Goal: Task Accomplishment & Management: Use online tool/utility

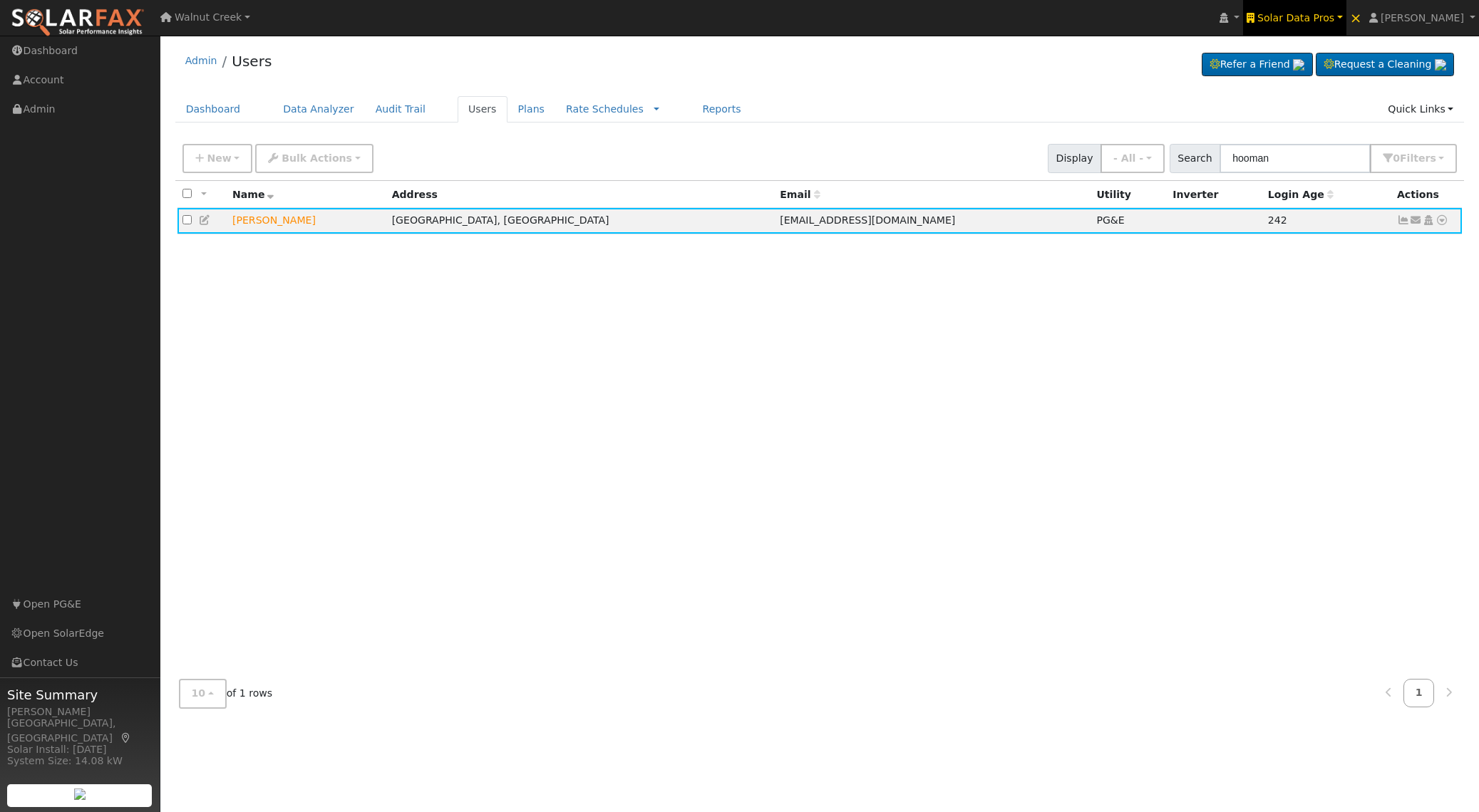
click at [1308, 19] on span "Solar Data Pros" at bounding box center [1296, 18] width 77 height 12
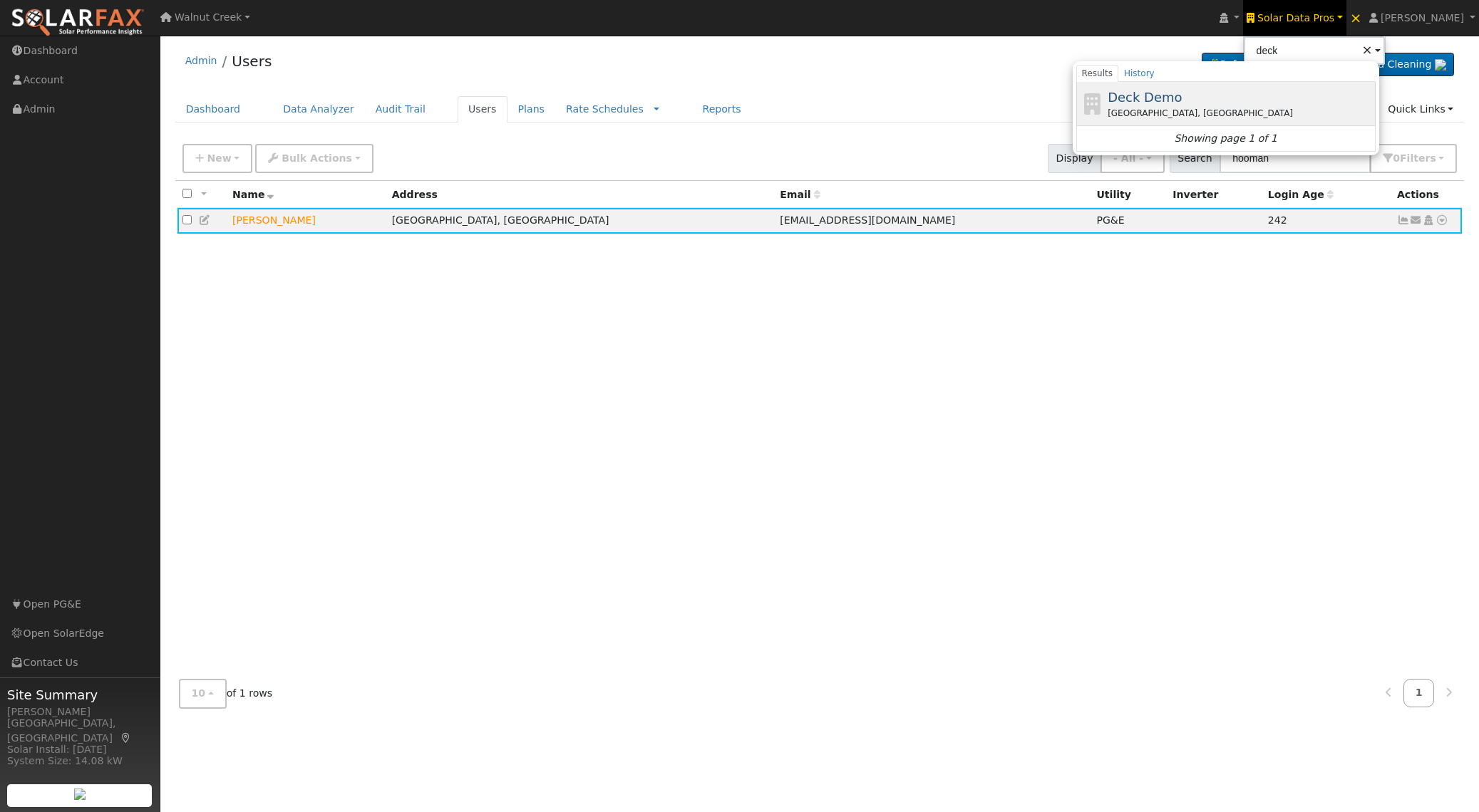
click at [1182, 99] on span "Deck Demo" at bounding box center [1144, 97] width 74 height 15
type input "Deck Demo"
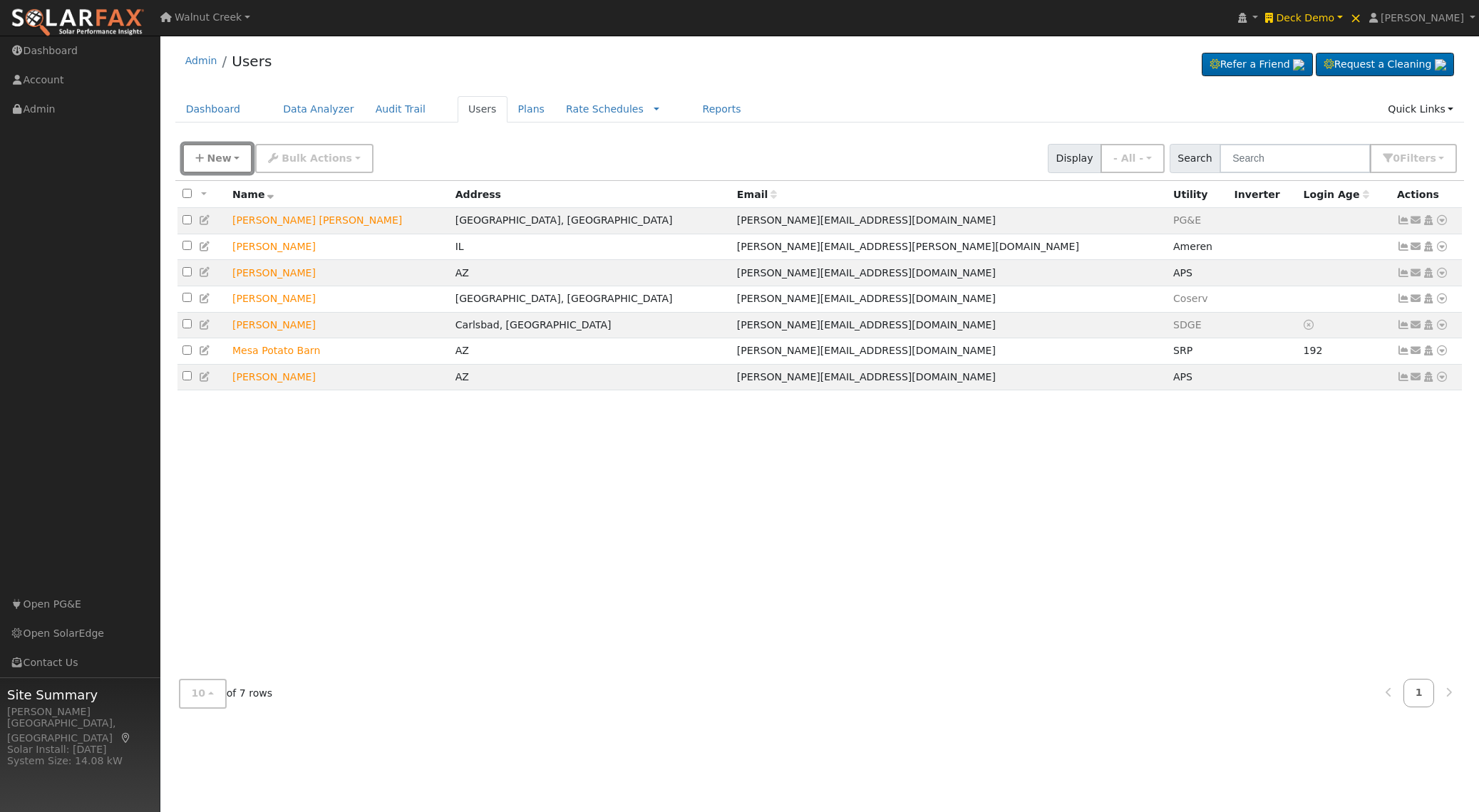
click at [195, 155] on icon "button" at bounding box center [199, 158] width 9 height 10
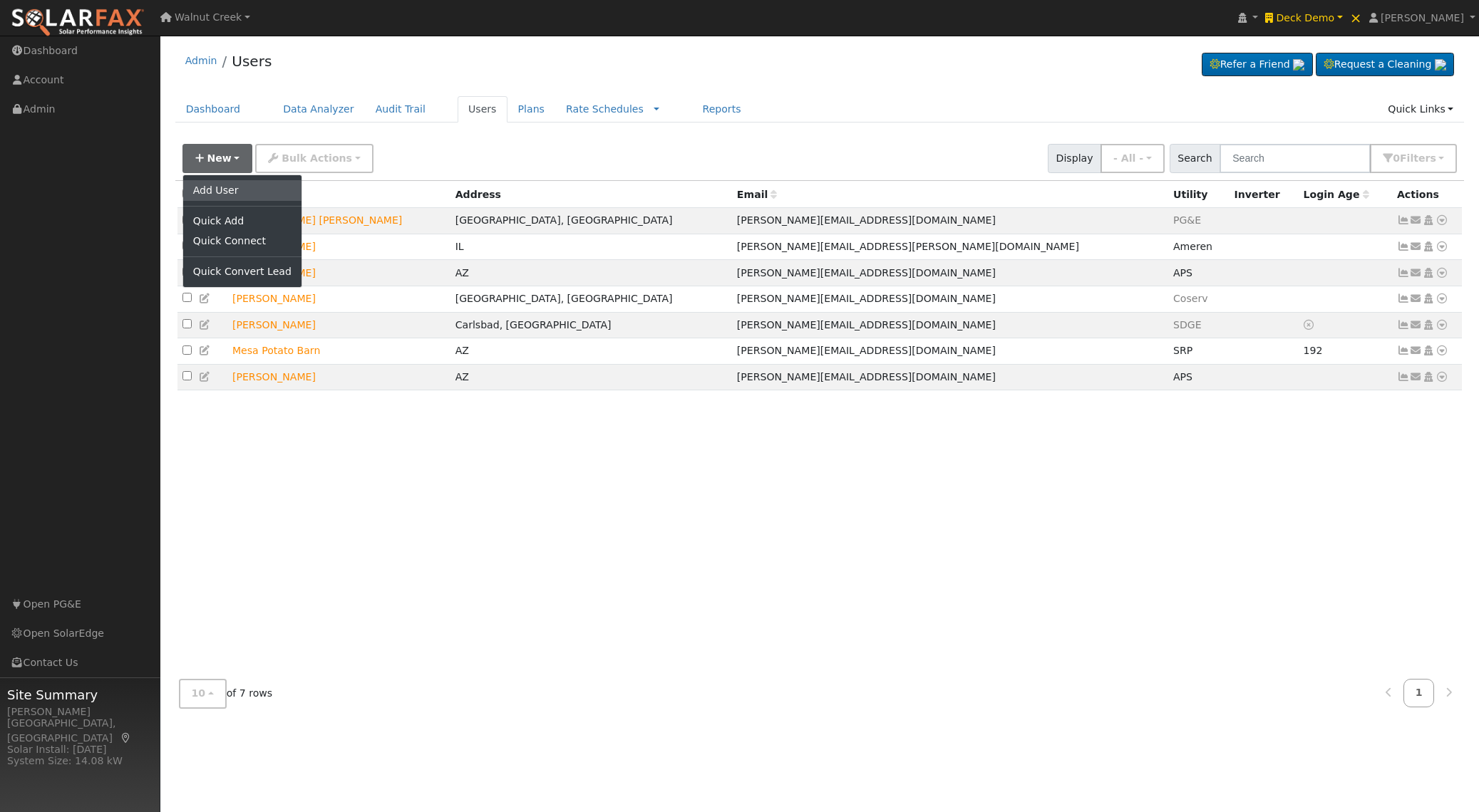
drag, startPoint x: 233, startPoint y: 186, endPoint x: 244, endPoint y: 189, distance: 11.4
click at [232, 186] on link "Add User" at bounding box center [242, 191] width 118 height 20
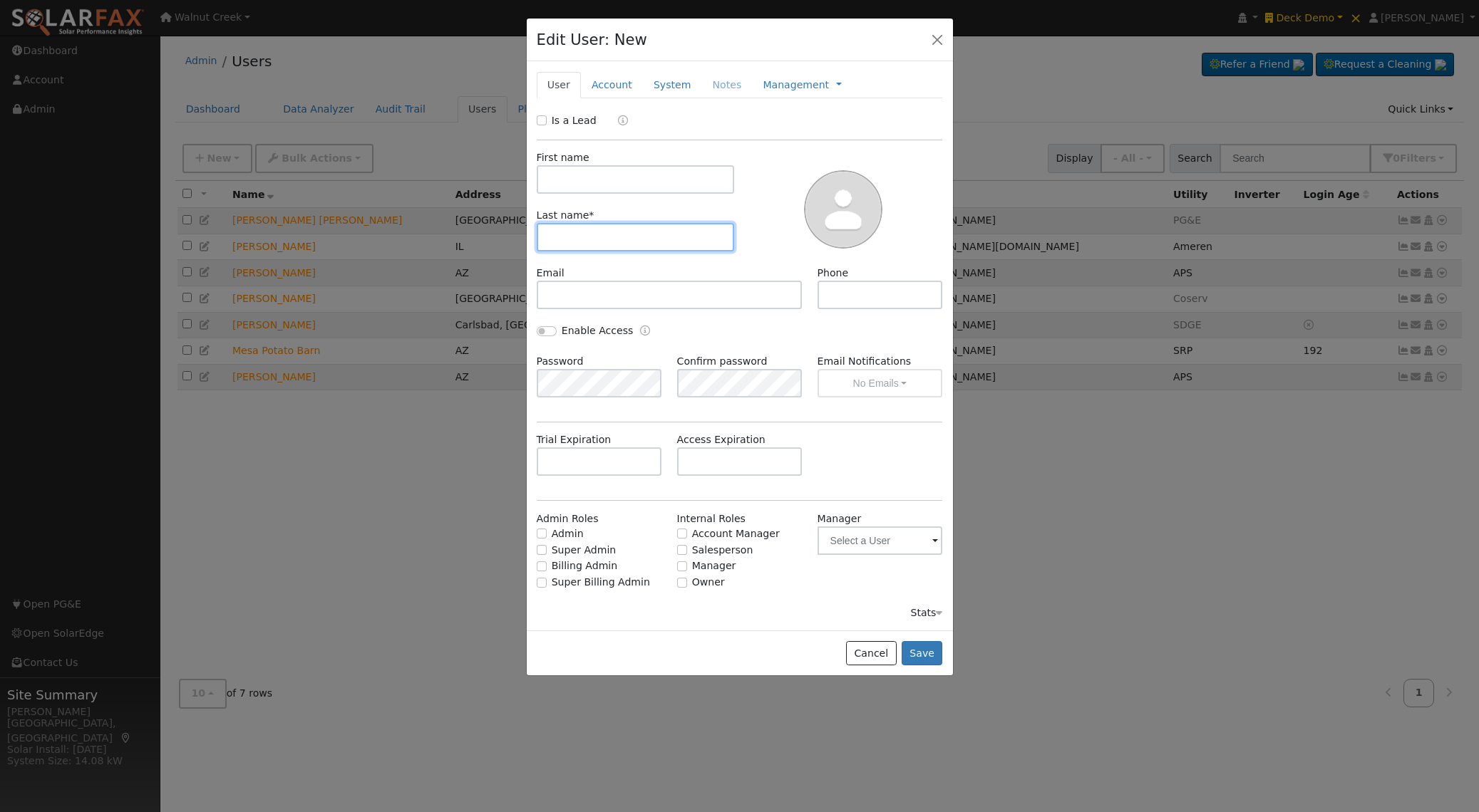
click at [628, 243] on input "text" at bounding box center [636, 237] width 198 height 29
paste input "Sbodily77"
type input "Sbodily77"
click at [596, 174] on input "text" at bounding box center [636, 179] width 198 height 29
type input "Test"
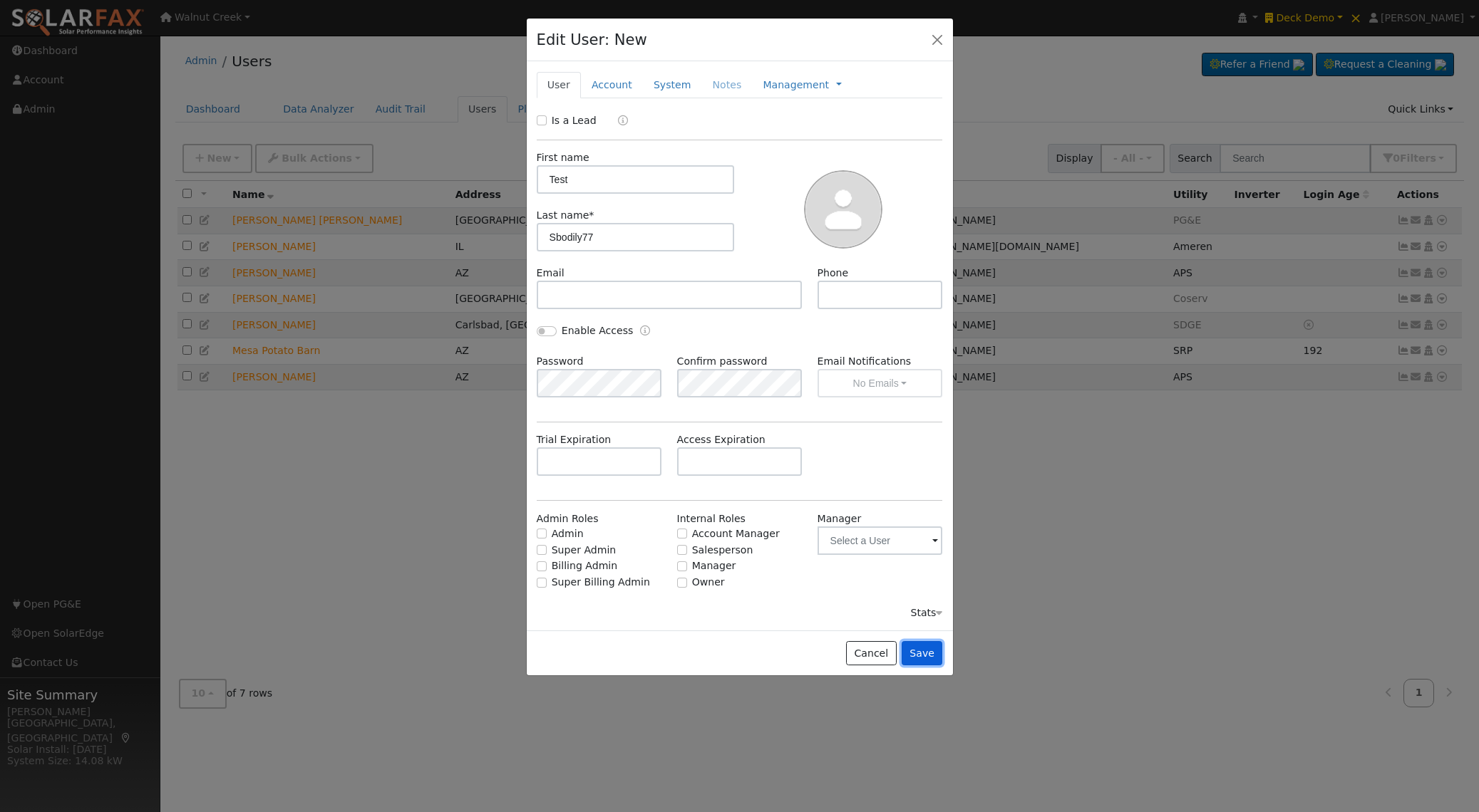
click at [926, 655] on button "Save" at bounding box center [922, 653] width 41 height 24
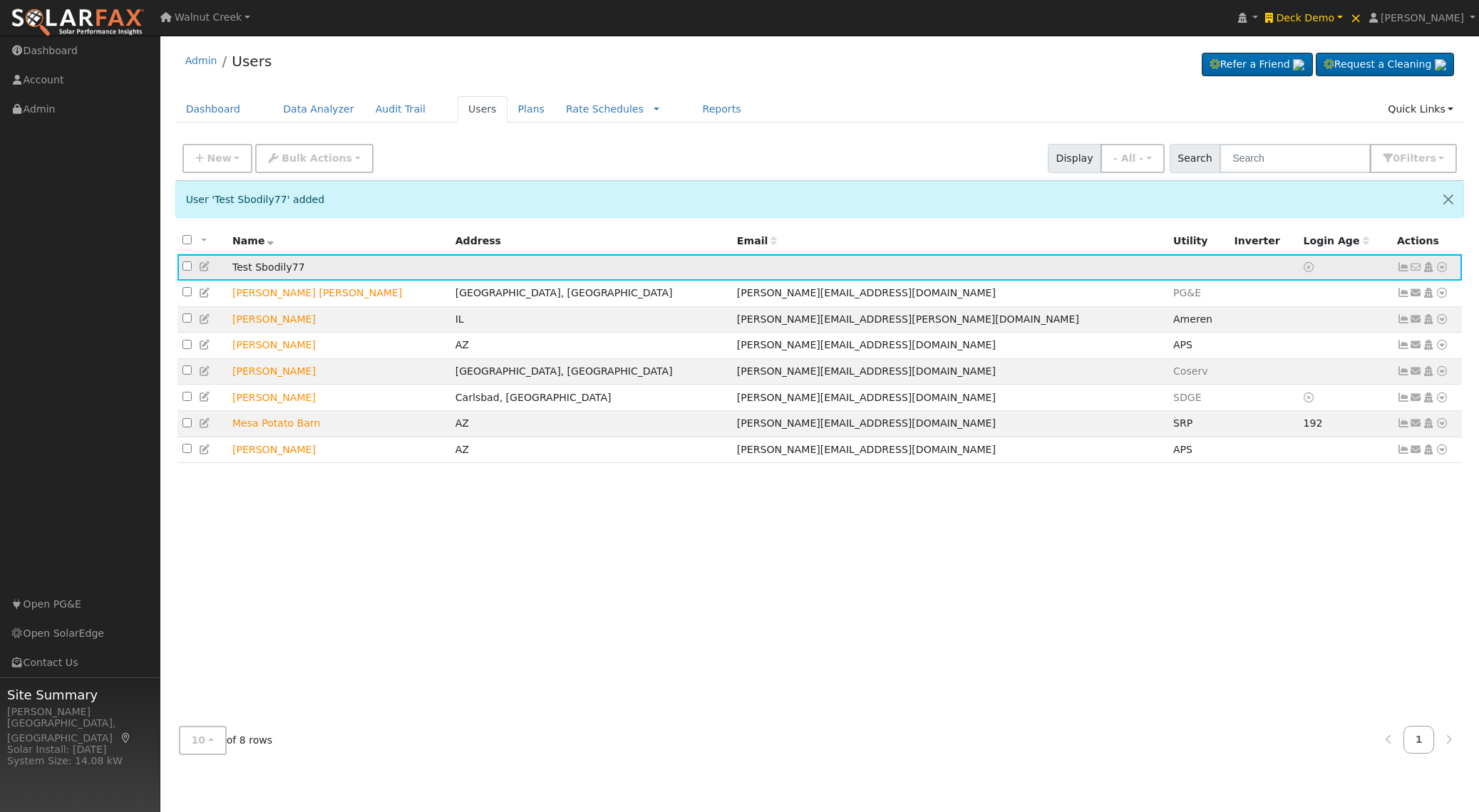
click at [202, 265] on icon at bounding box center [205, 266] width 12 height 10
type input "Test"
type input "Sbodily77"
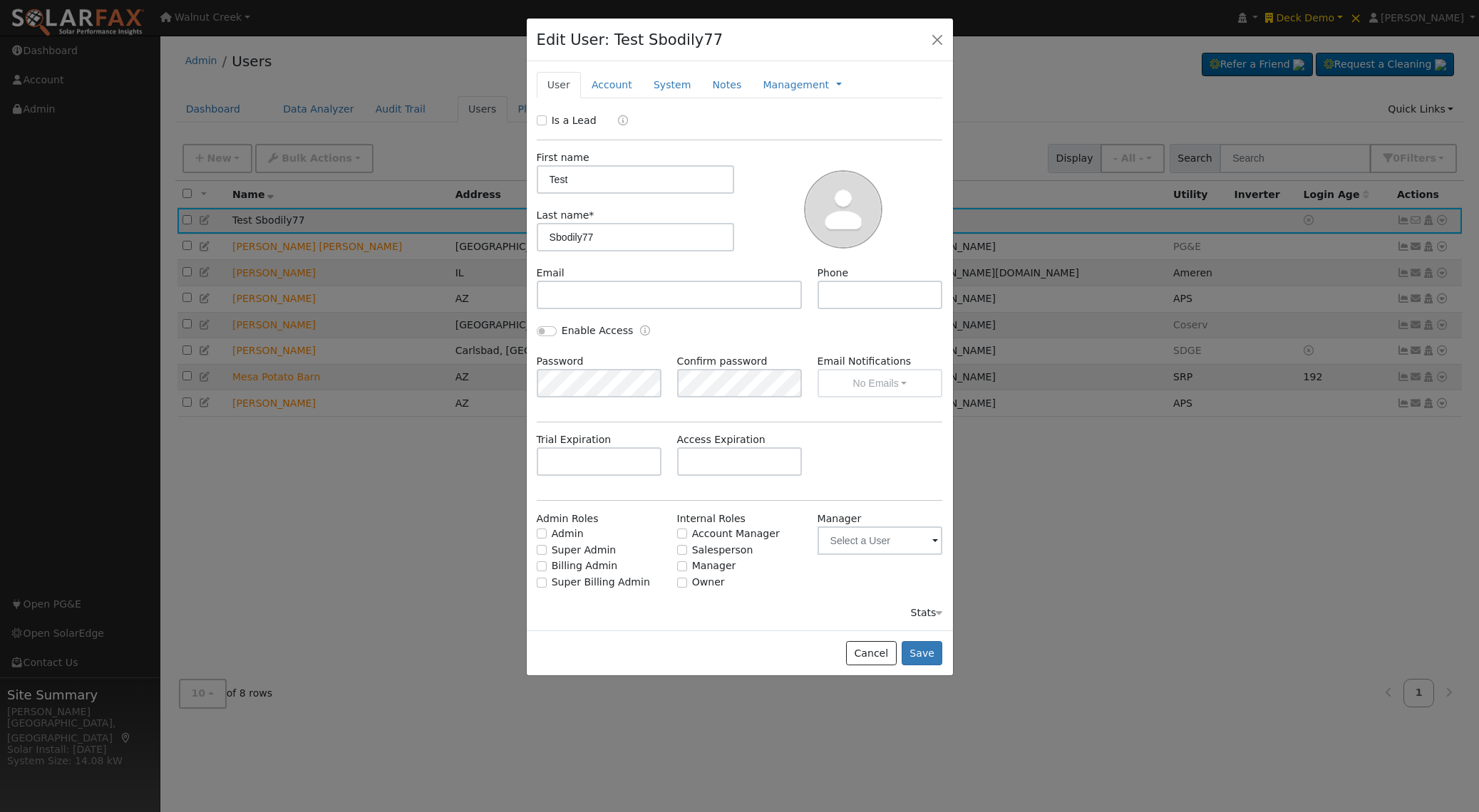
click at [576, 120] on label "Is a Lead" at bounding box center [574, 121] width 45 height 15
click at [547, 120] on input "Is a Lead" at bounding box center [541, 120] width 10 height 10
checkbox input "true"
click at [922, 657] on button "Save" at bounding box center [922, 653] width 41 height 24
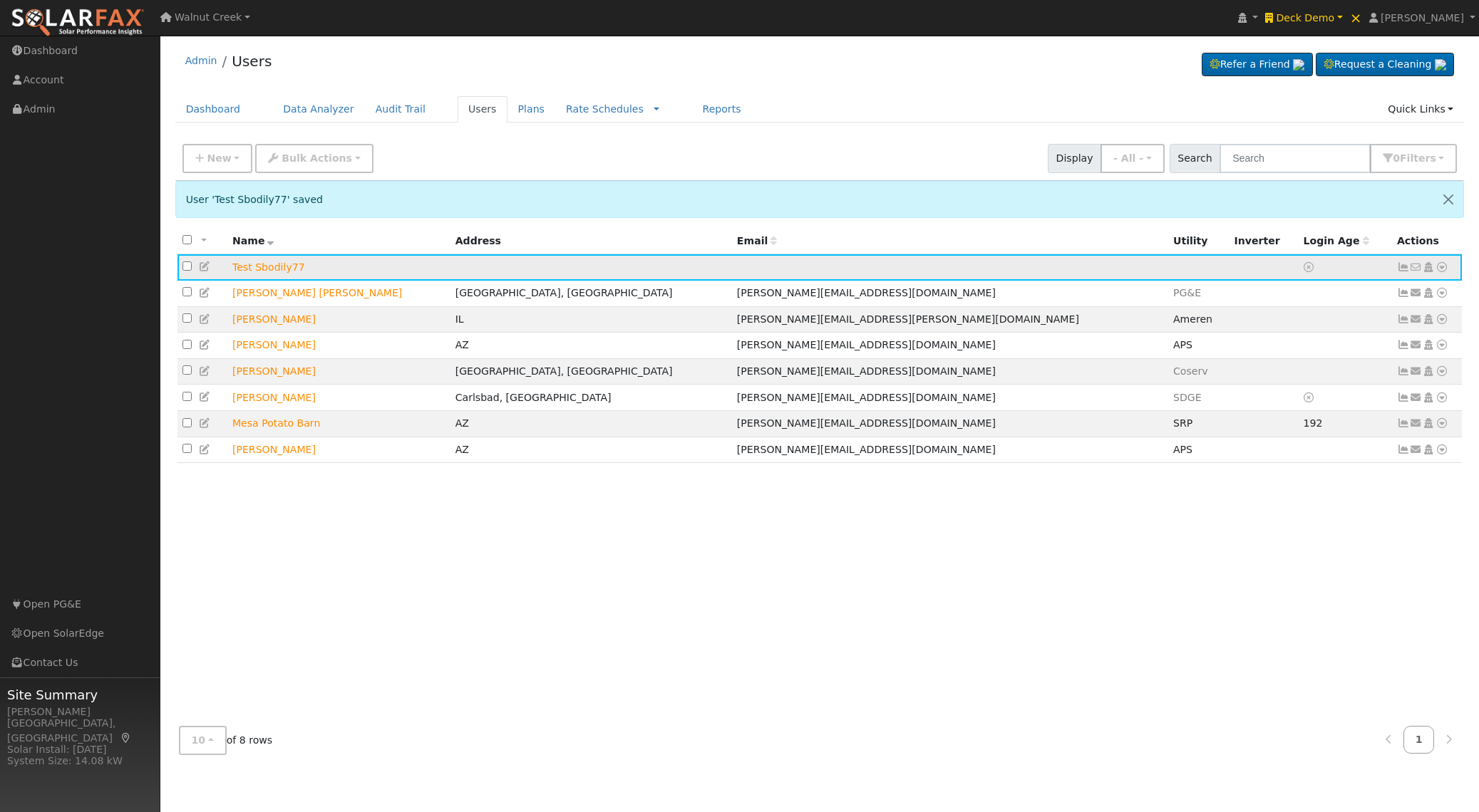
click at [1444, 267] on icon at bounding box center [1442, 267] width 12 height 10
click at [1310, 350] on link "Import From CSV" at bounding box center [1291, 344] width 105 height 20
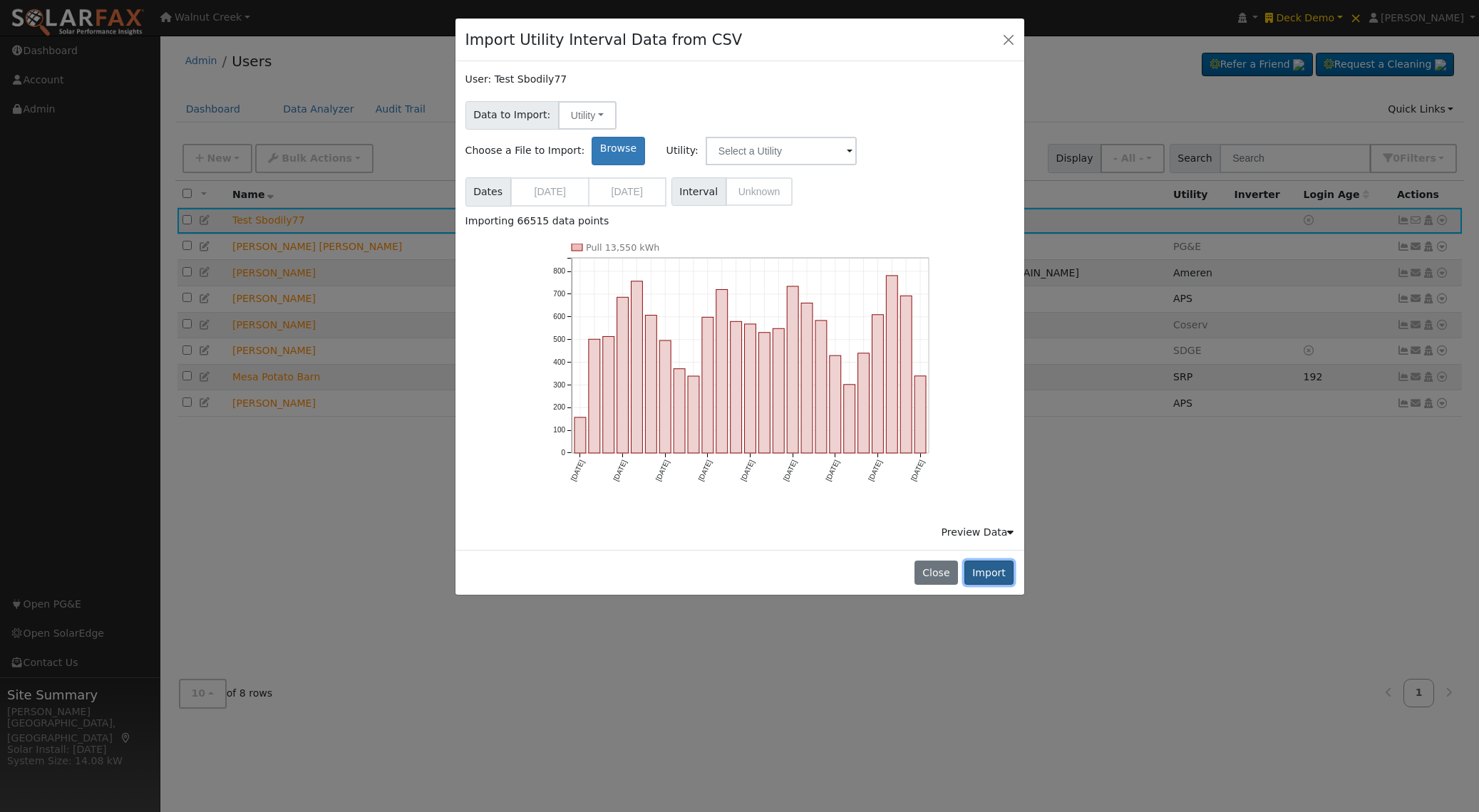
click at [1002, 561] on button "Import" at bounding box center [989, 572] width 50 height 24
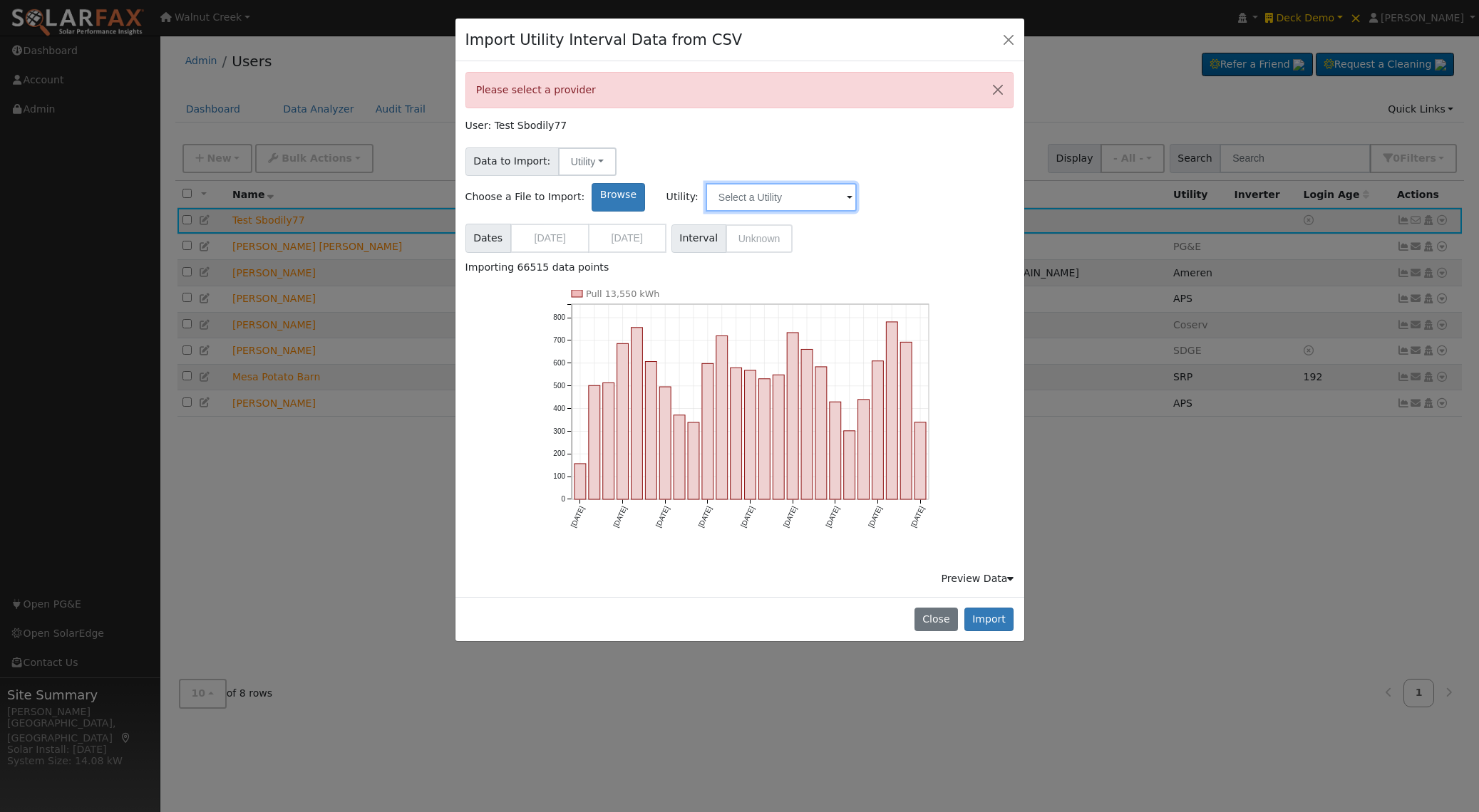
click at [857, 183] on input "text" at bounding box center [781, 197] width 151 height 29
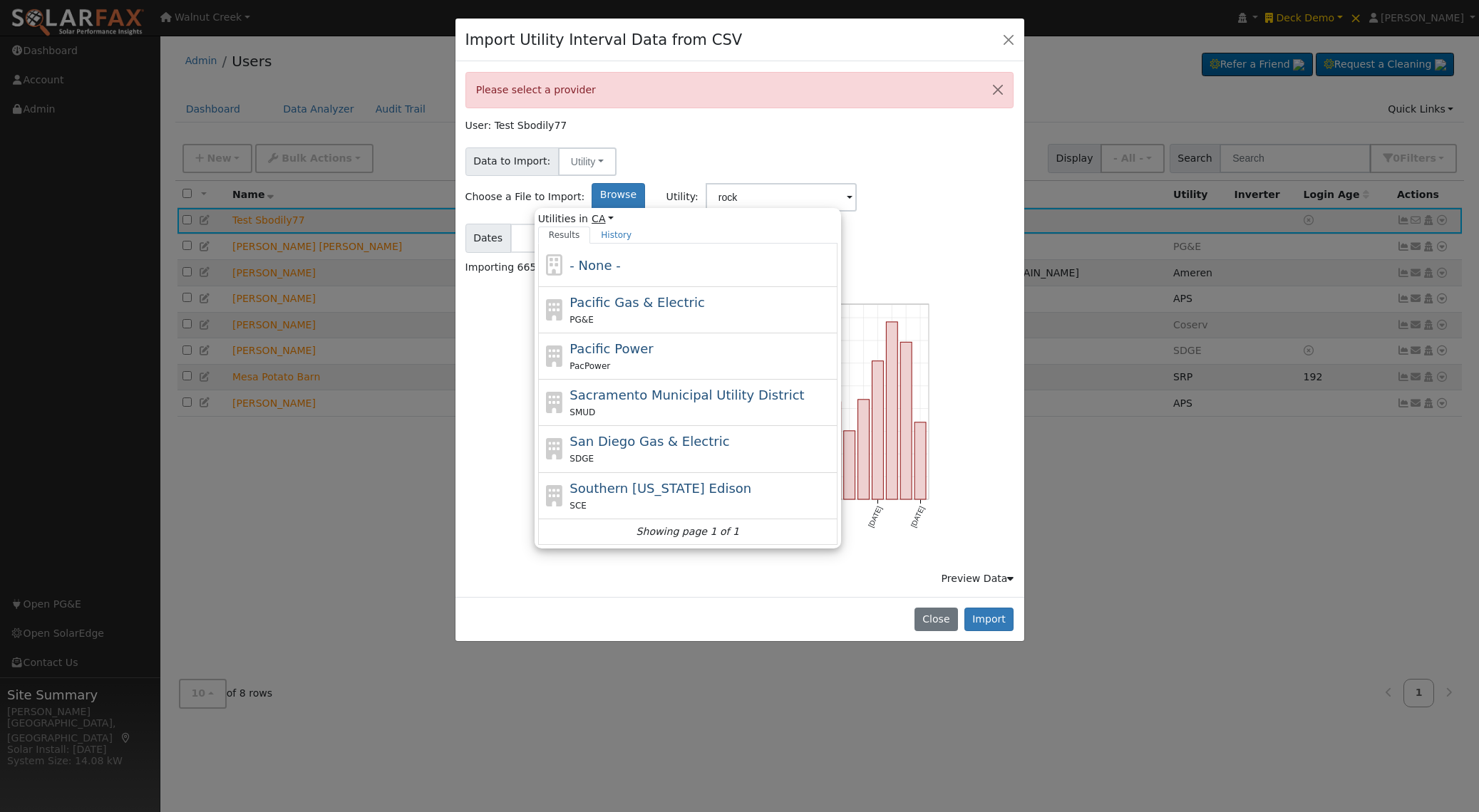
click at [614, 212] on link "CA" at bounding box center [603, 219] width 22 height 15
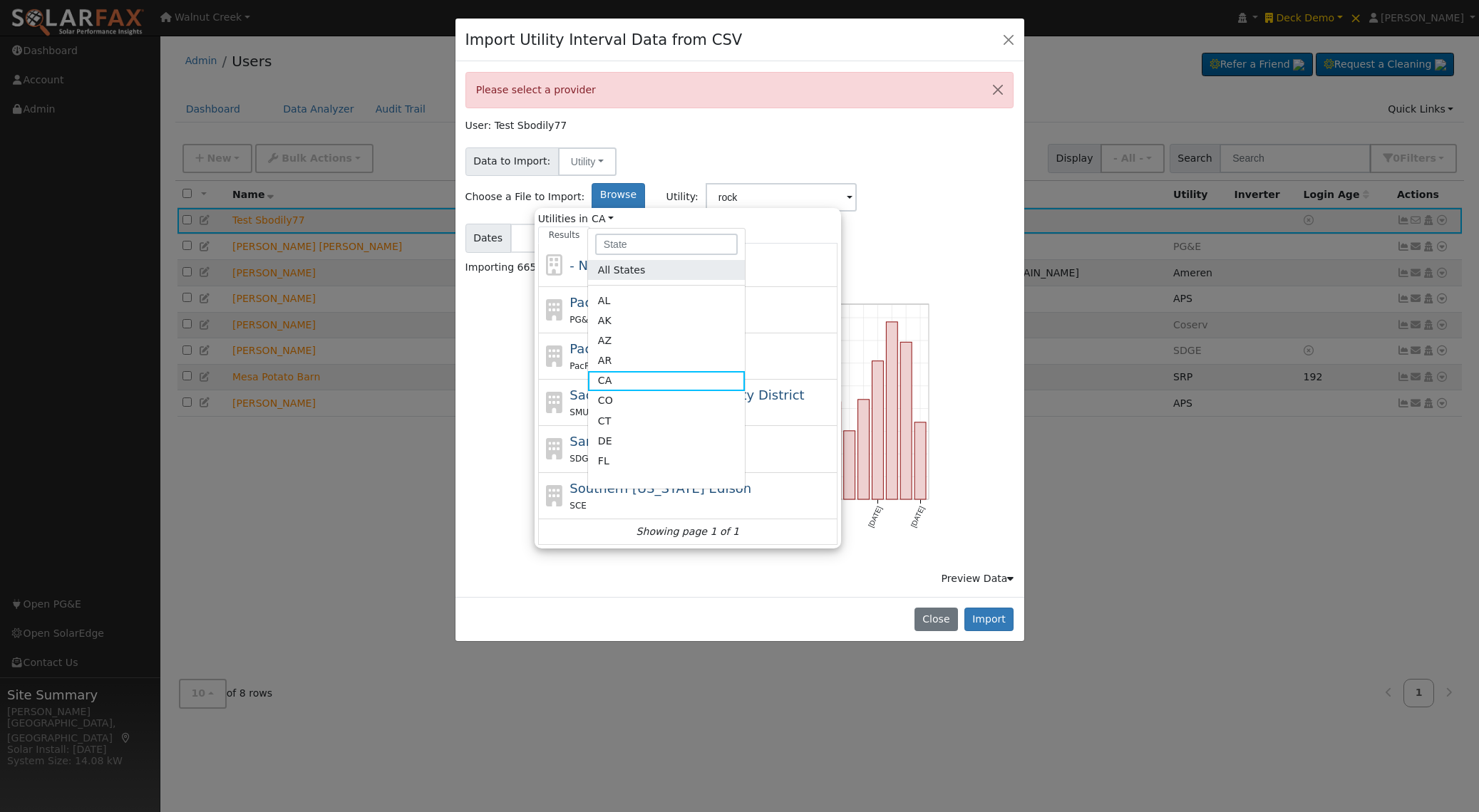
click at [743, 260] on link "All States" at bounding box center [666, 270] width 157 height 20
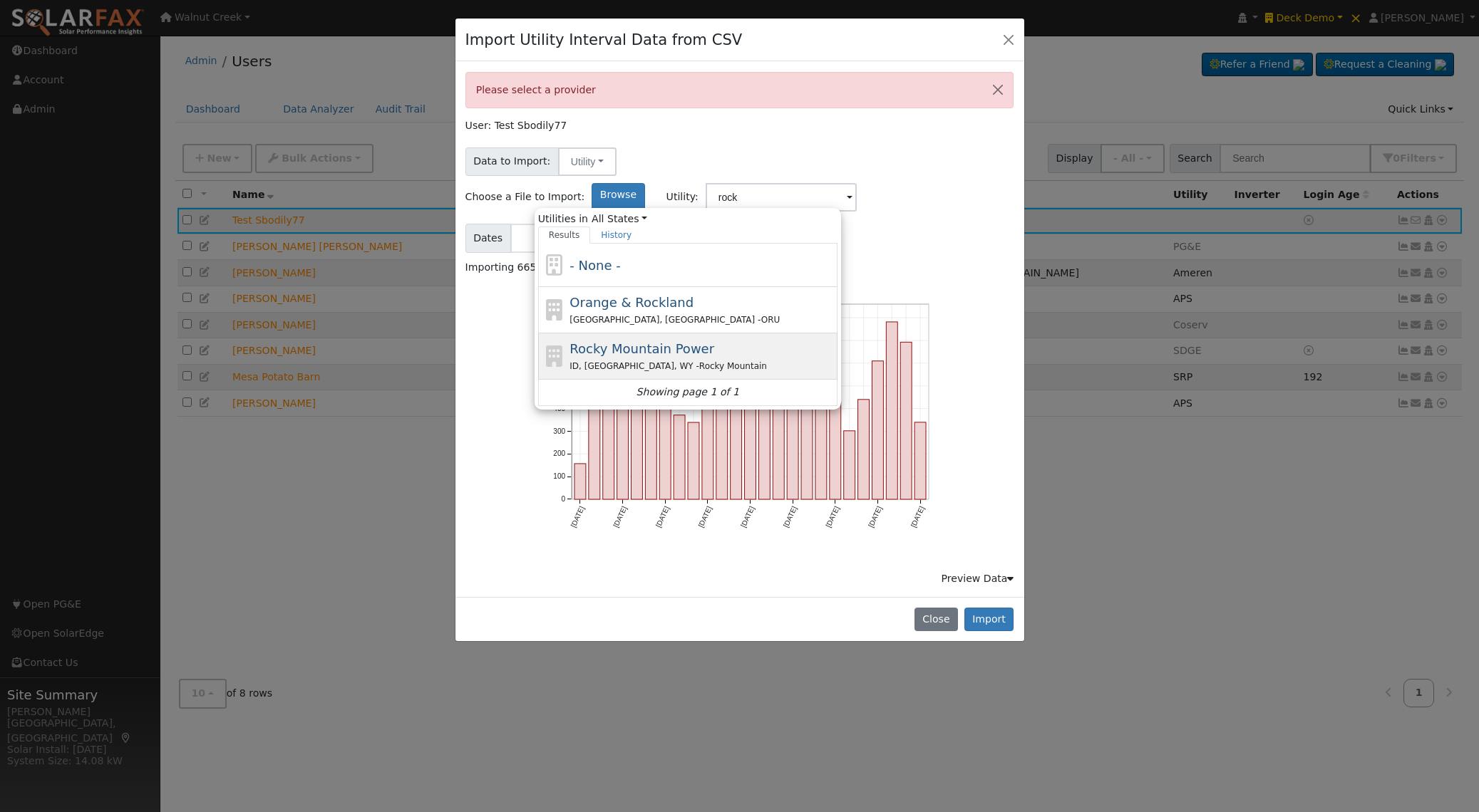
click at [714, 341] on span "Rocky Mountain Power" at bounding box center [642, 348] width 145 height 15
type input "Rocky Mountain Power"
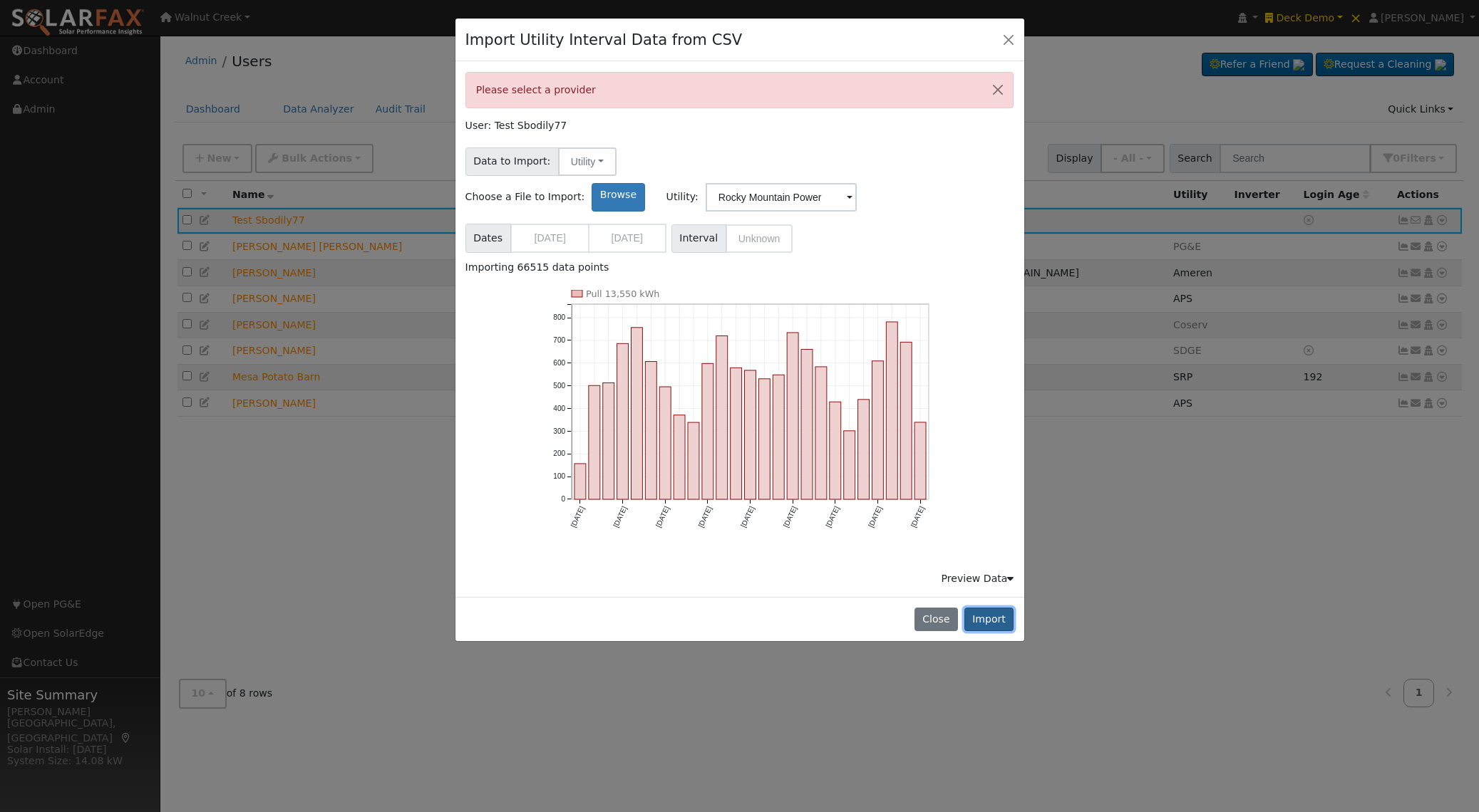
click at [1002, 608] on button "Import" at bounding box center [989, 620] width 50 height 24
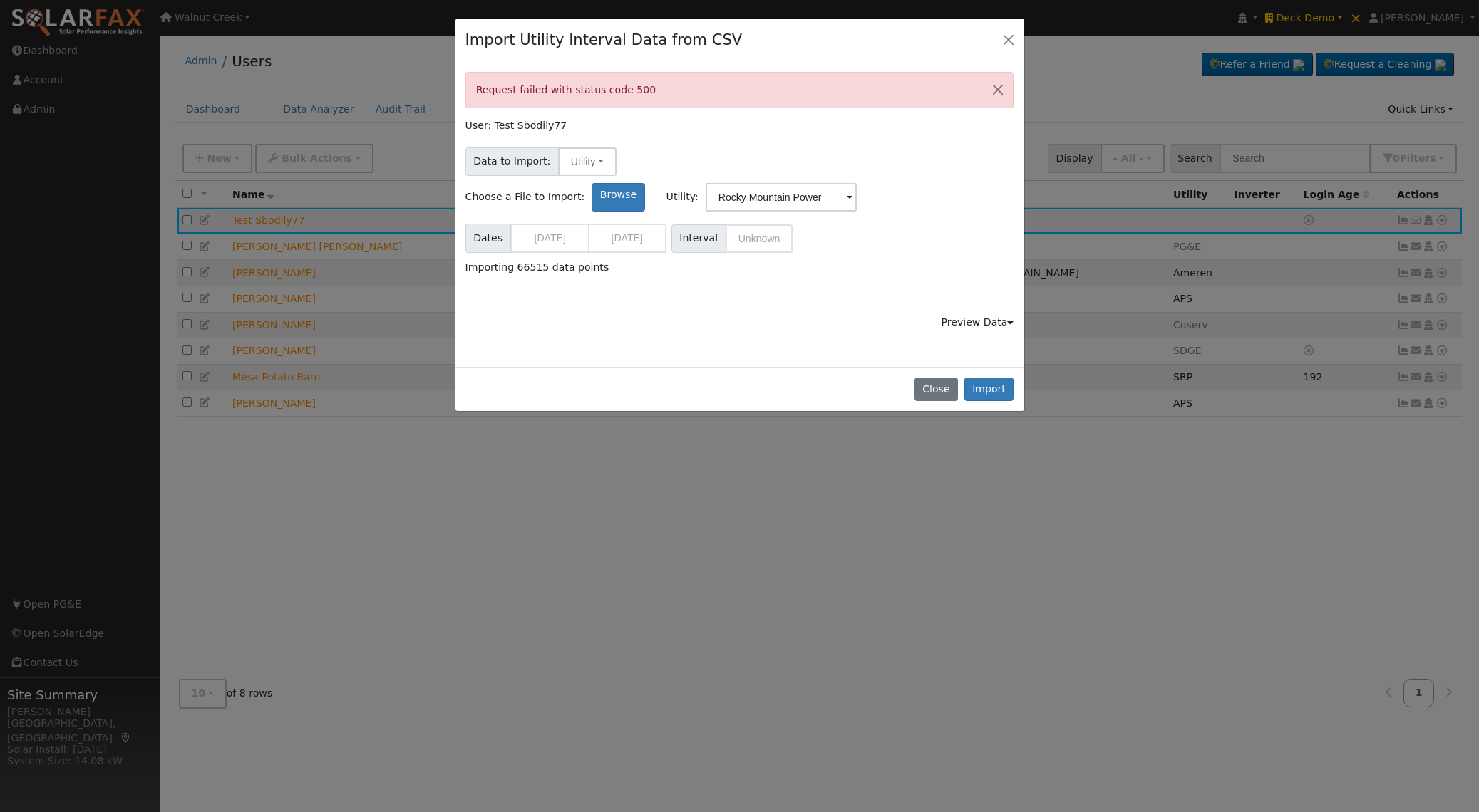
click at [539, 127] on label "User: Test Sbodily77" at bounding box center [516, 125] width 102 height 15
copy label "Sbodily77"
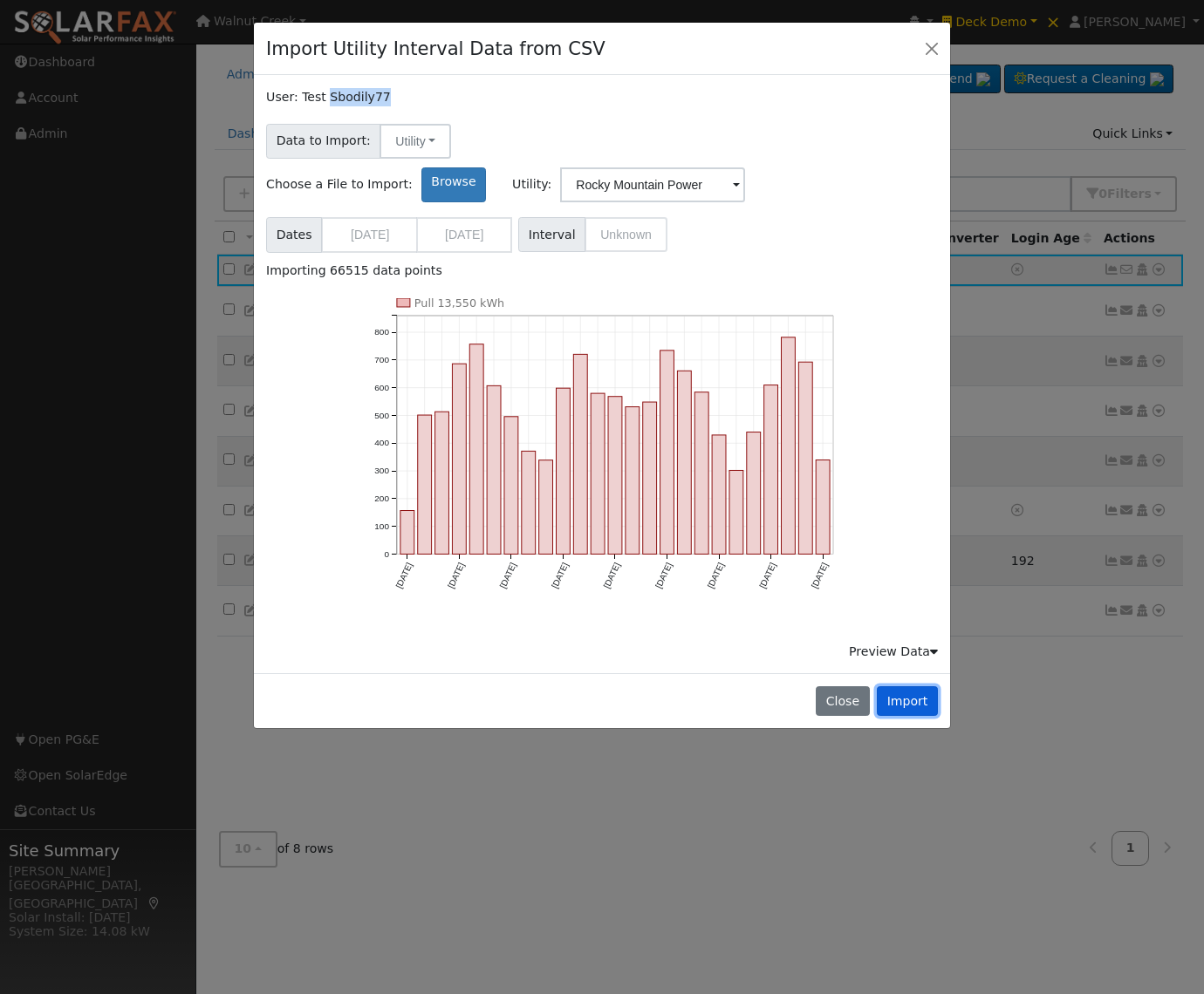
click at [903, 686] on button "Import" at bounding box center [908, 700] width 61 height 30
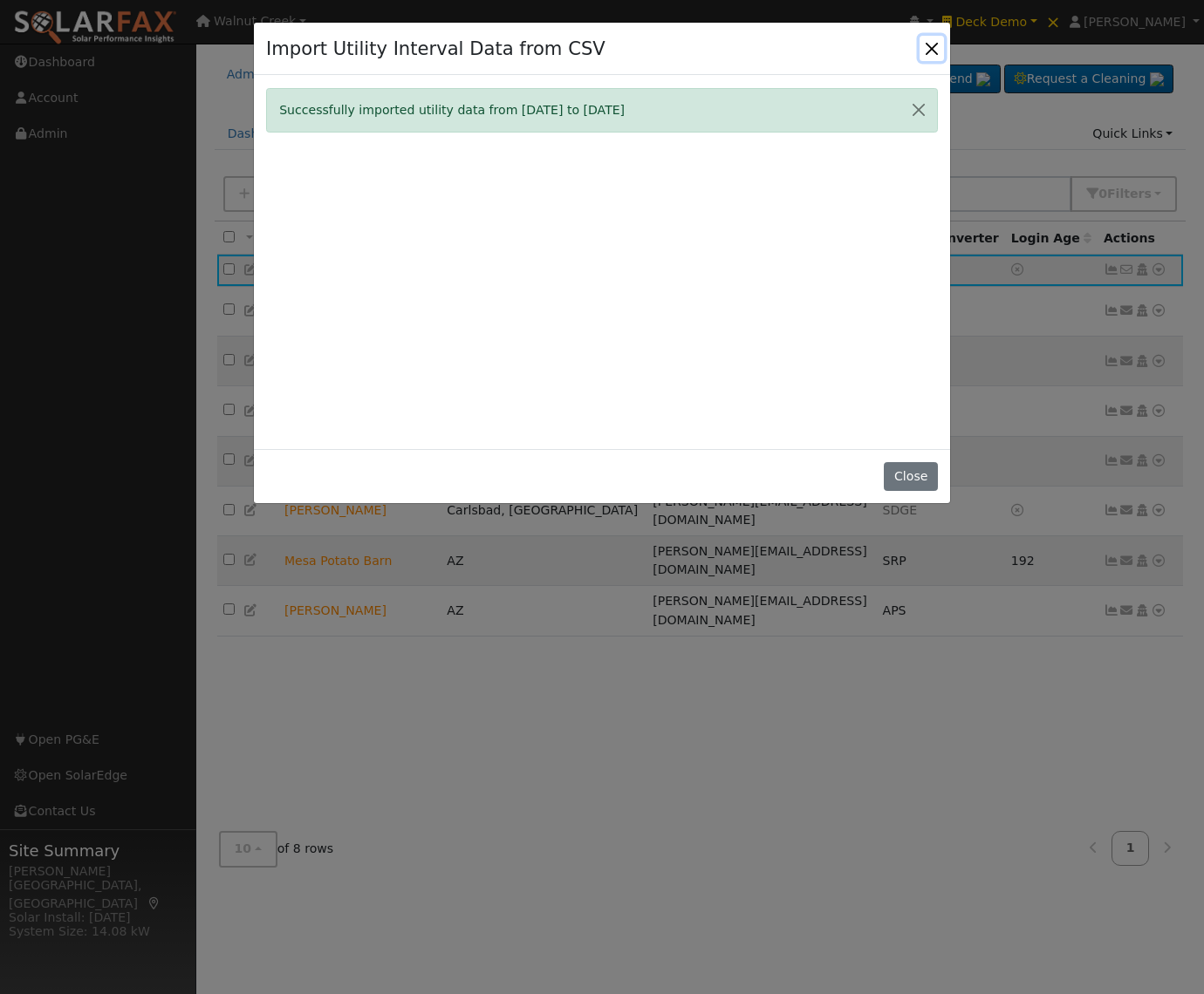
click at [933, 42] on button "Close" at bounding box center [932, 49] width 25 height 25
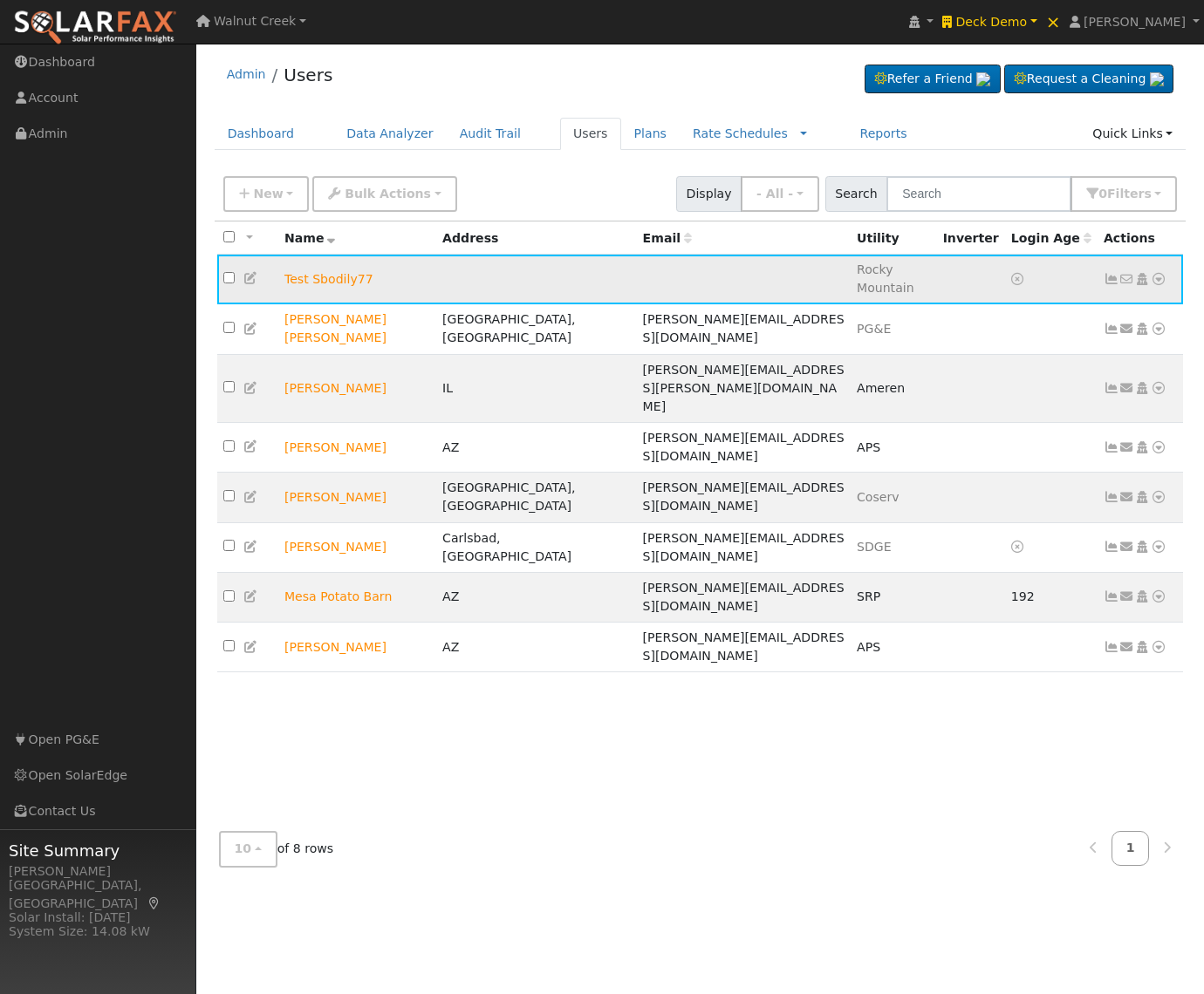
drag, startPoint x: 1155, startPoint y: 268, endPoint x: 1155, endPoint y: 278, distance: 10.0
click at [1155, 273] on icon at bounding box center [1158, 278] width 15 height 12
drag, startPoint x: 1143, startPoint y: 298, endPoint x: 1131, endPoint y: 298, distance: 12.0
click at [1142, 298] on link "Data Analyzer" at bounding box center [1101, 310] width 127 height 25
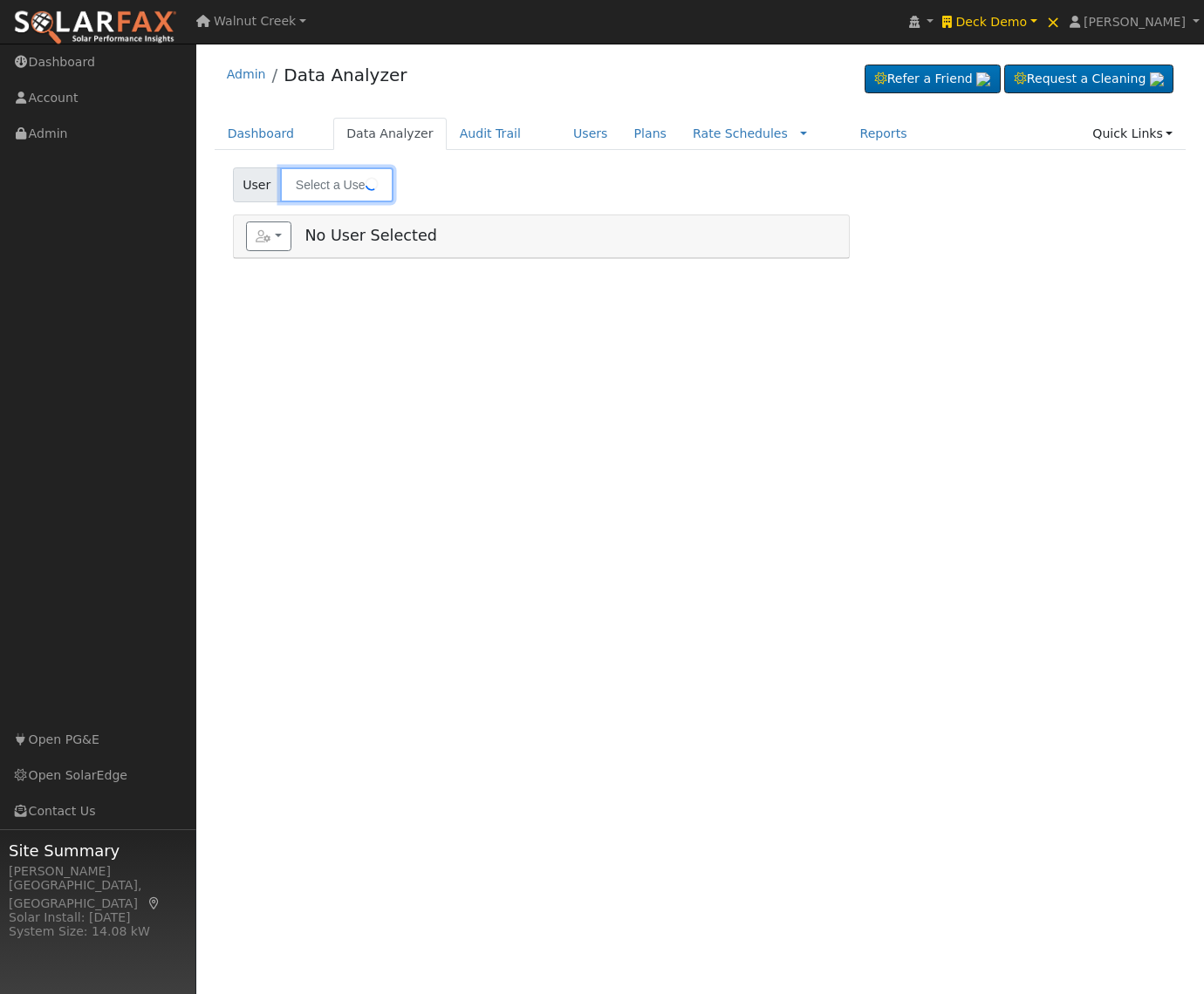
type input "Test Sbodily77"
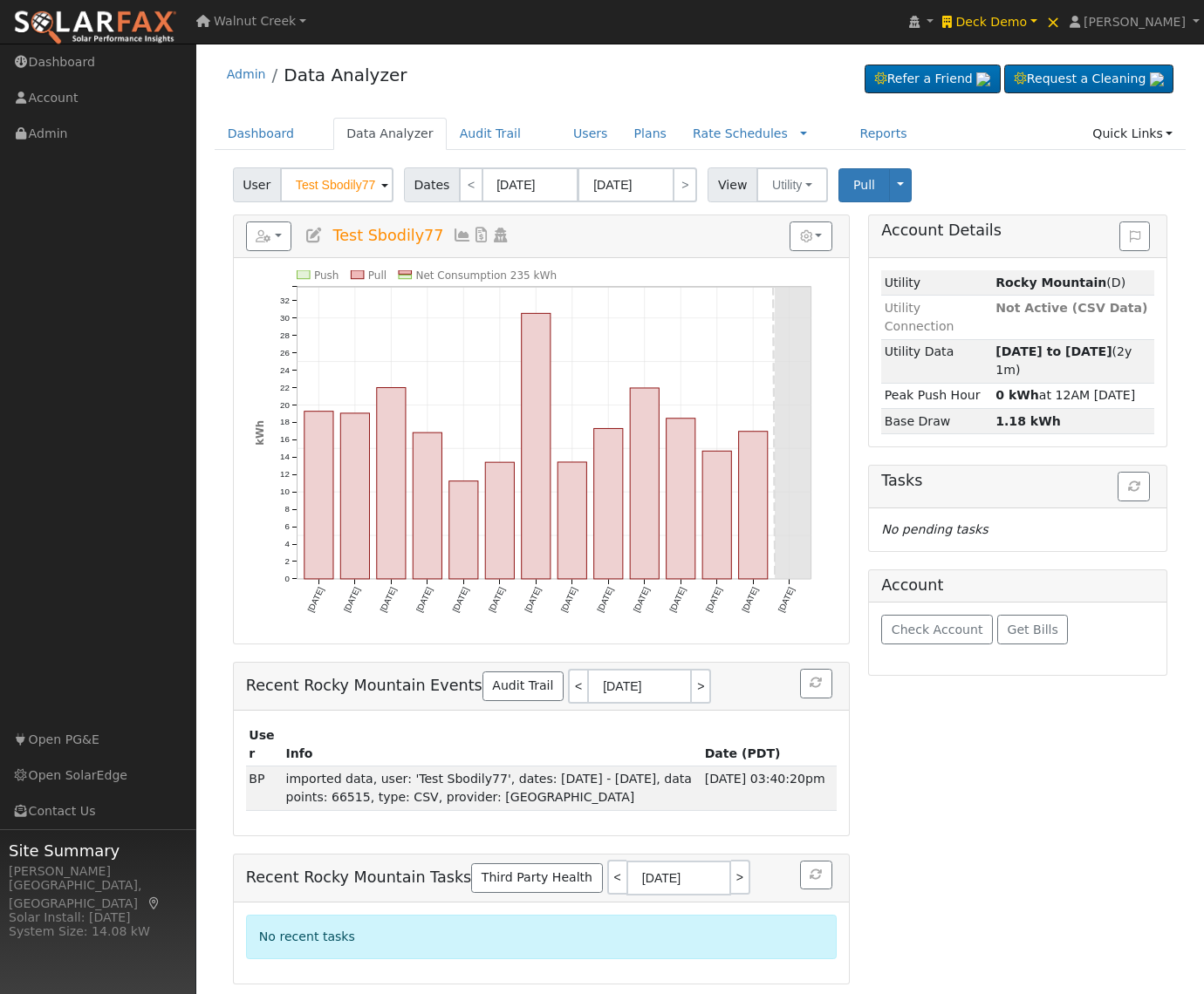
click at [459, 240] on icon at bounding box center [462, 235] width 19 height 15
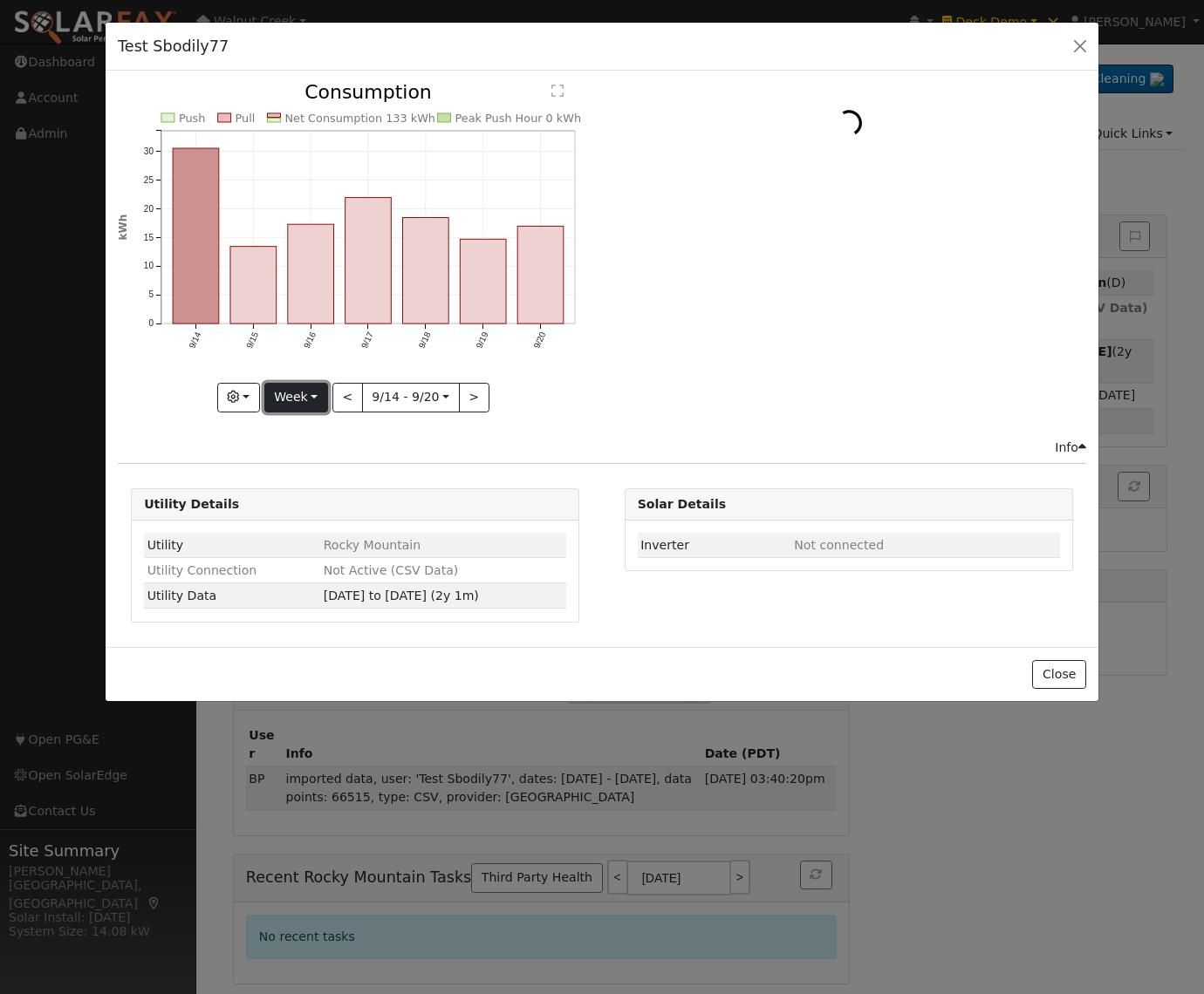
click at [277, 402] on button "Week" at bounding box center [296, 397] width 64 height 30
click at [305, 503] on link "Year" at bounding box center [325, 507] width 121 height 25
type input "2024-09-01"
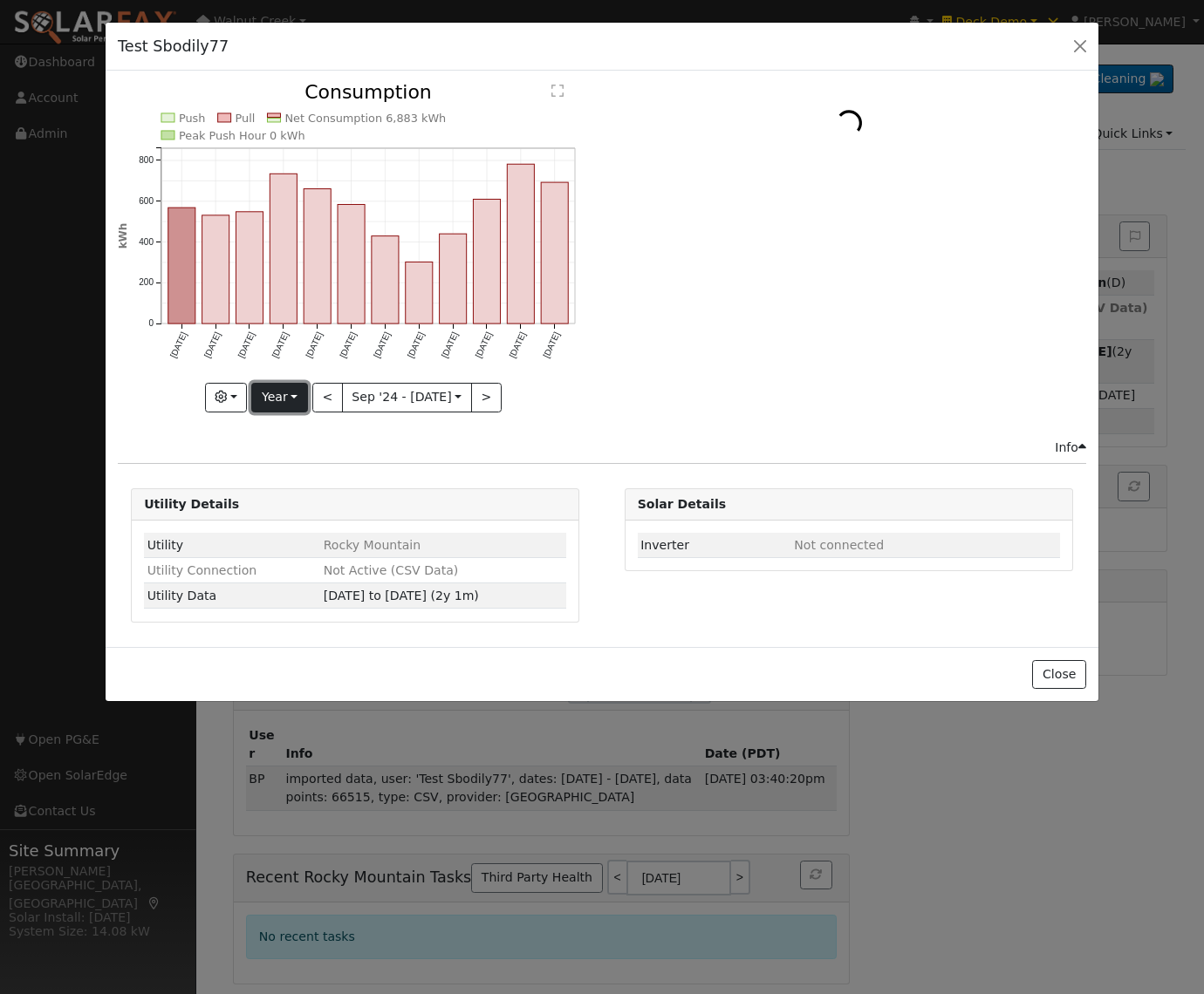
click at [292, 403] on button "Year" at bounding box center [279, 397] width 56 height 30
click at [296, 536] on link "Custom" at bounding box center [313, 532] width 121 height 25
select select "8"
click at [356, 408] on body "installed Walnut Creek 2626 2626 Venado Camino, Walnut Creek, CA 94598 Hawaii 1…" at bounding box center [602, 519] width 1204 height 951
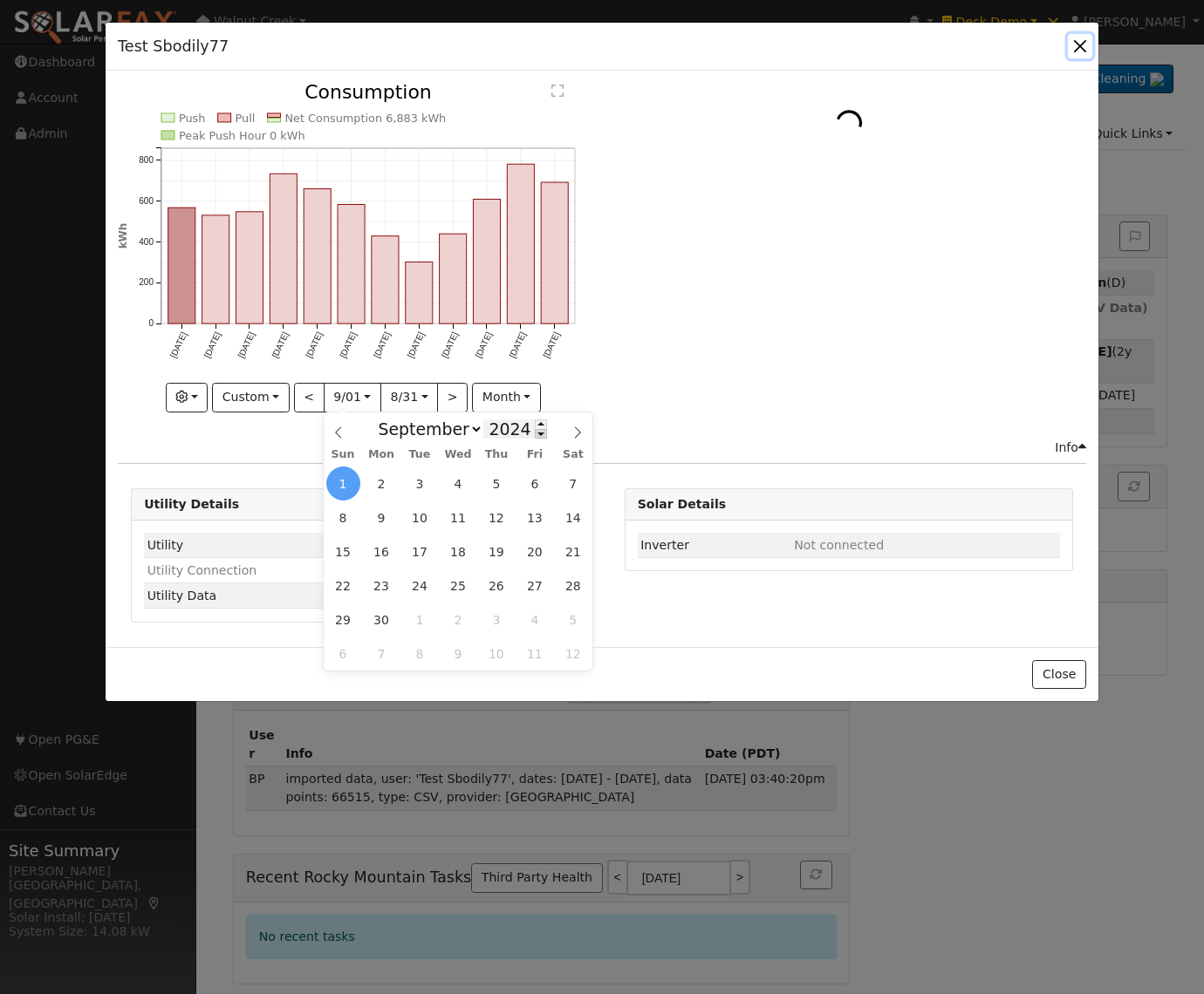
click at [535, 434] on span at bounding box center [541, 434] width 12 height 10
type input "2023"
click at [534, 485] on span "1" at bounding box center [535, 484] width 34 height 34
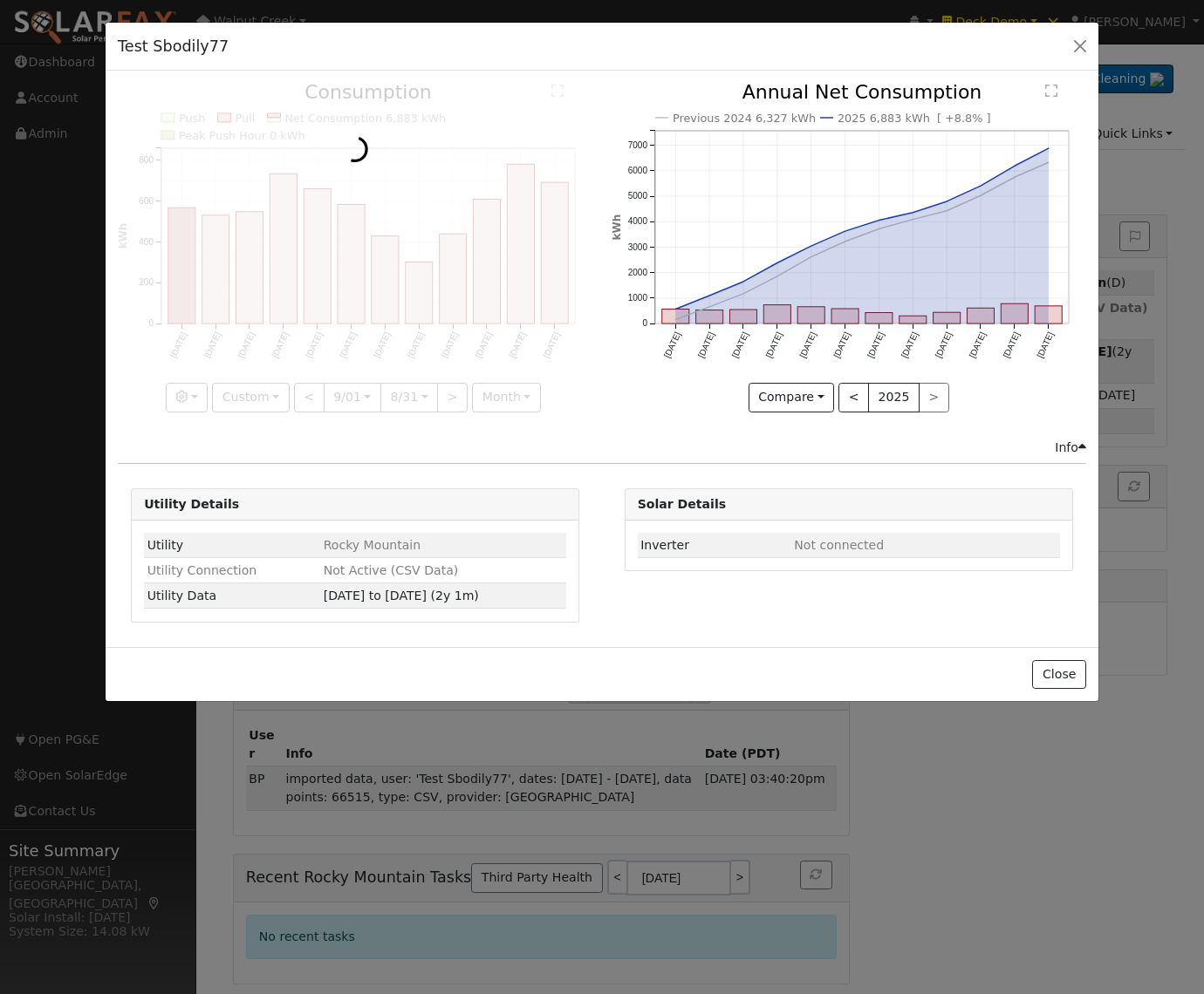
scroll to position [0, 20]
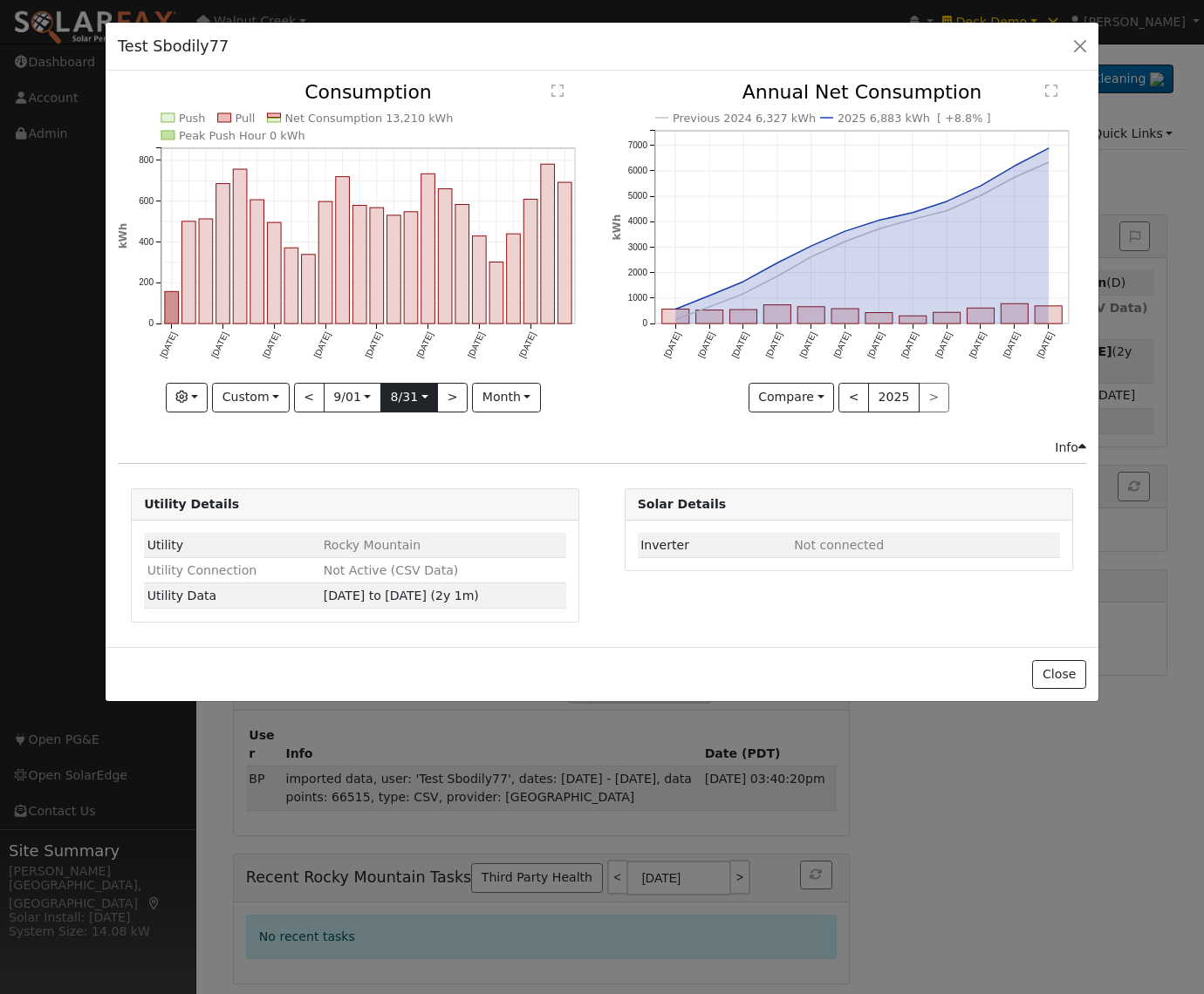
click at [419, 398] on input "2025-08-31" at bounding box center [409, 397] width 56 height 28
click at [674, 383] on icon "Previous 2024 6,327 kWh 2025 6,883 kWh [ +8.8% ] Sep '24 Oct '24 Nov '24 Dec '2…" at bounding box center [849, 241] width 475 height 317
click at [362, 399] on input "2023-09-01" at bounding box center [352, 397] width 56 height 28
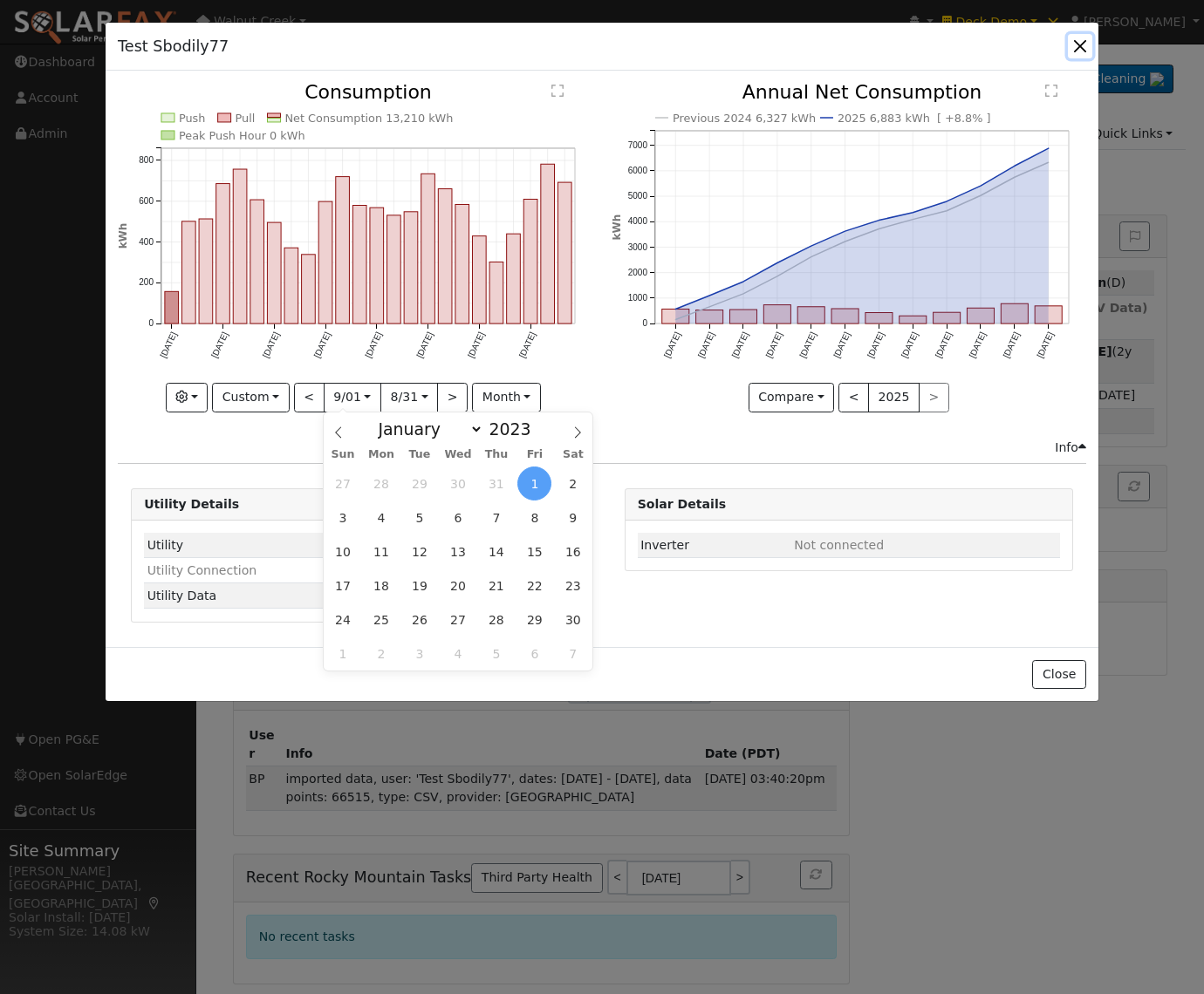
click at [334, 644] on span "1" at bounding box center [343, 654] width 34 height 34
type input "2023-10-01"
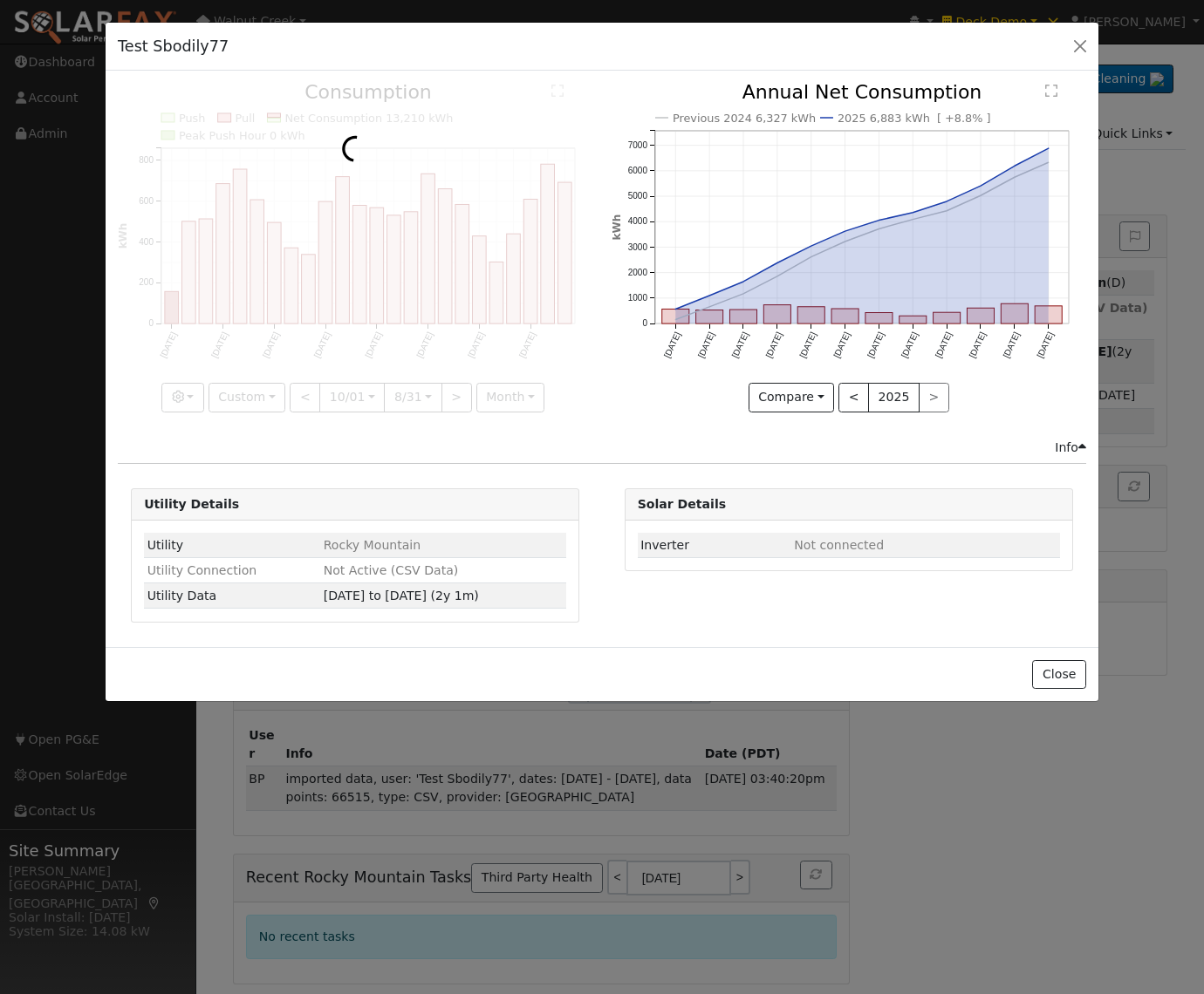
scroll to position [0, 12]
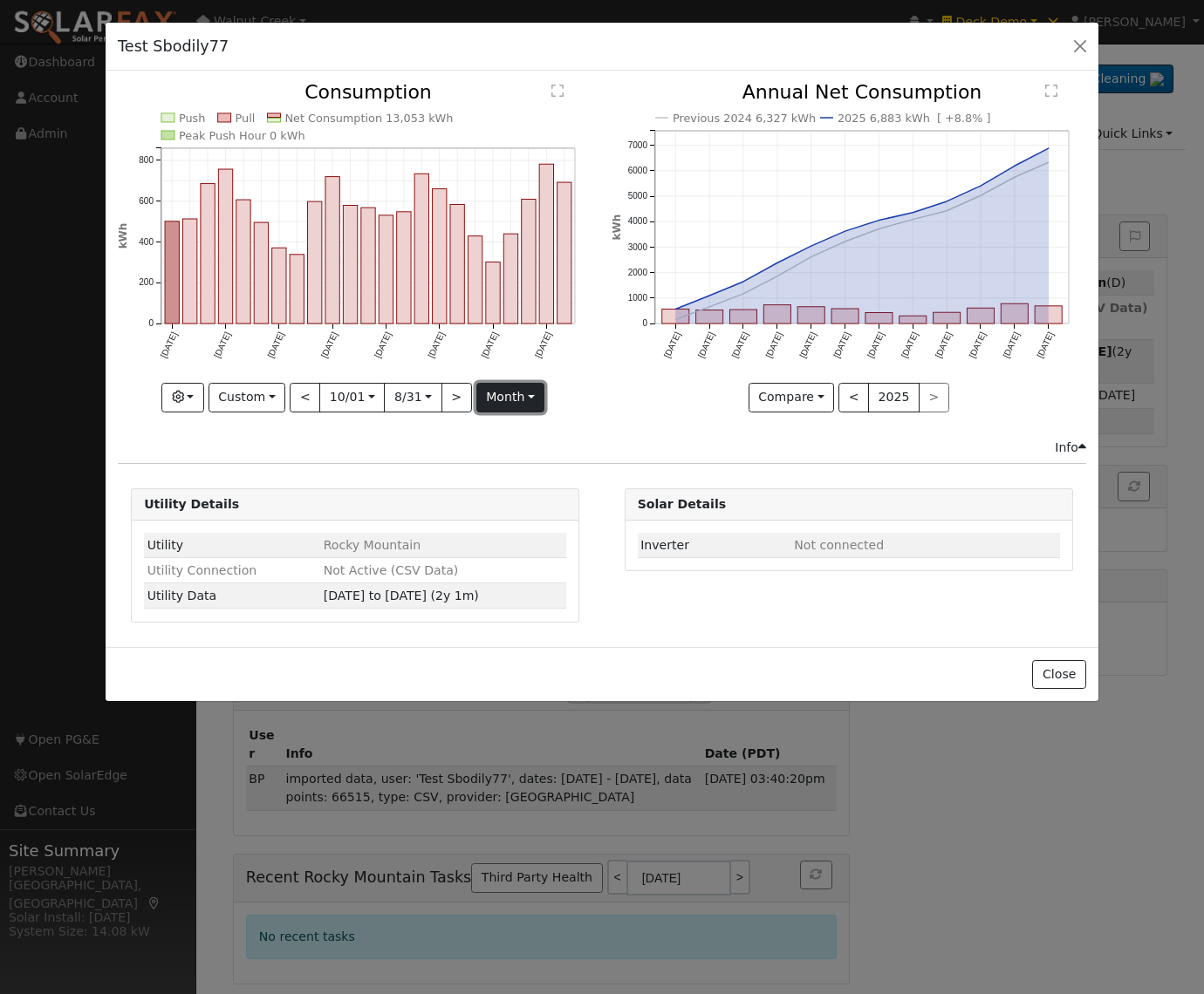
click at [513, 394] on button "month" at bounding box center [511, 397] width 69 height 30
click at [516, 457] on link "Day" at bounding box center [538, 458] width 121 height 25
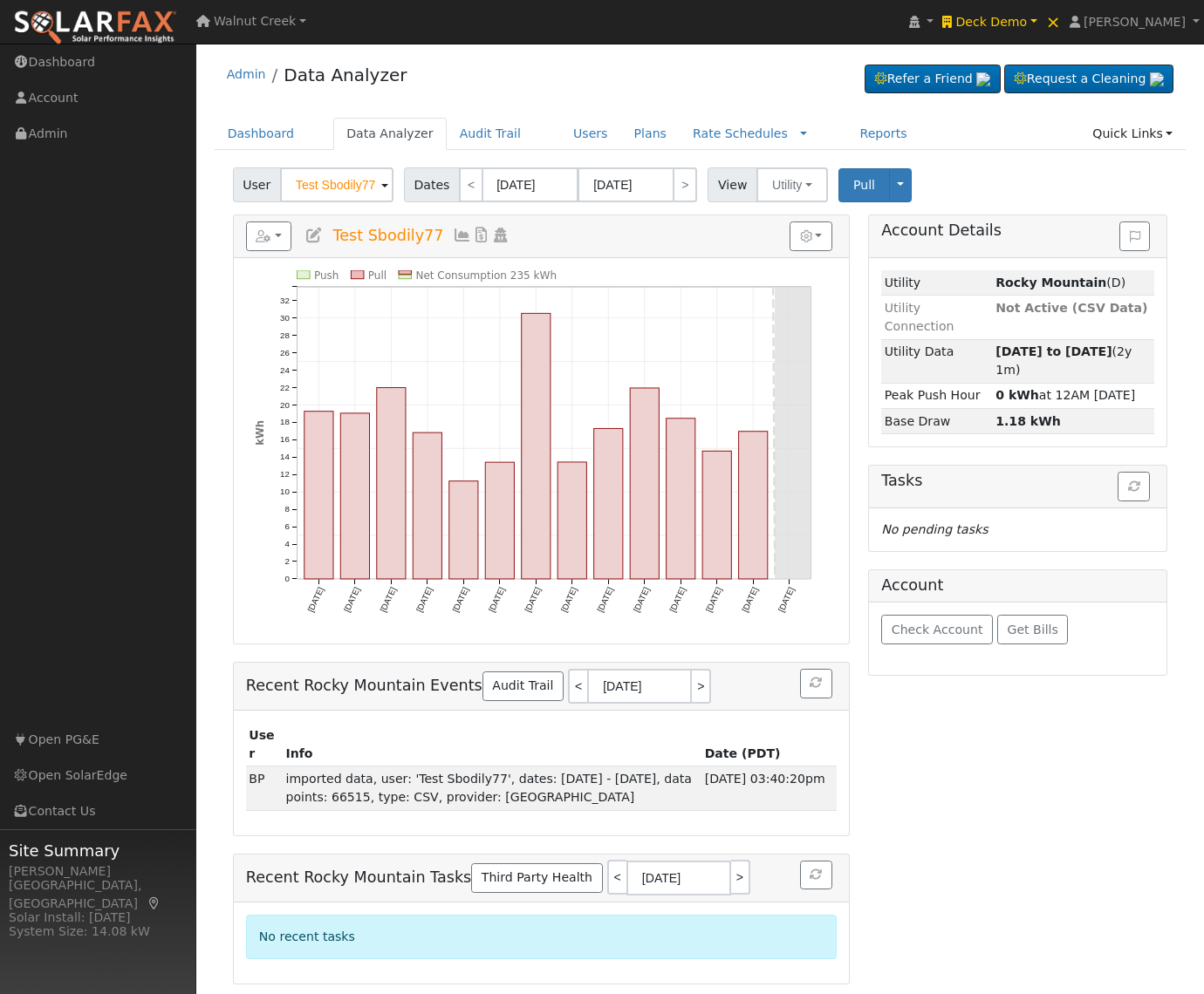
click at [453, 234] on icon at bounding box center [462, 235] width 19 height 15
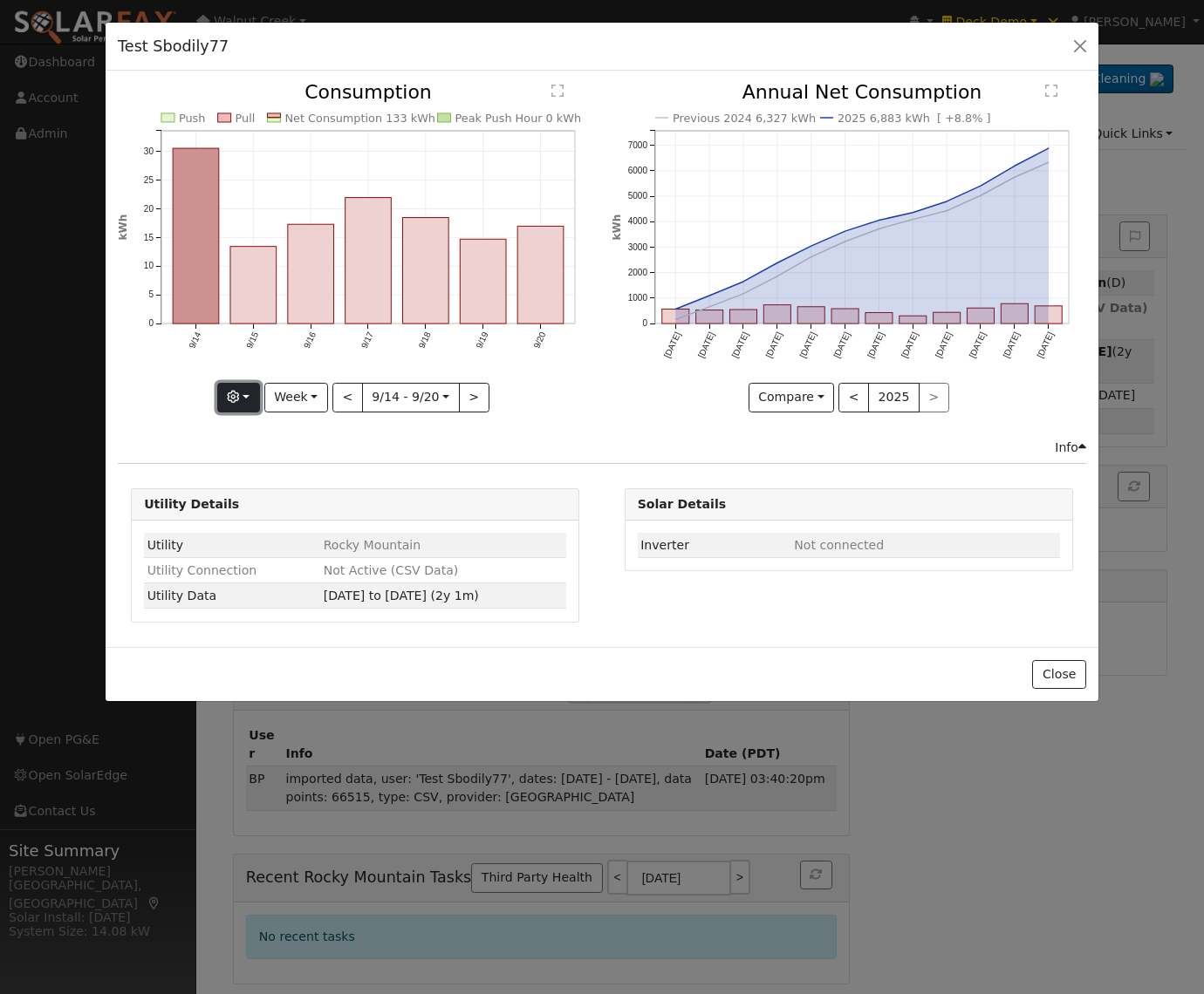
click at [248, 396] on button "button" at bounding box center [238, 397] width 43 height 30
click at [316, 395] on button "Week" at bounding box center [296, 397] width 64 height 30
click at [307, 505] on link "Year" at bounding box center [325, 507] width 121 height 25
type input "2024-09-01"
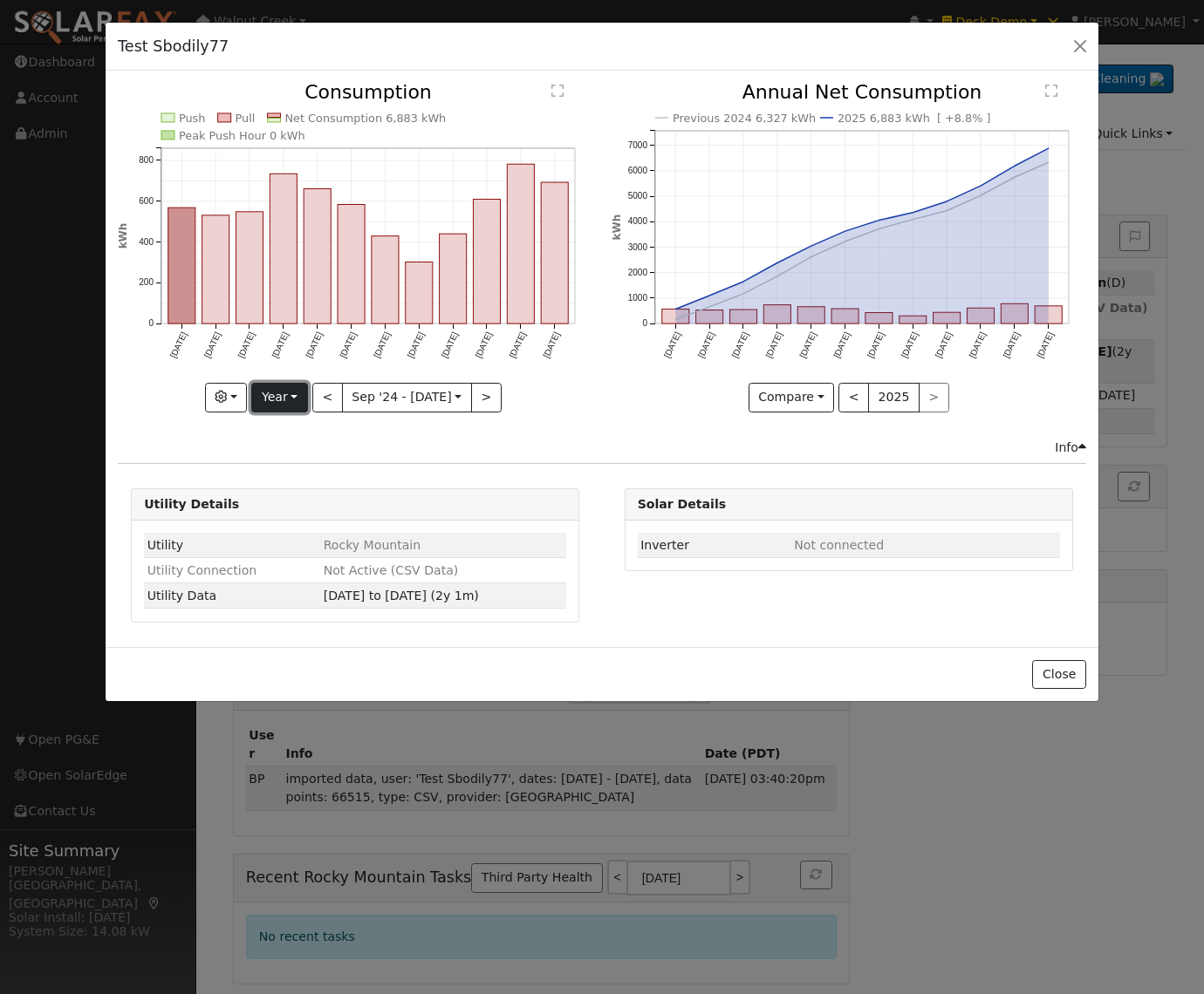
click at [279, 398] on button "Year" at bounding box center [279, 397] width 56 height 30
click at [294, 536] on link "Custom" at bounding box center [313, 532] width 121 height 25
click at [520, 386] on button "month" at bounding box center [506, 397] width 69 height 30
click at [510, 452] on link "Day" at bounding box center [533, 458] width 121 height 25
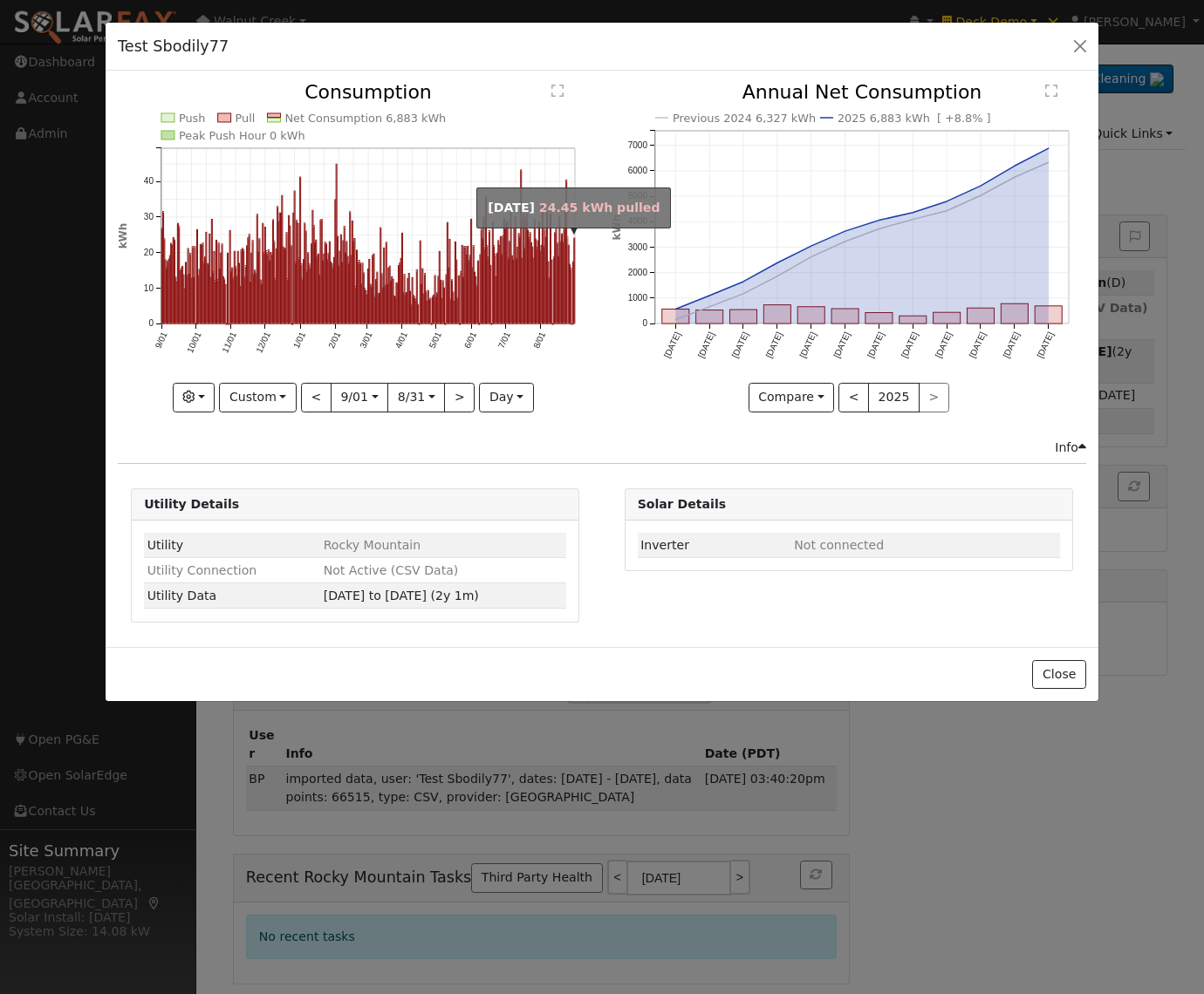
drag, startPoint x: 541, startPoint y: 302, endPoint x: 566, endPoint y: 307, distance: 25.5
click at [566, 308] on g "Push Pull Net Consumption 6,883 kWh Peak Push Hour 0 kWh 9/01 10/01 11/01 12/01…" at bounding box center [346, 217] width 459 height 273
click at [256, 396] on button "Custom" at bounding box center [257, 397] width 77 height 30
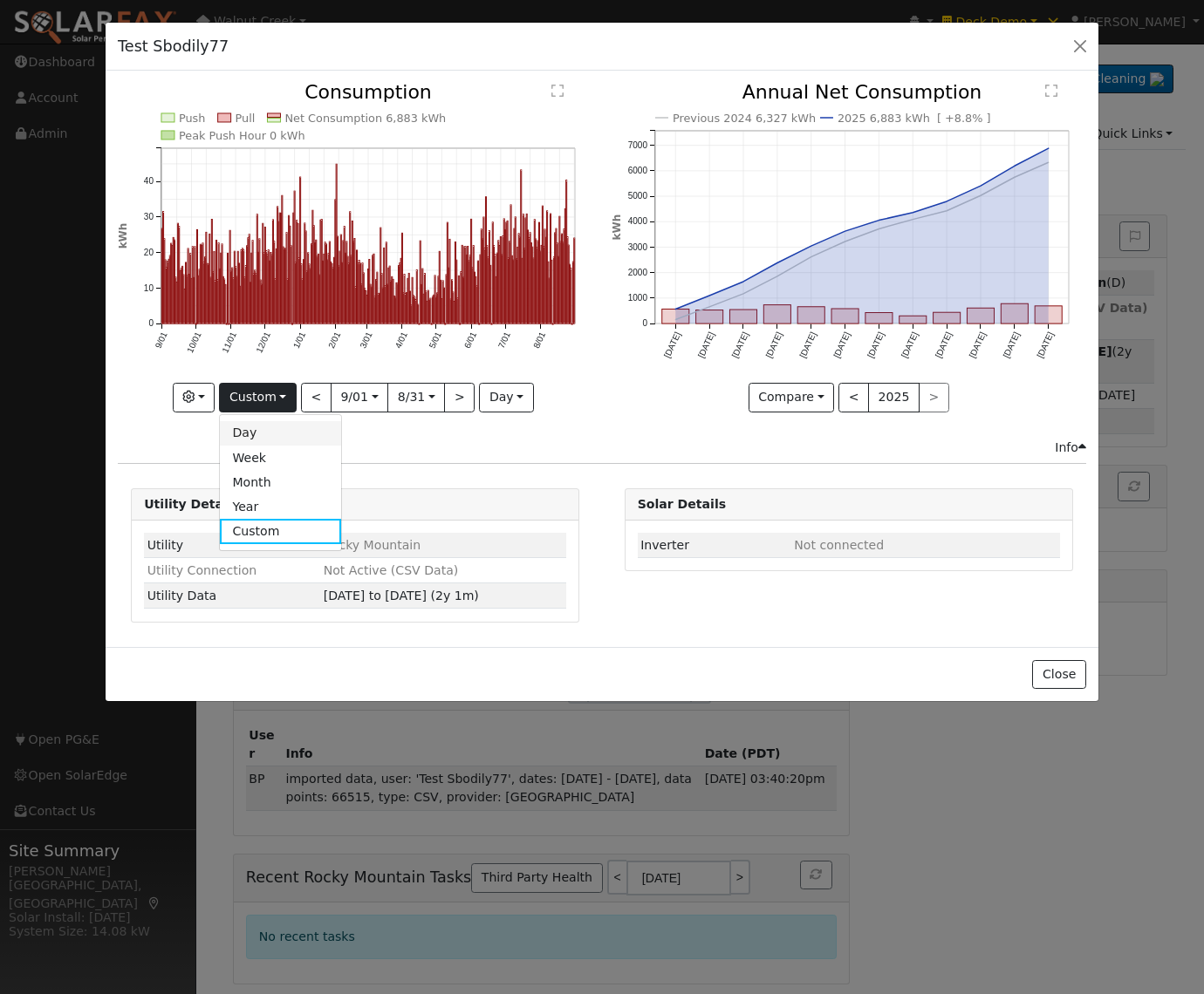
click at [273, 434] on link "Day" at bounding box center [280, 434] width 121 height 25
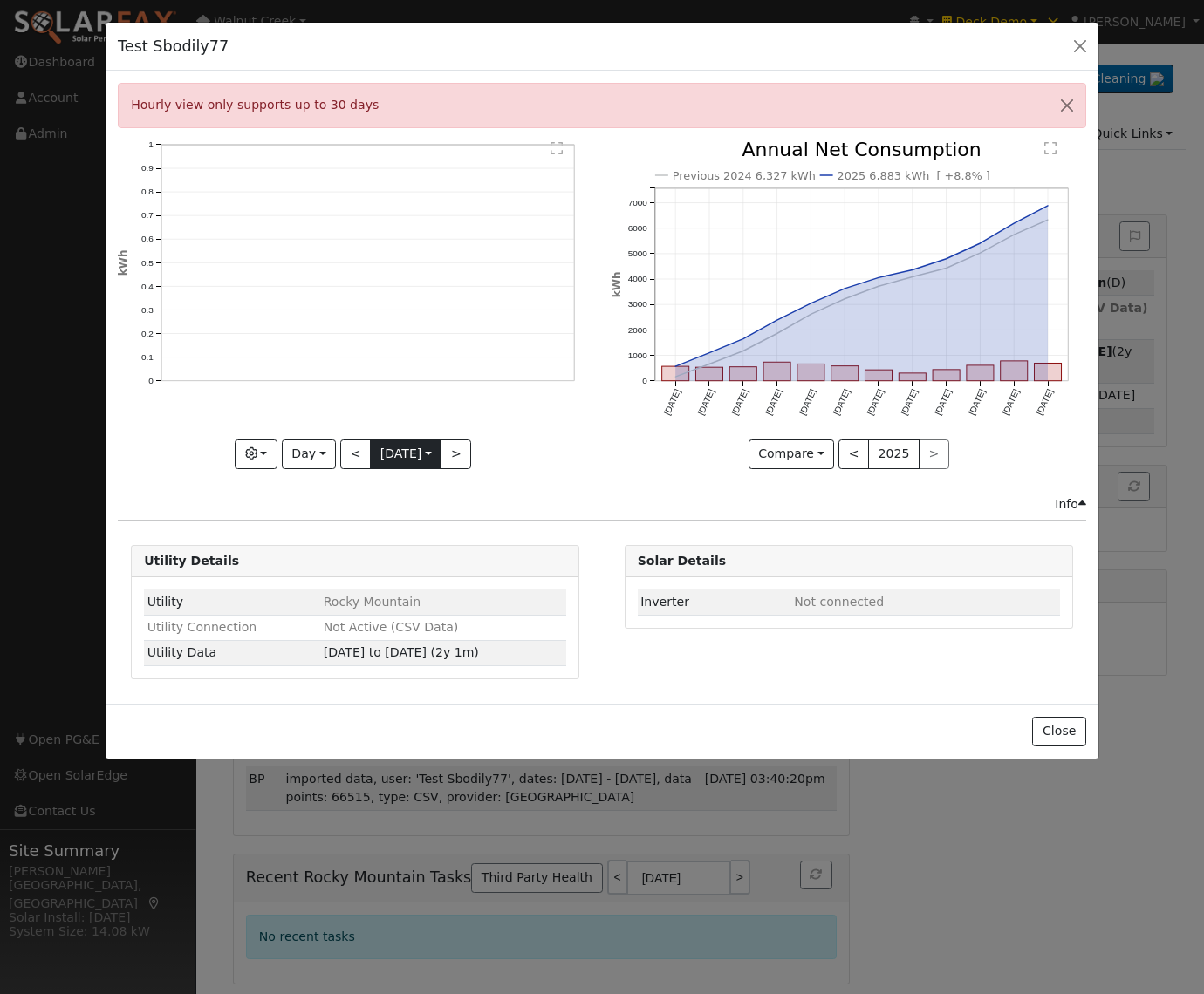
click at [401, 455] on input "2024-09-01" at bounding box center [405, 454] width 70 height 28
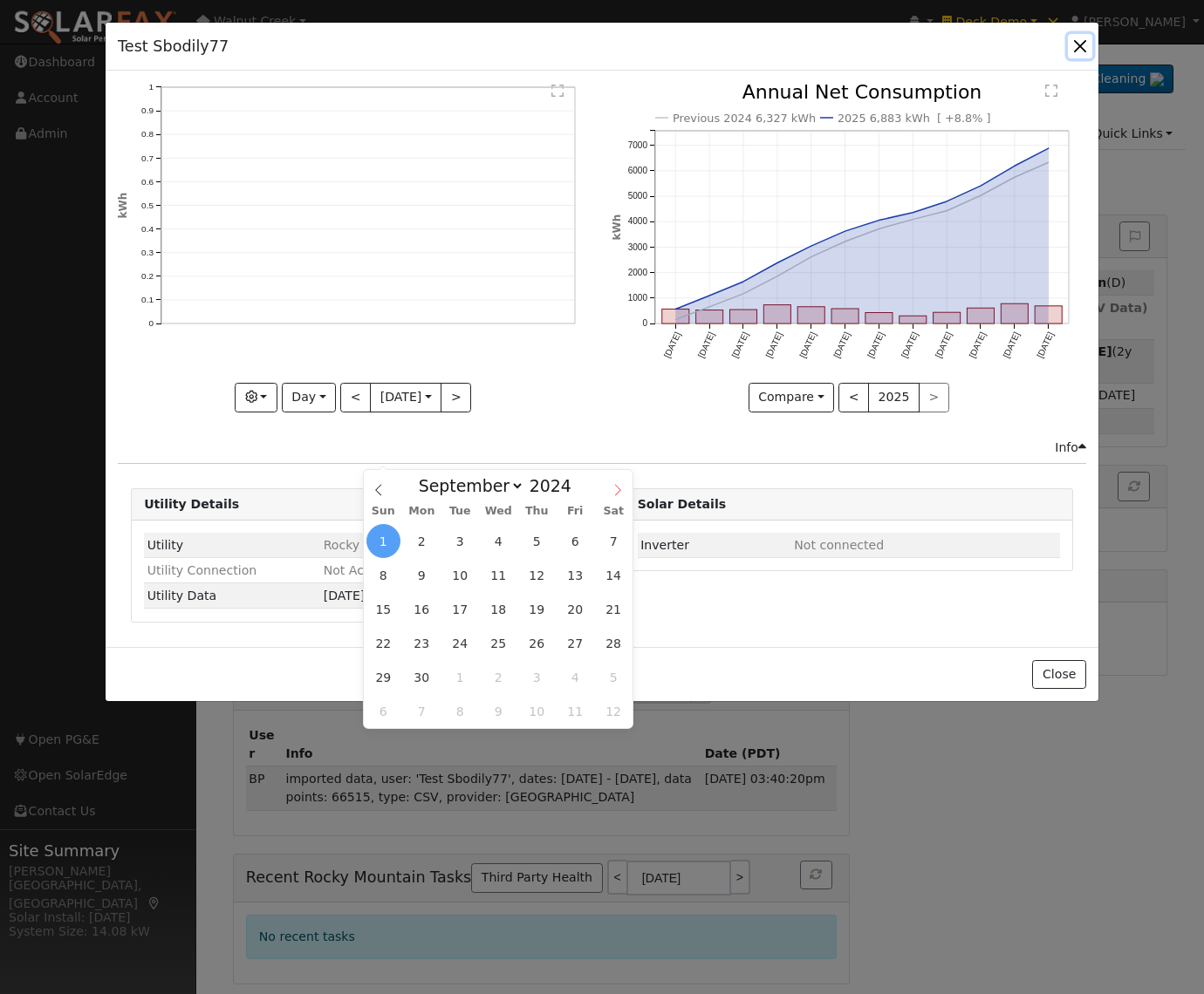
click at [622, 487] on icon at bounding box center [618, 490] width 12 height 12
select select "11"
click at [622, 487] on icon at bounding box center [618, 490] width 12 height 12
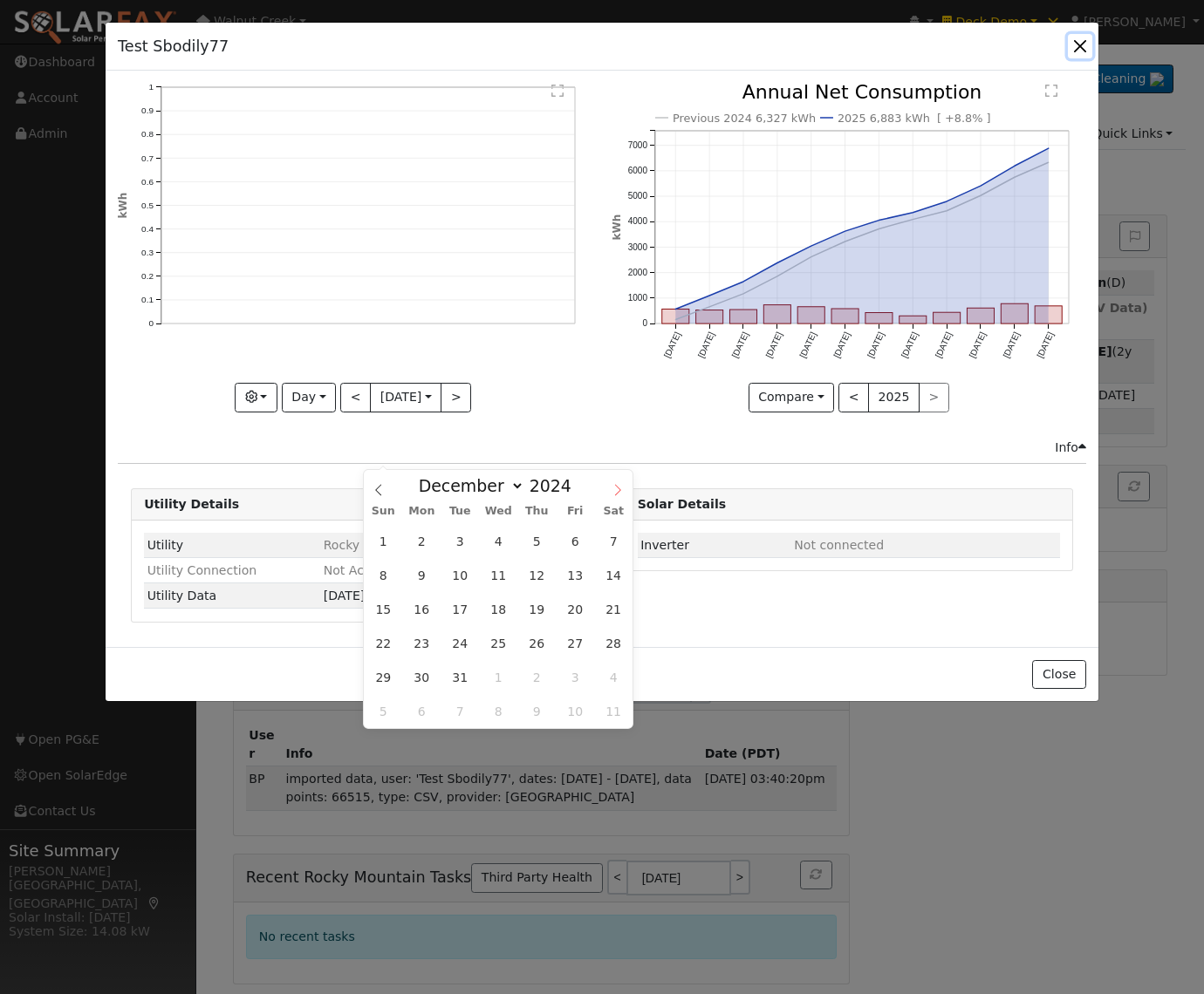
type input "2025"
click at [622, 487] on icon at bounding box center [618, 490] width 12 height 12
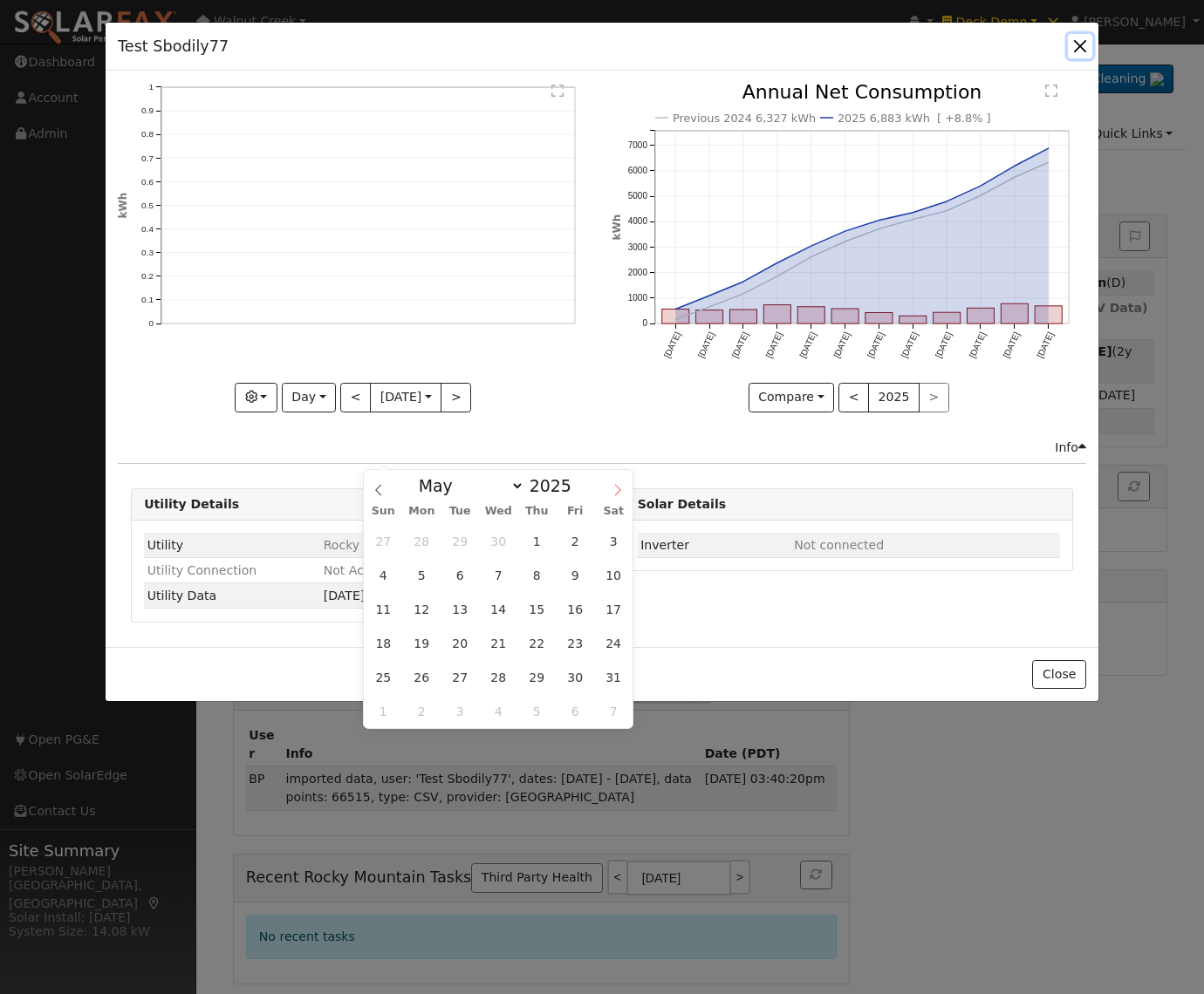
click at [622, 487] on icon at bounding box center [618, 490] width 12 height 12
select select "7"
click at [431, 610] on span "11" at bounding box center [422, 610] width 34 height 34
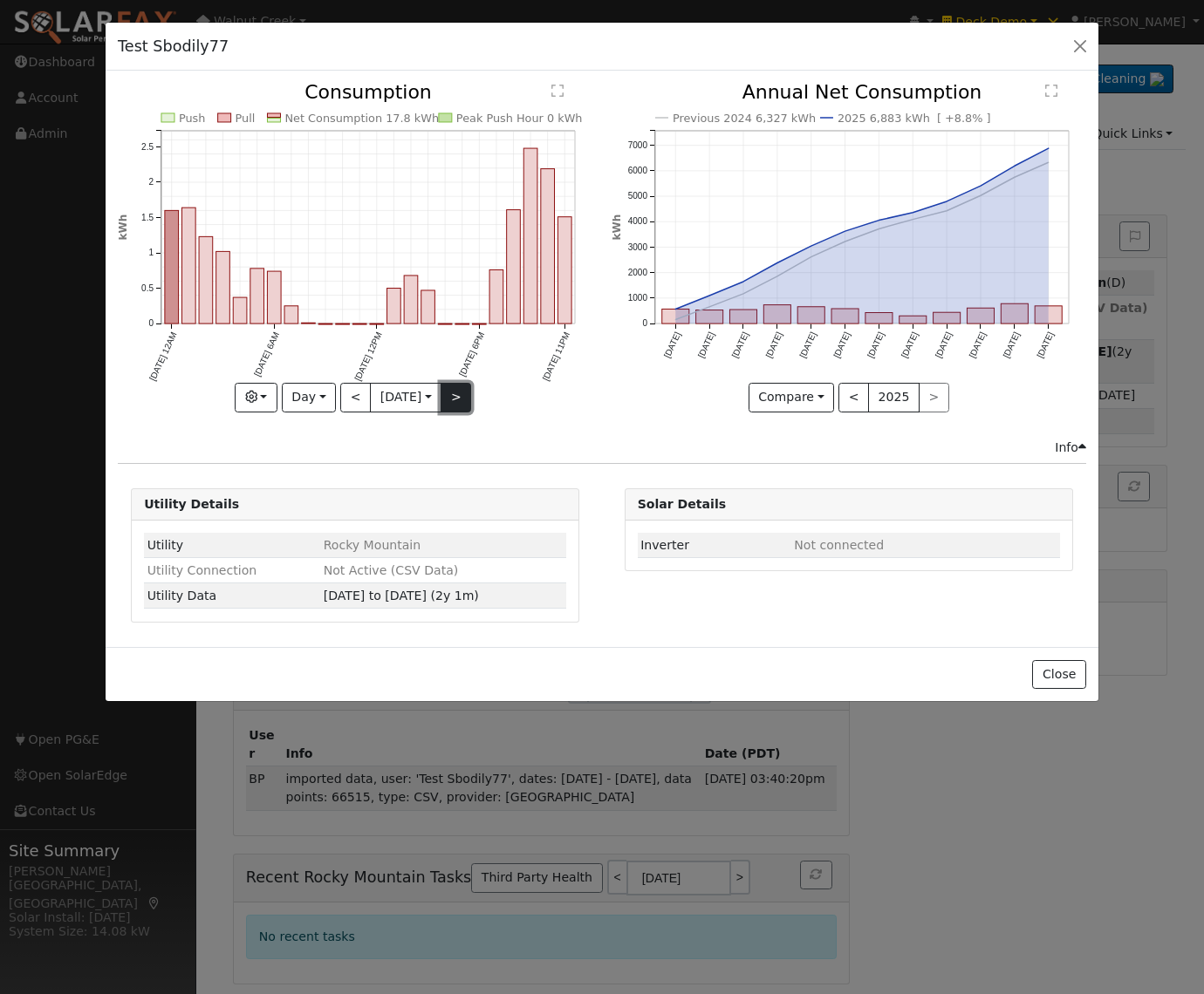
click at [460, 398] on button ">" at bounding box center [456, 397] width 31 height 30
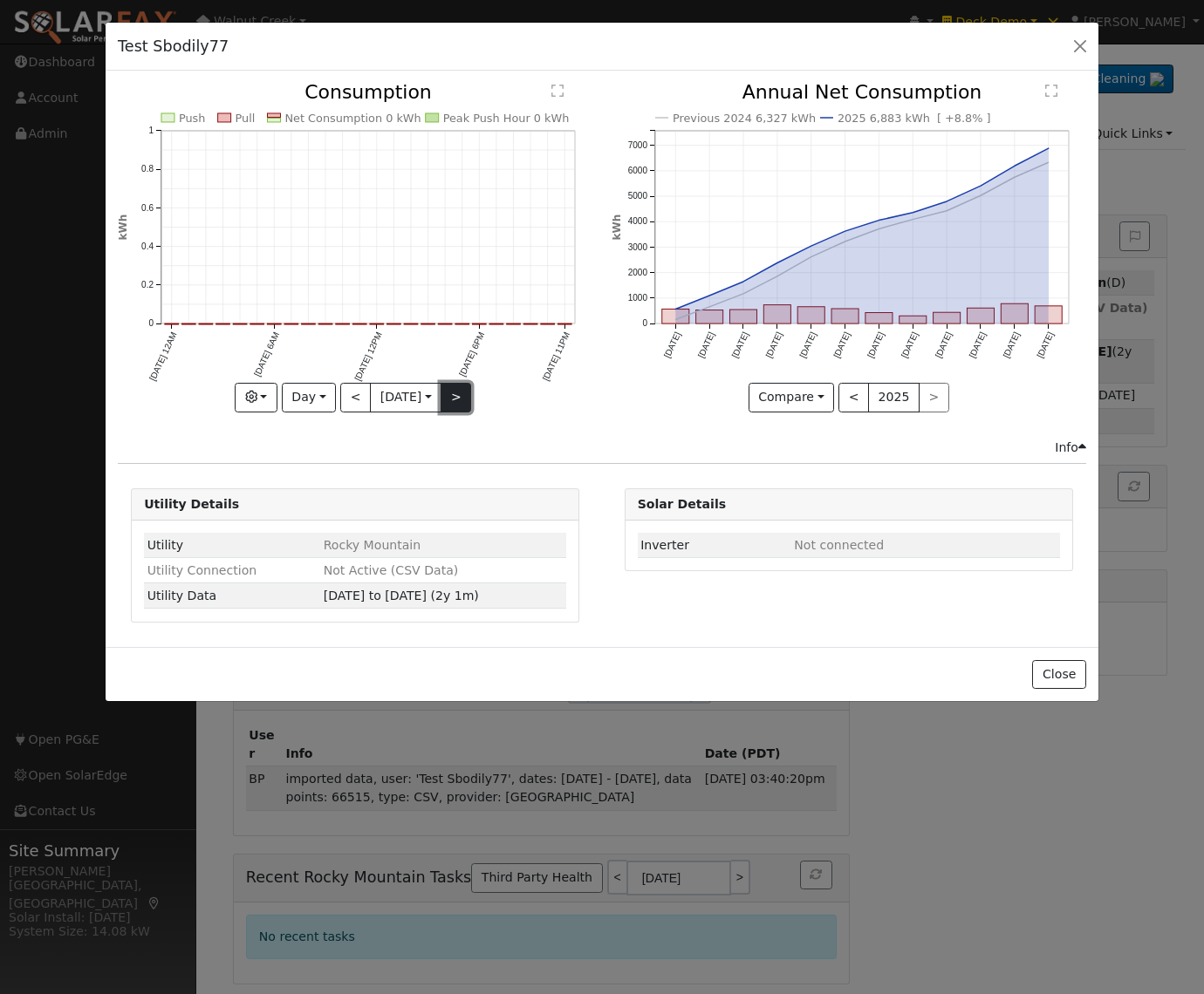
click at [460, 398] on button ">" at bounding box center [456, 397] width 31 height 30
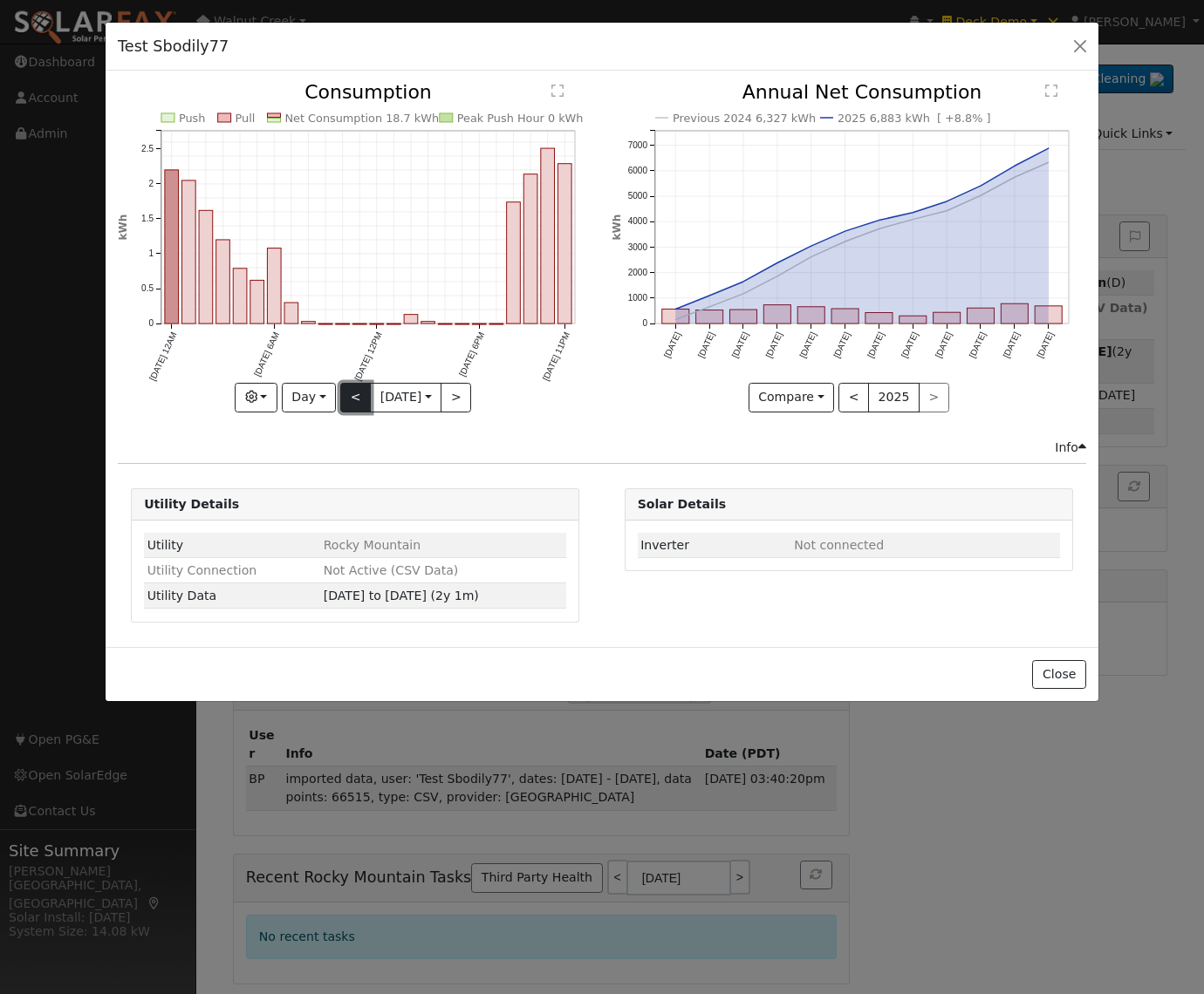
click at [340, 403] on button "<" at bounding box center [356, 397] width 31 height 30
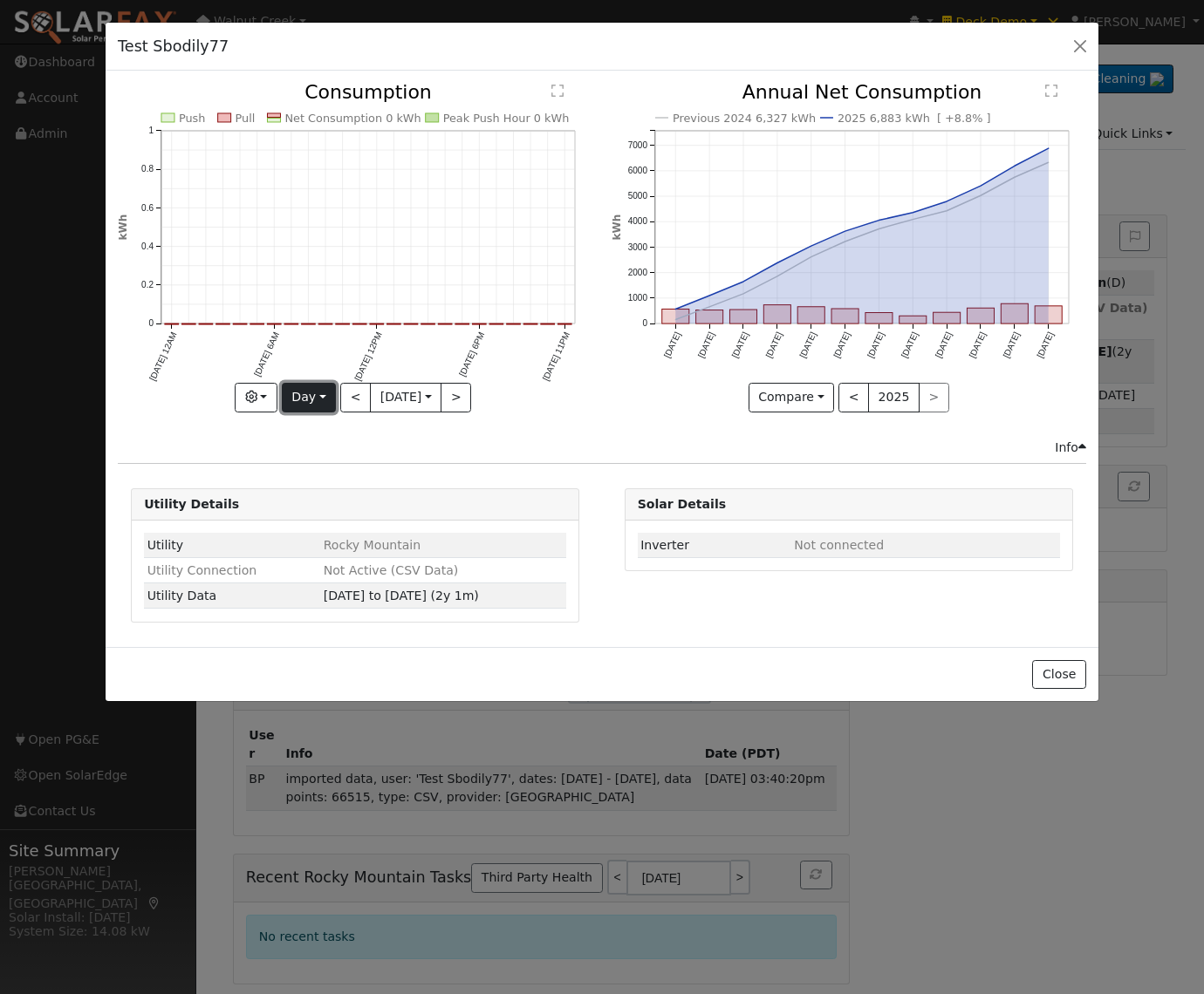
click at [311, 396] on button "Day" at bounding box center [309, 397] width 54 height 30
click at [335, 505] on link "Year" at bounding box center [343, 507] width 121 height 25
type input "2024-09-01"
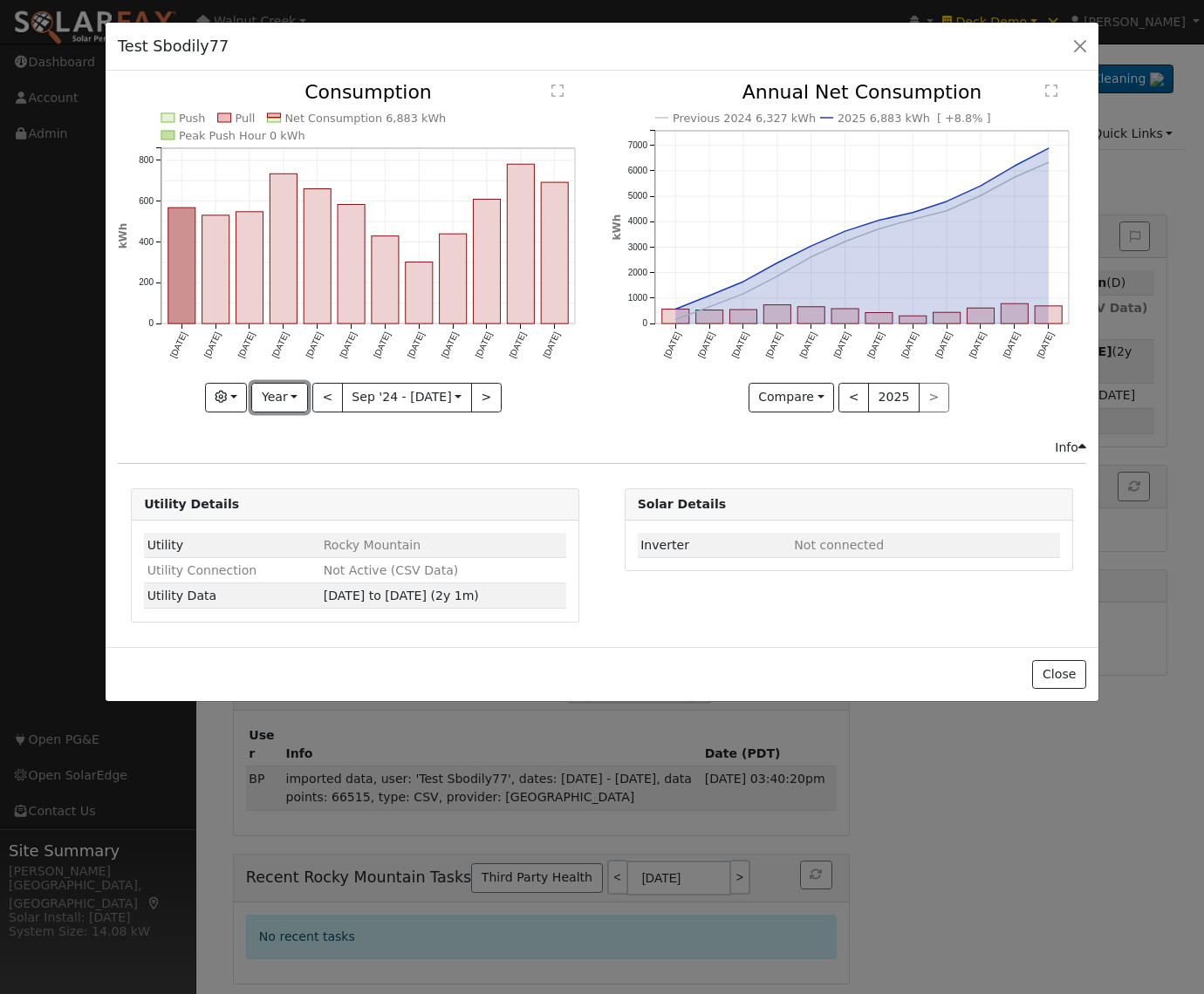
click at [275, 404] on button "Year" at bounding box center [279, 397] width 56 height 30
click at [292, 535] on link "Custom" at bounding box center [313, 532] width 121 height 25
click at [514, 398] on button "month" at bounding box center [506, 397] width 69 height 30
click at [513, 452] on link "Day" at bounding box center [533, 458] width 121 height 25
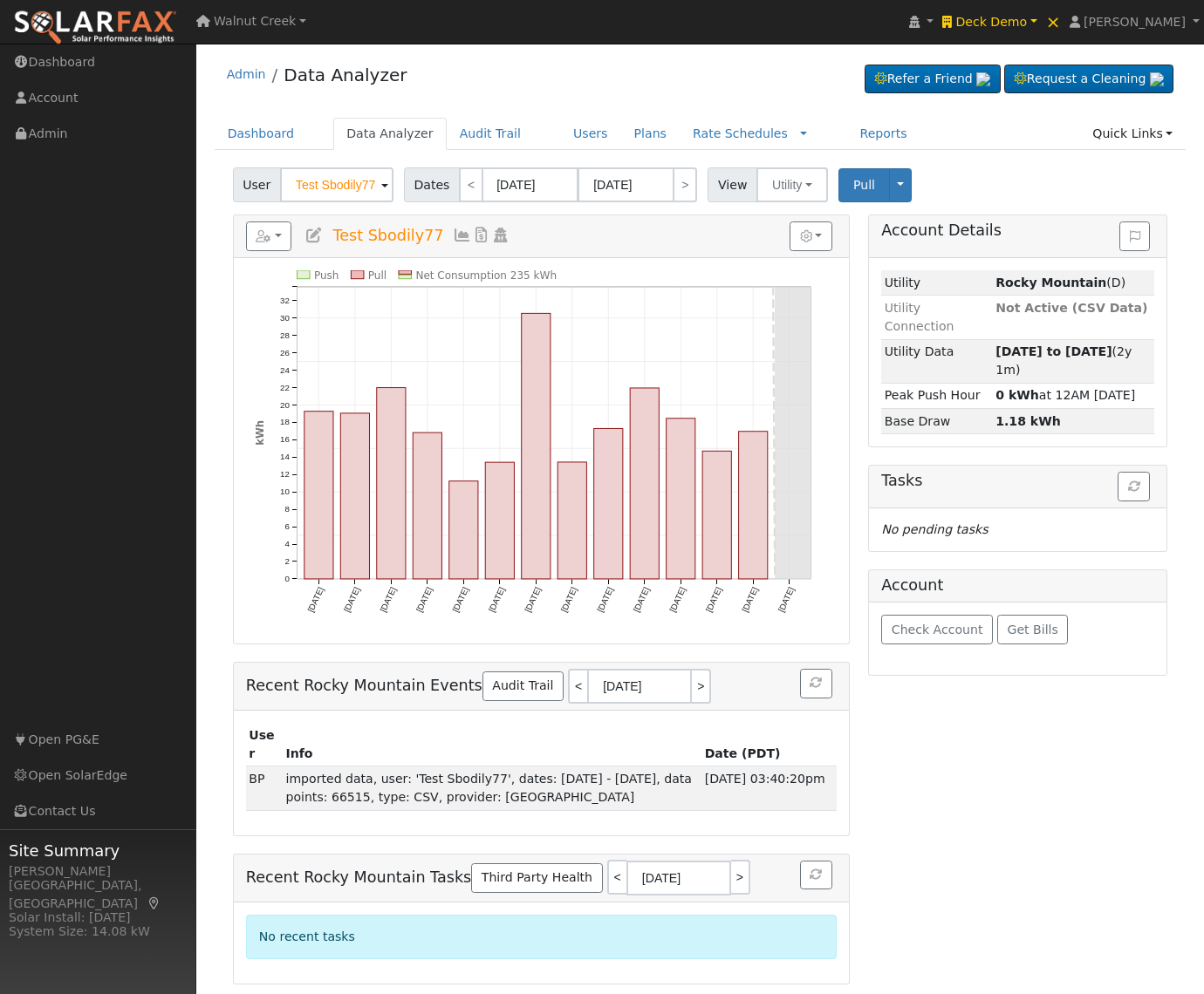
click at [453, 233] on icon at bounding box center [462, 235] width 19 height 15
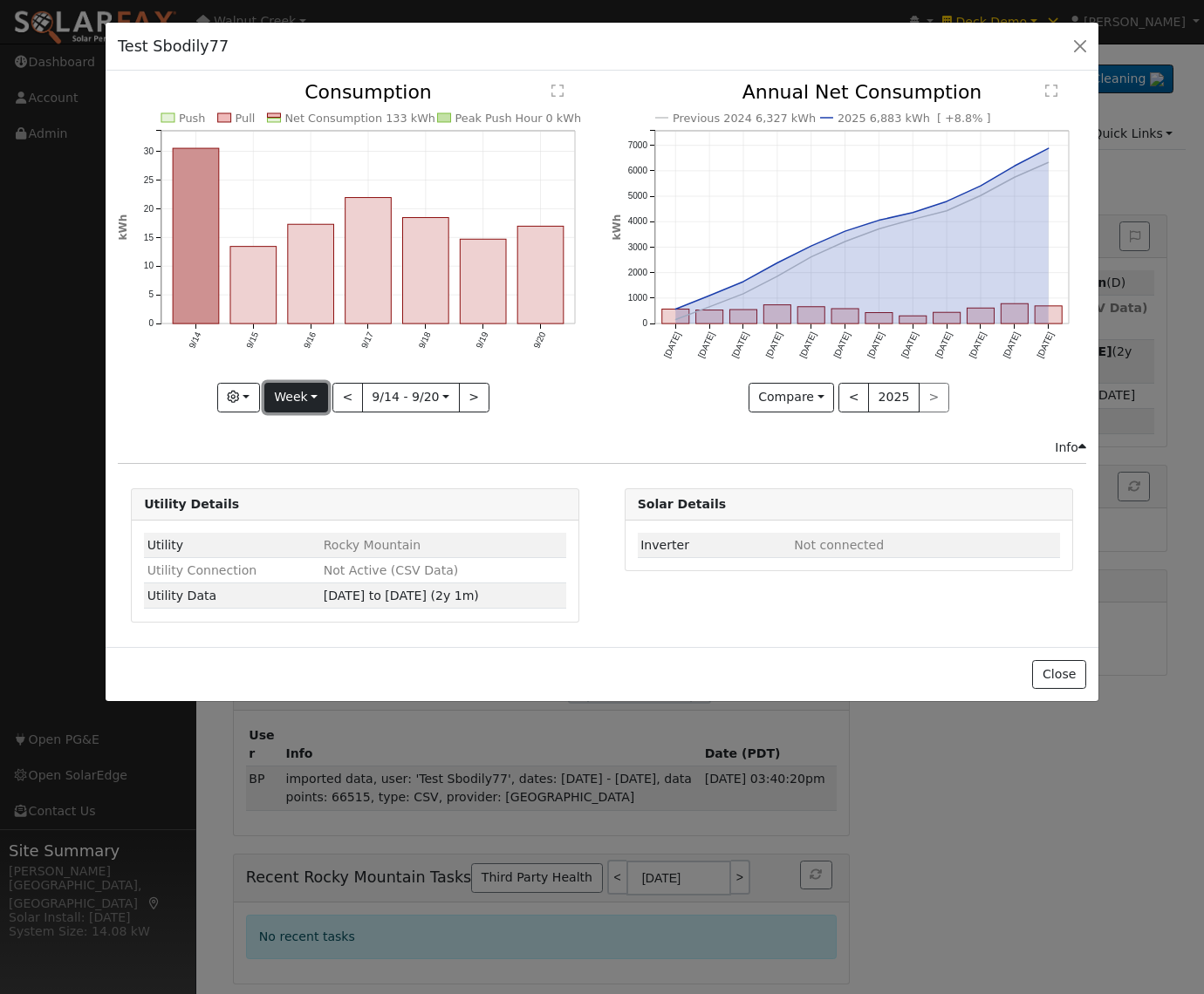
click at [319, 398] on button "Week" at bounding box center [296, 397] width 64 height 30
click at [312, 481] on link "Month" at bounding box center [325, 482] width 121 height 25
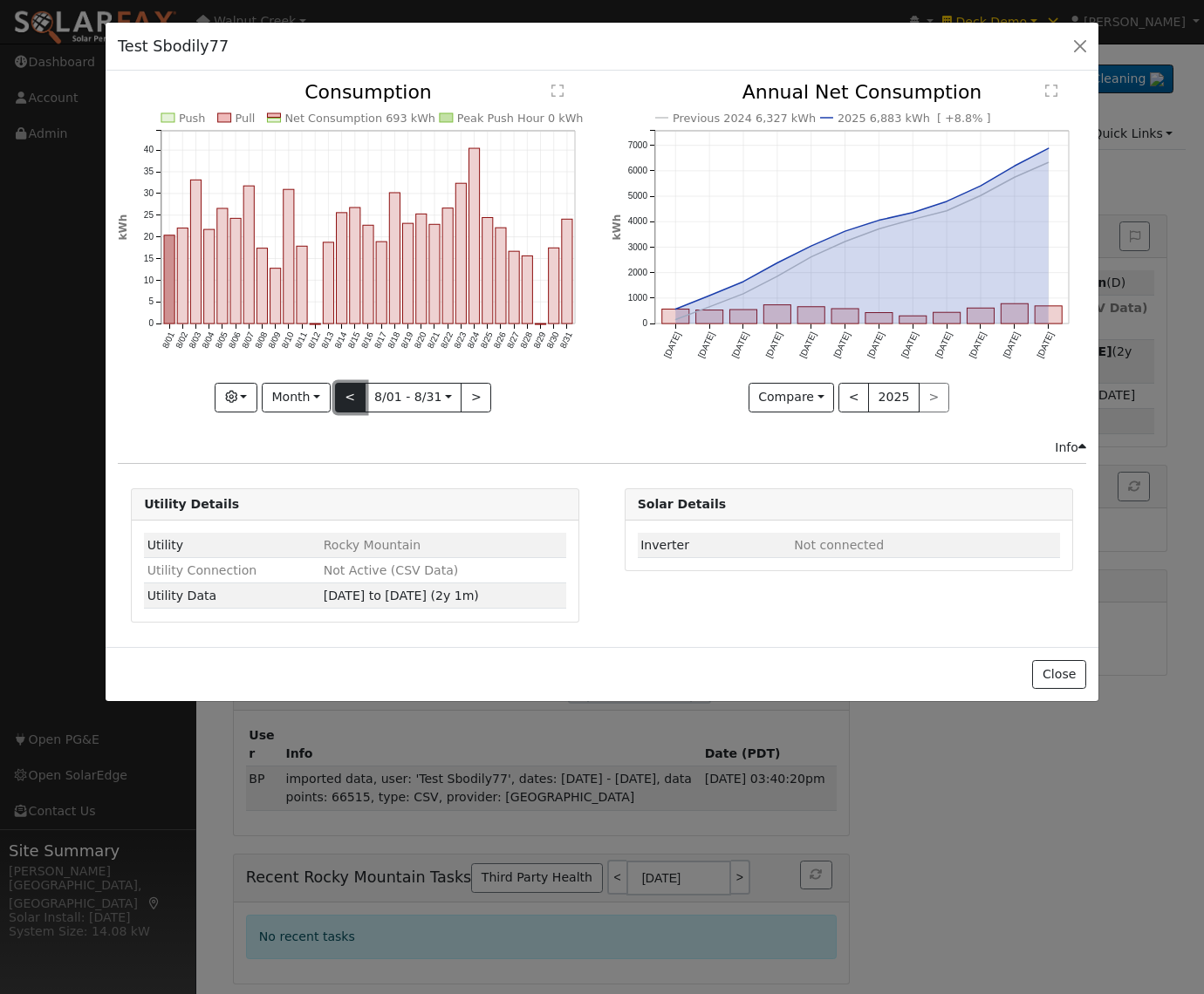
click at [362, 403] on button "<" at bounding box center [350, 397] width 31 height 30
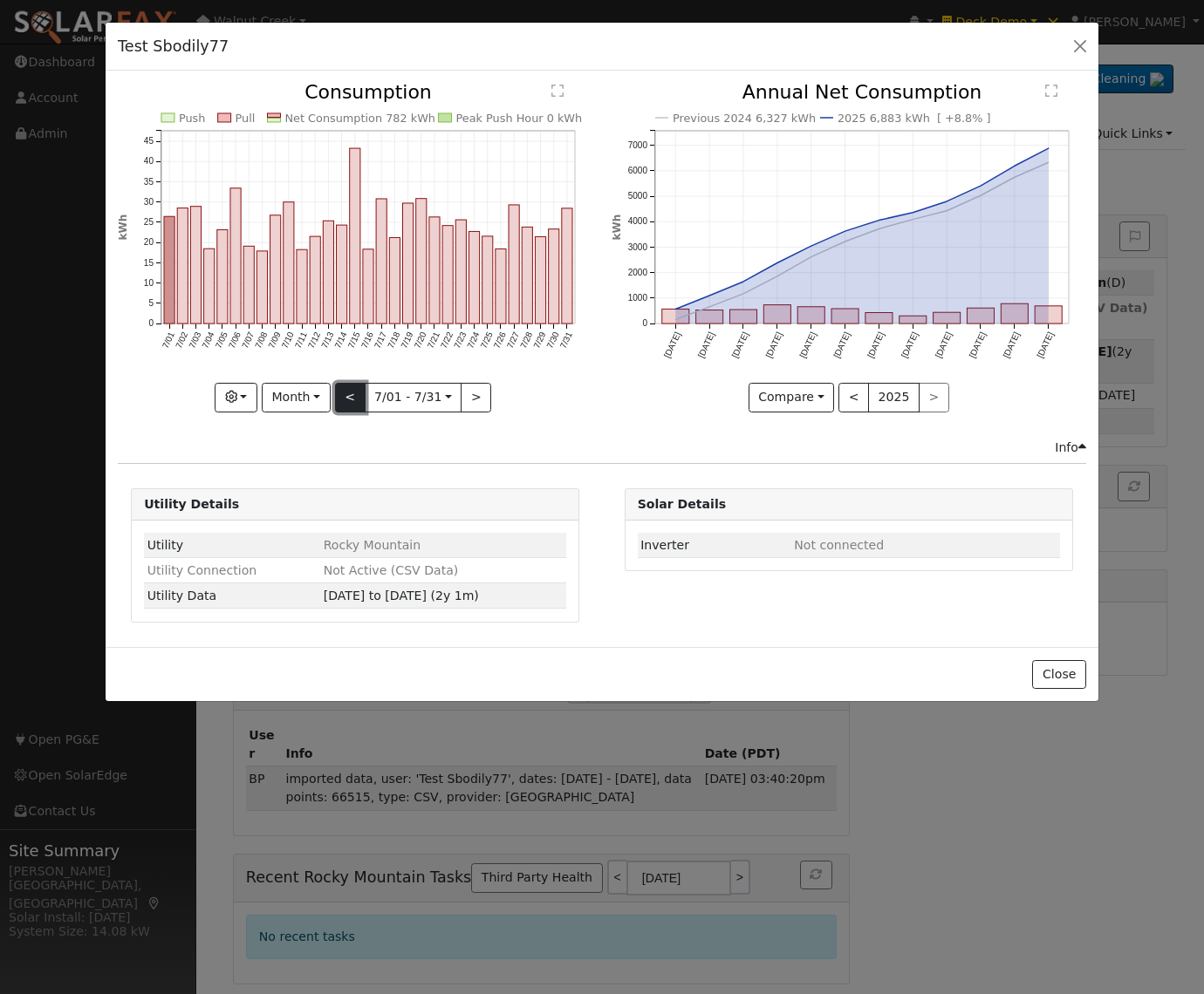
click at [362, 403] on button "<" at bounding box center [350, 397] width 31 height 30
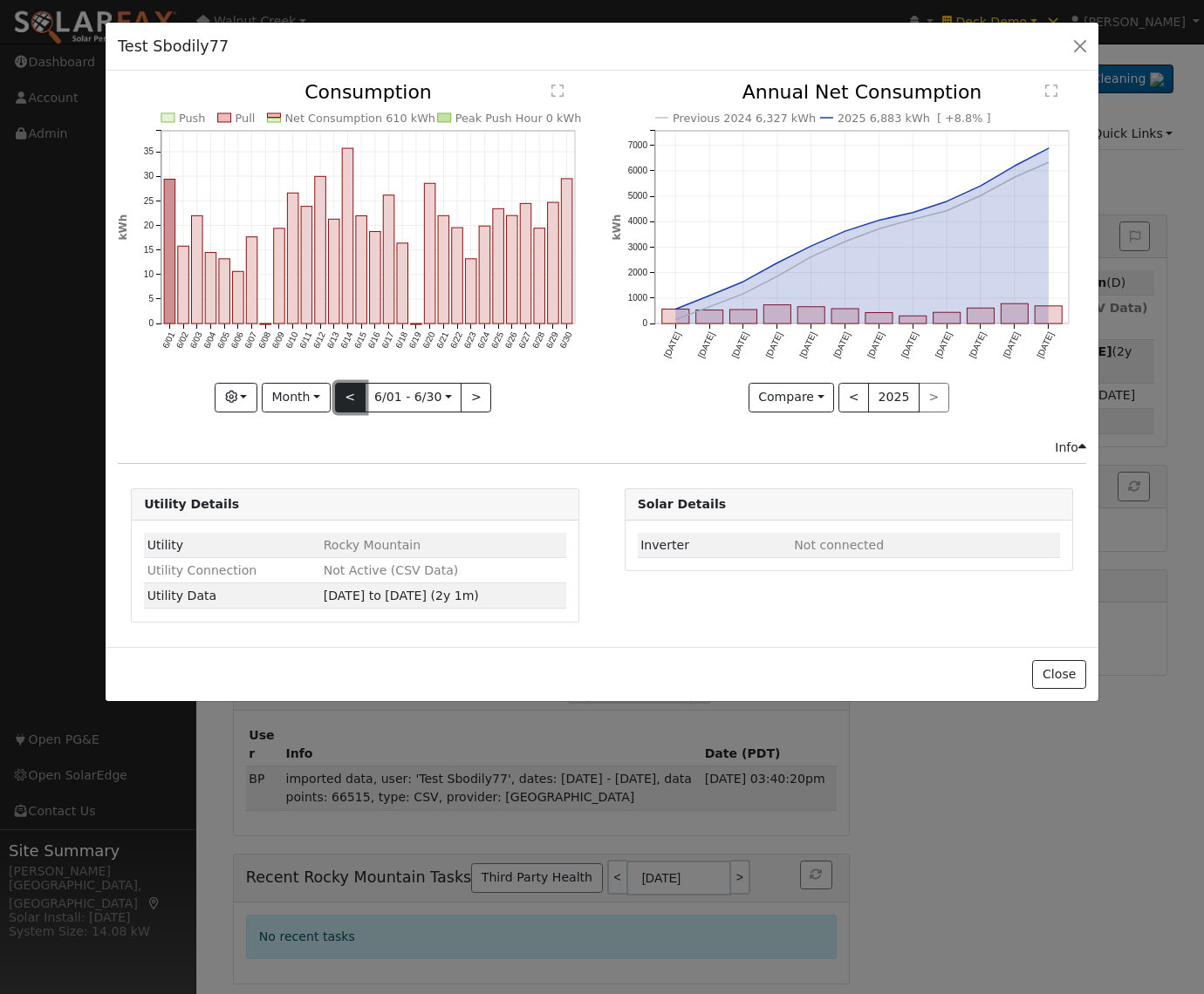
click at [362, 403] on button "<" at bounding box center [350, 397] width 31 height 30
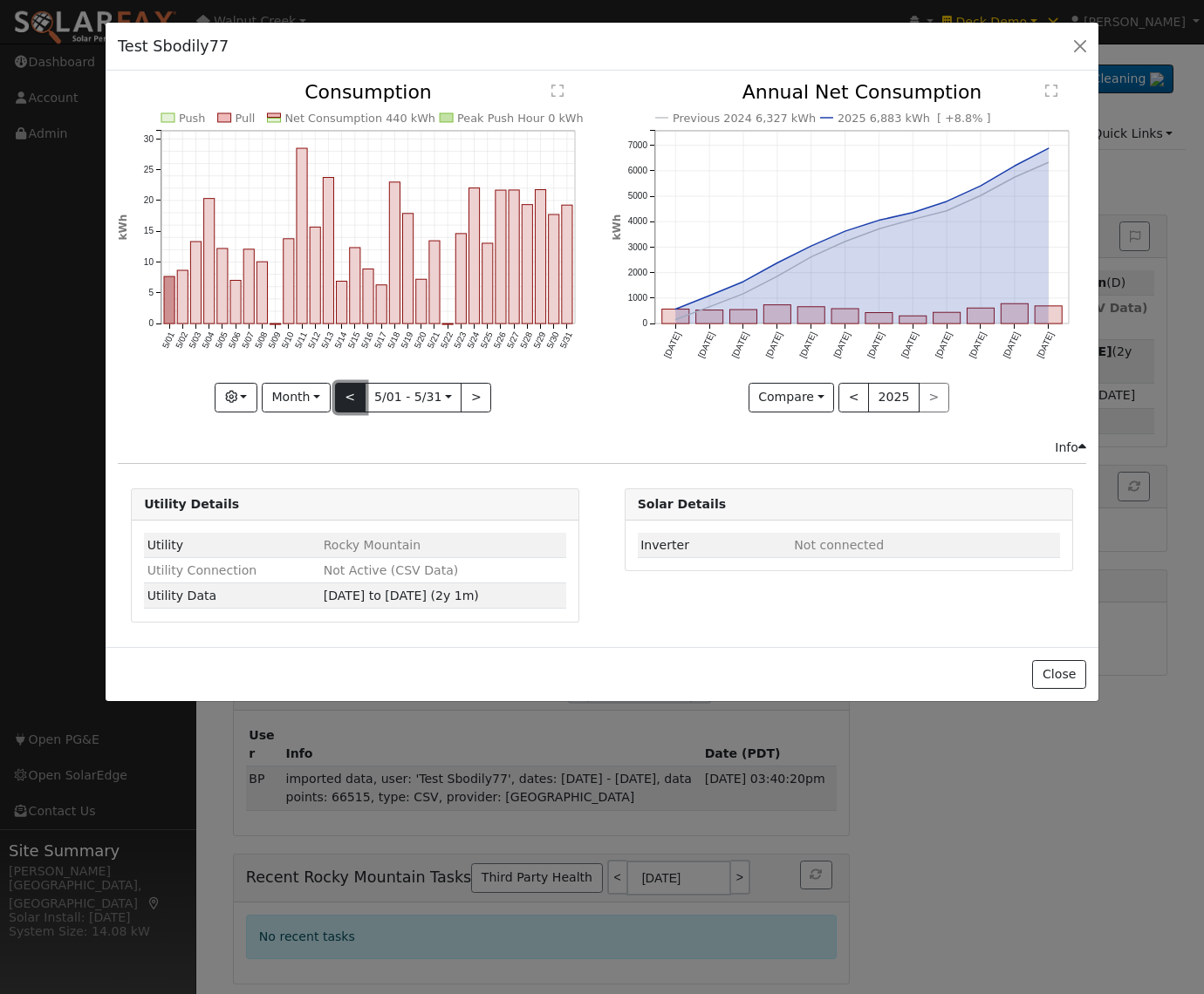
click at [362, 403] on button "<" at bounding box center [350, 397] width 31 height 30
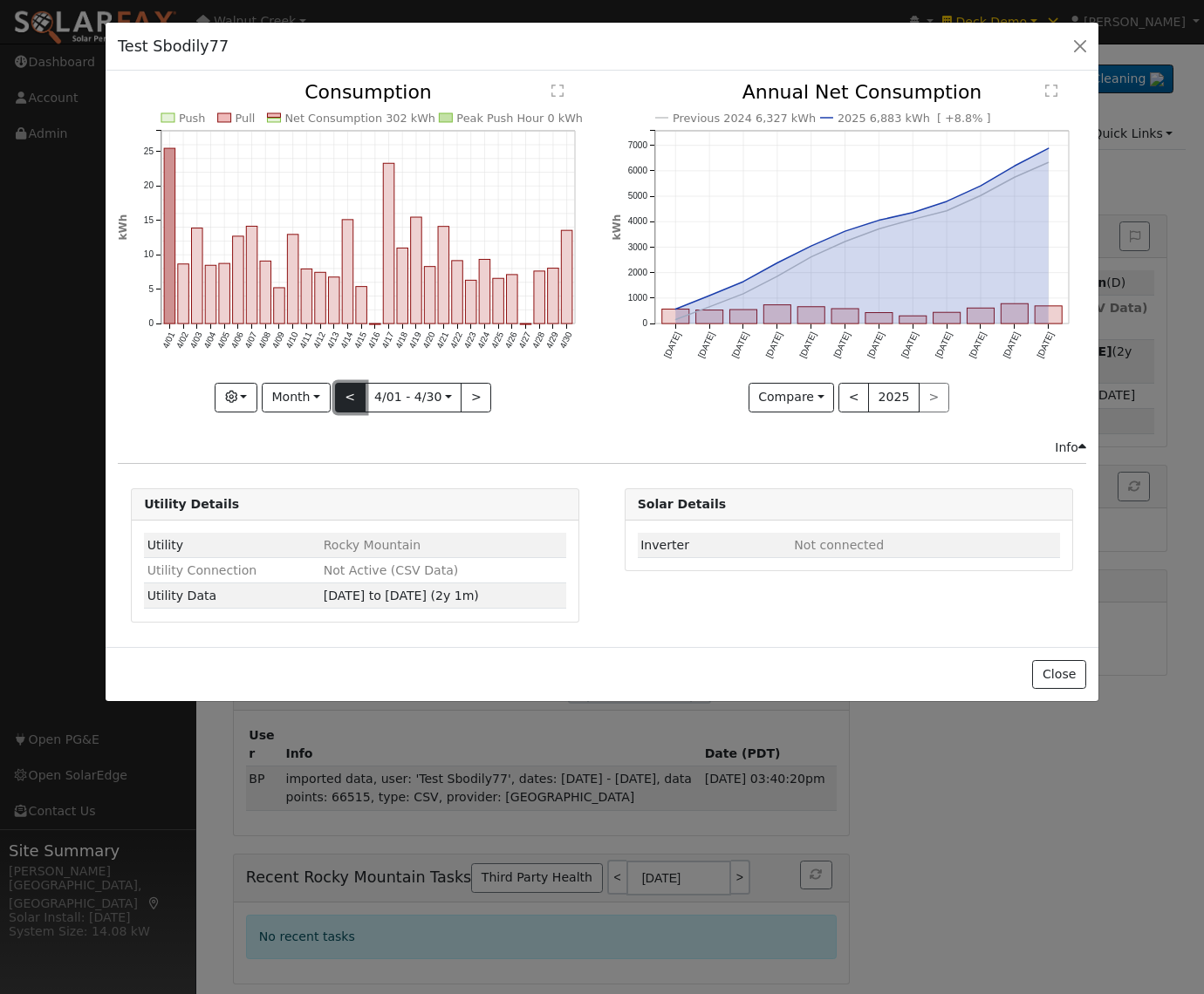
click at [362, 403] on button "<" at bounding box center [350, 397] width 31 height 30
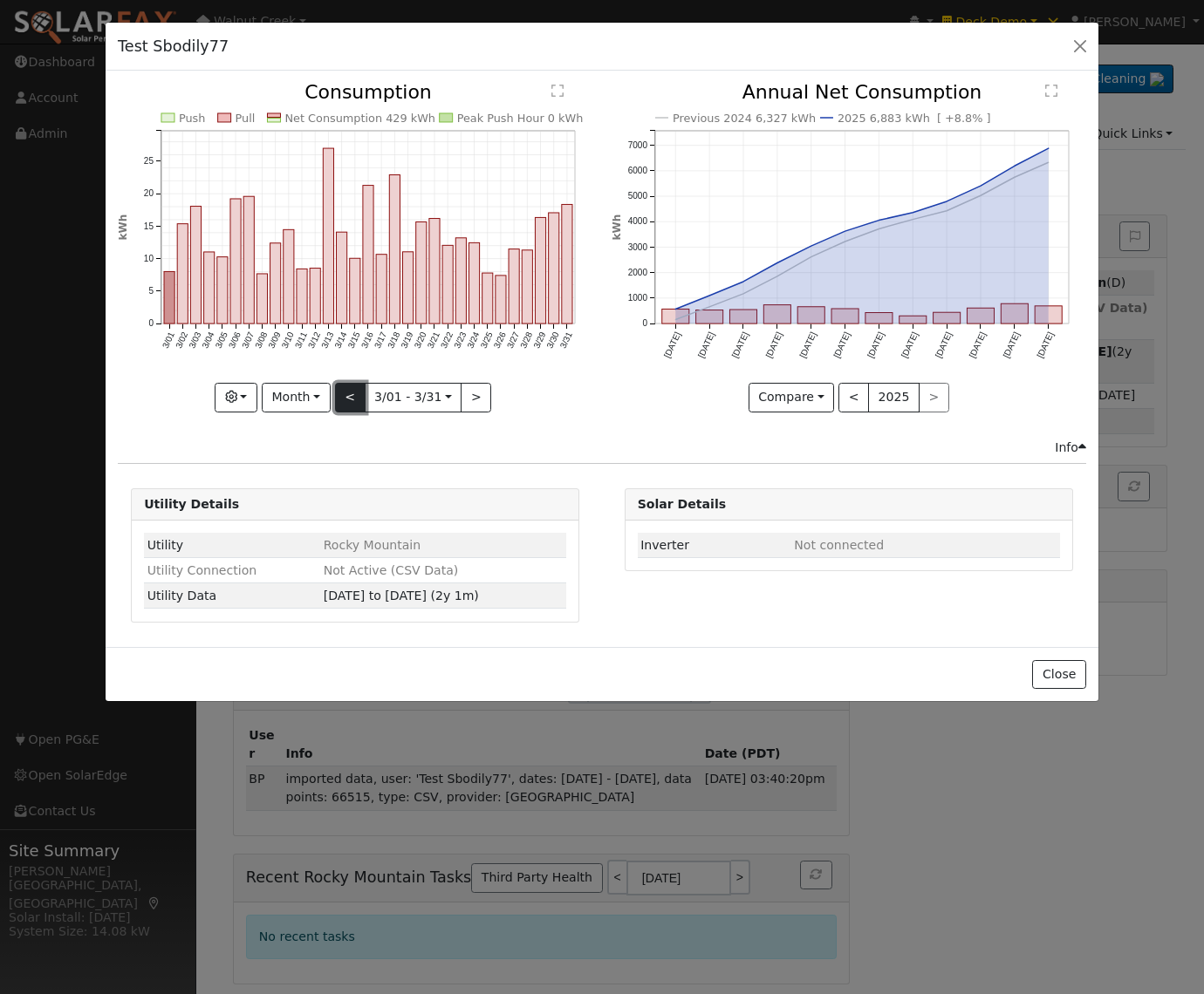
click at [362, 403] on button "<" at bounding box center [350, 397] width 31 height 30
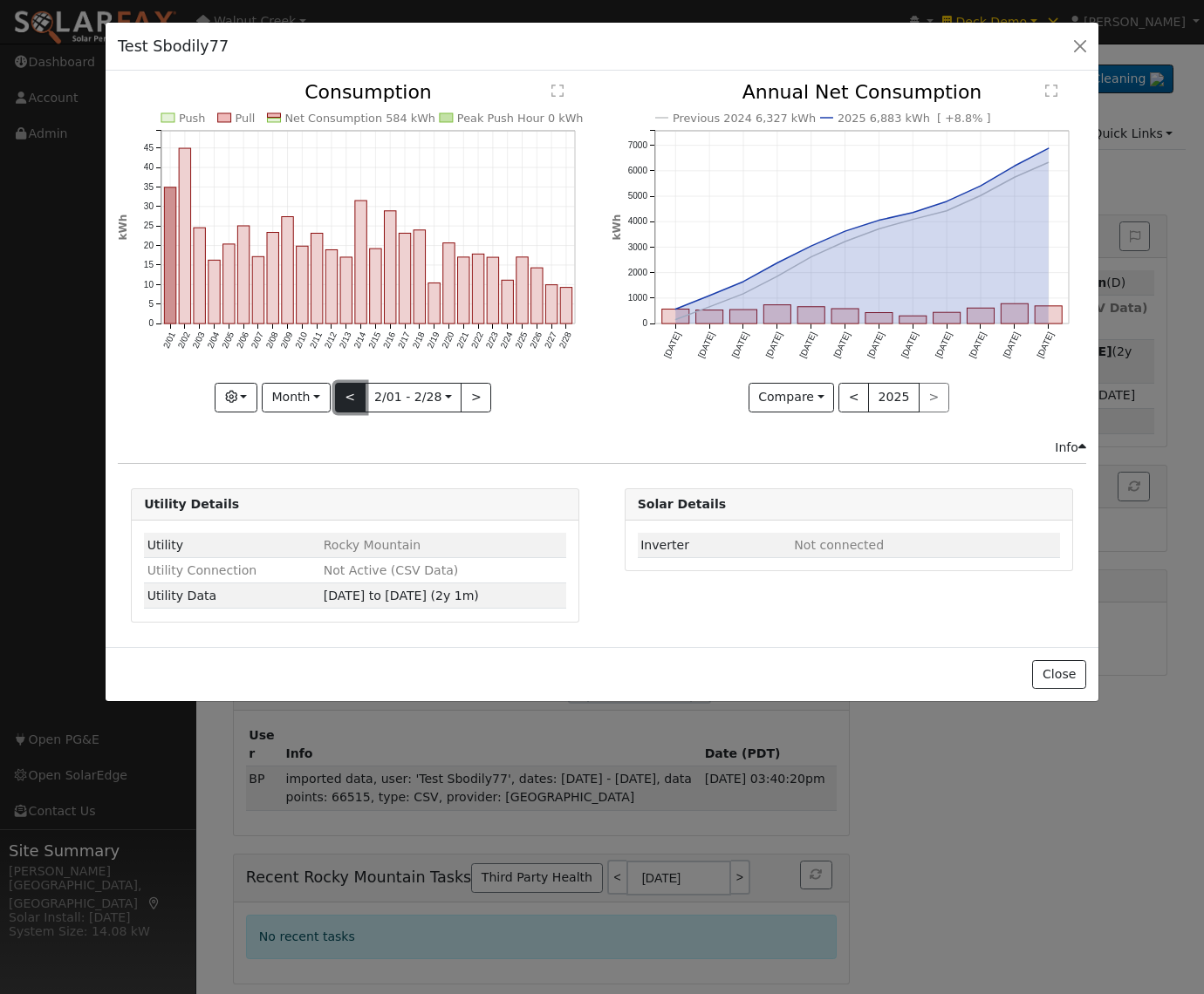
click at [362, 403] on button "<" at bounding box center [350, 397] width 31 height 30
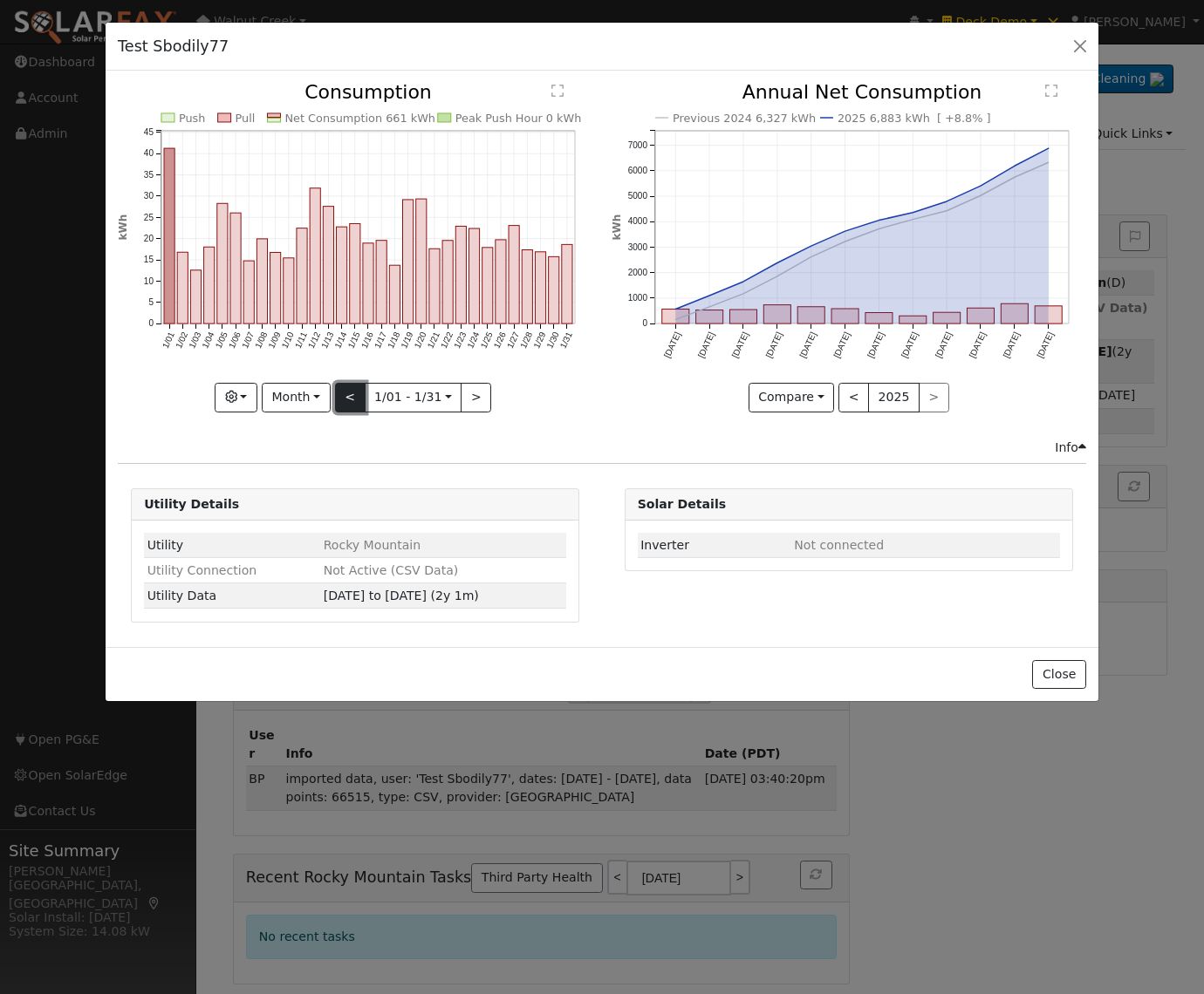
click at [362, 403] on button "<" at bounding box center [350, 397] width 31 height 30
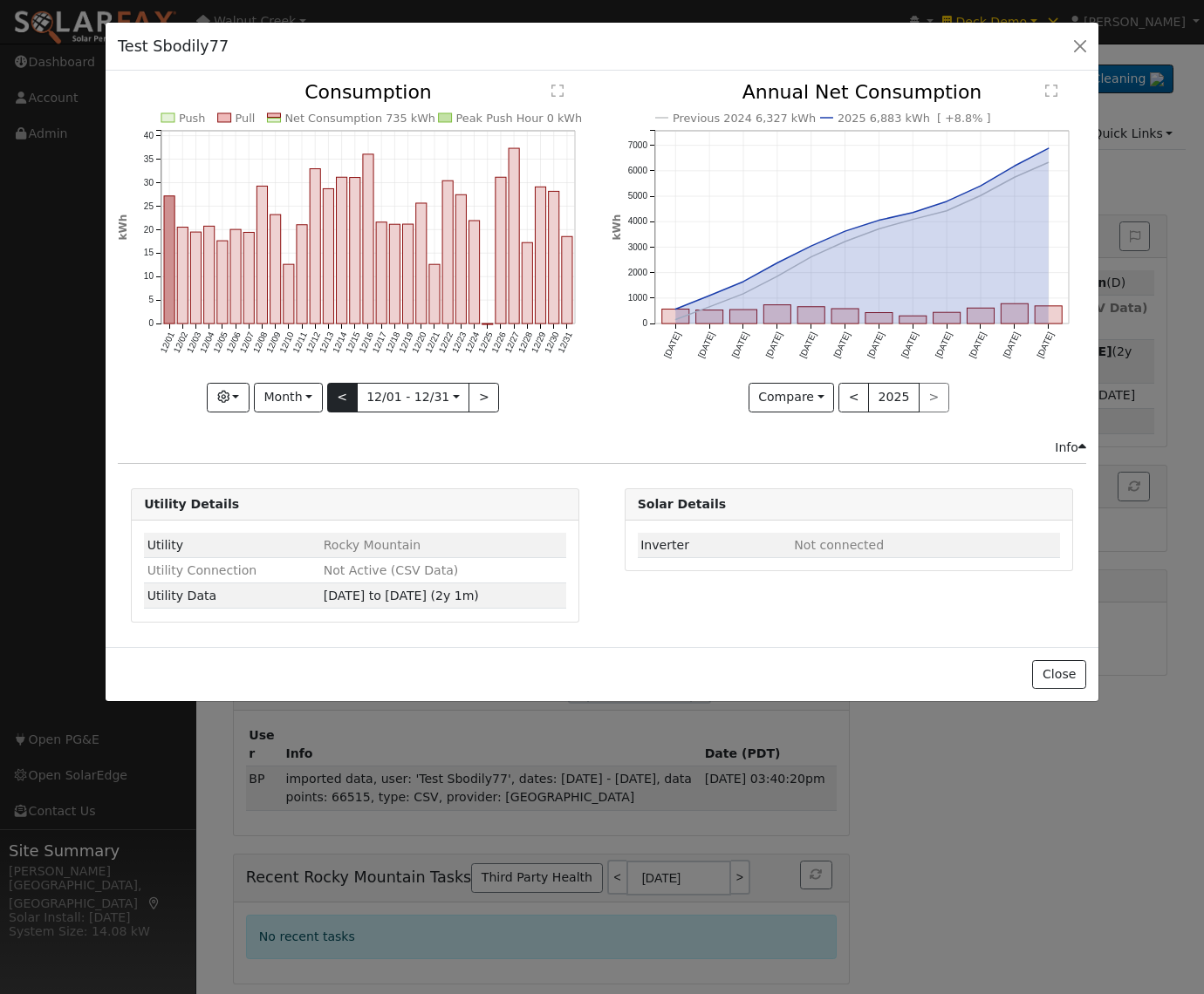
click at [362, 403] on input "2024-12-01" at bounding box center [413, 397] width 112 height 28
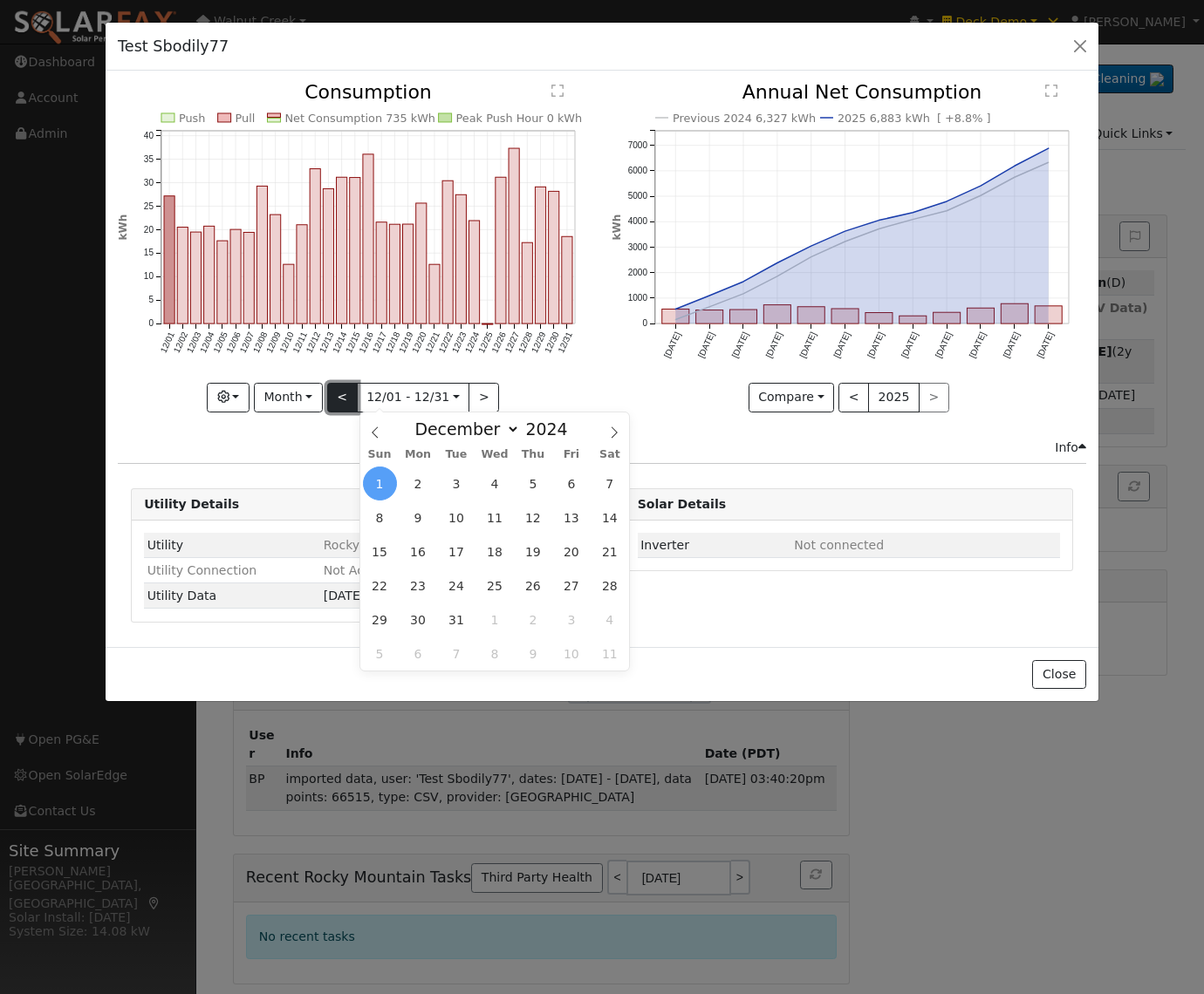
click at [342, 396] on button "<" at bounding box center [342, 397] width 31 height 30
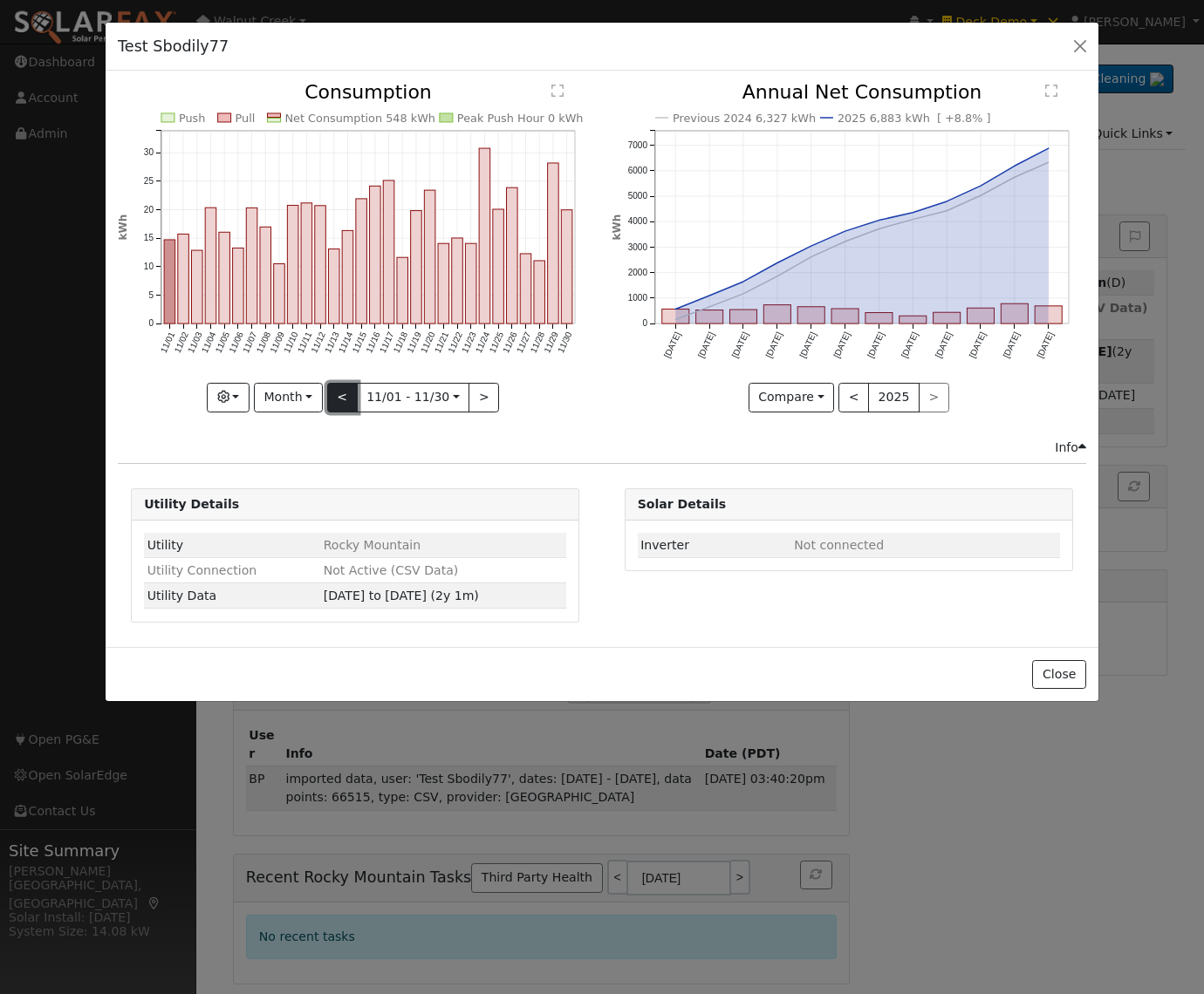
click at [342, 396] on button "<" at bounding box center [342, 397] width 31 height 30
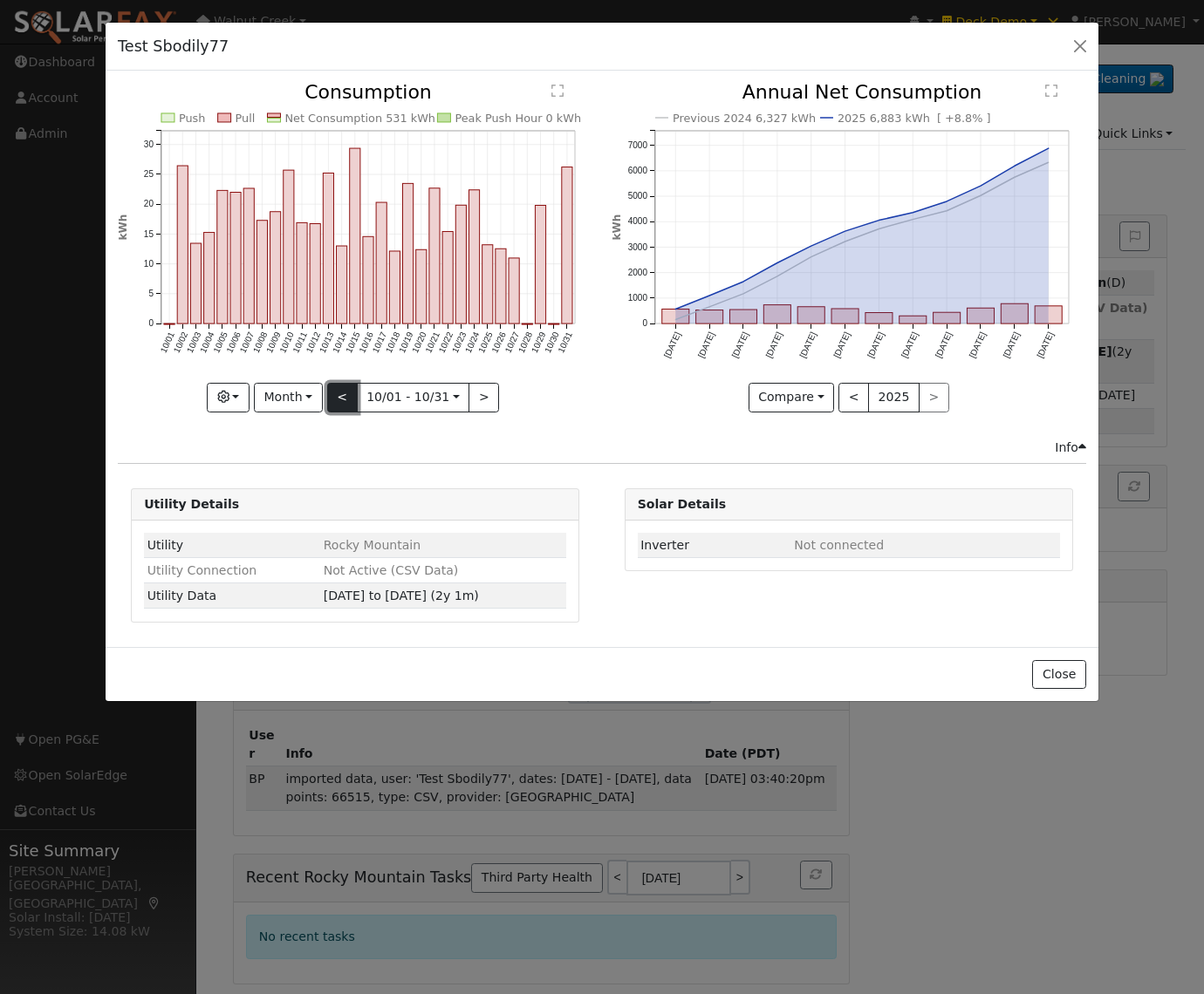
click at [342, 396] on button "<" at bounding box center [342, 397] width 31 height 30
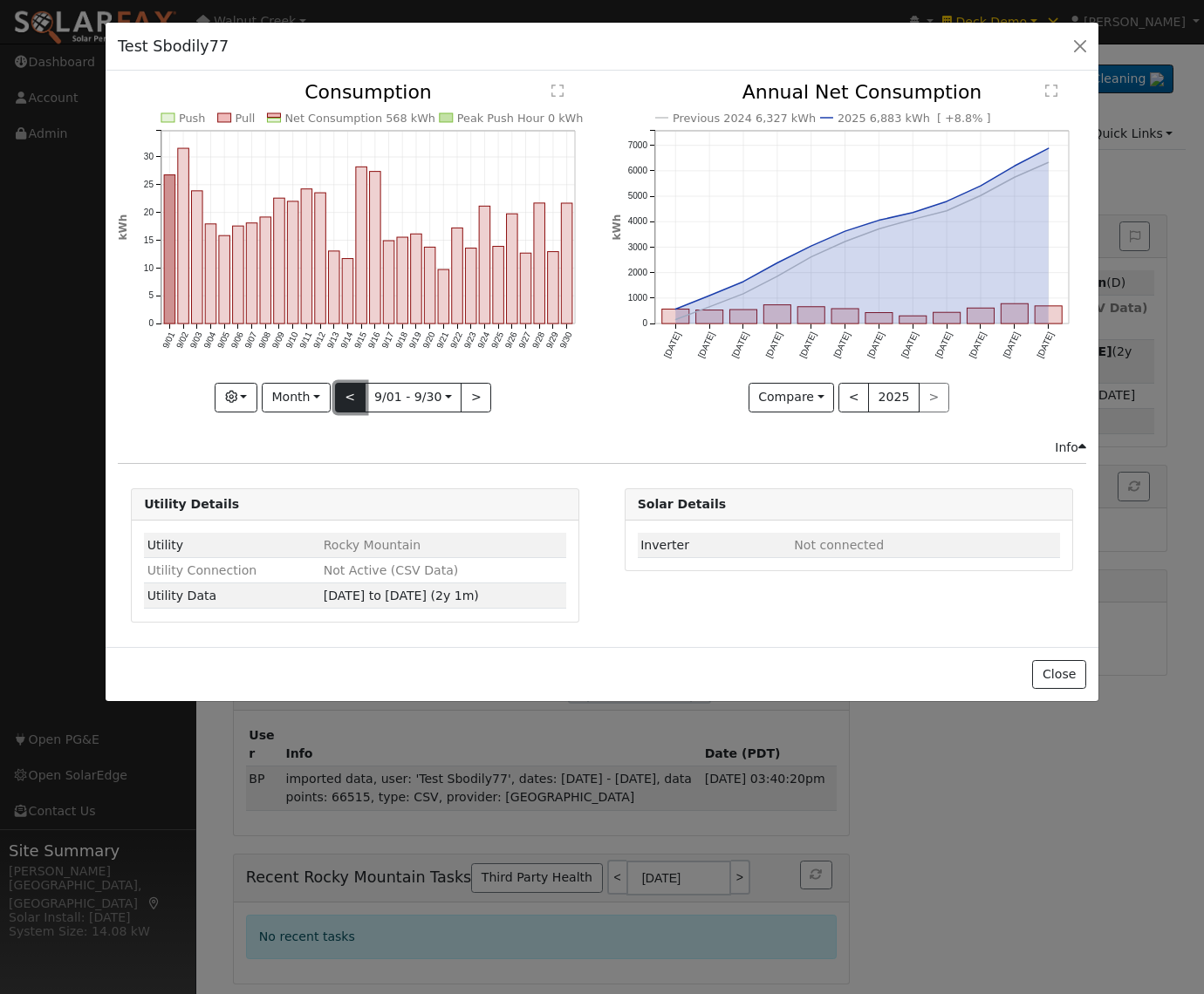
click at [342, 396] on button "<" at bounding box center [350, 397] width 31 height 30
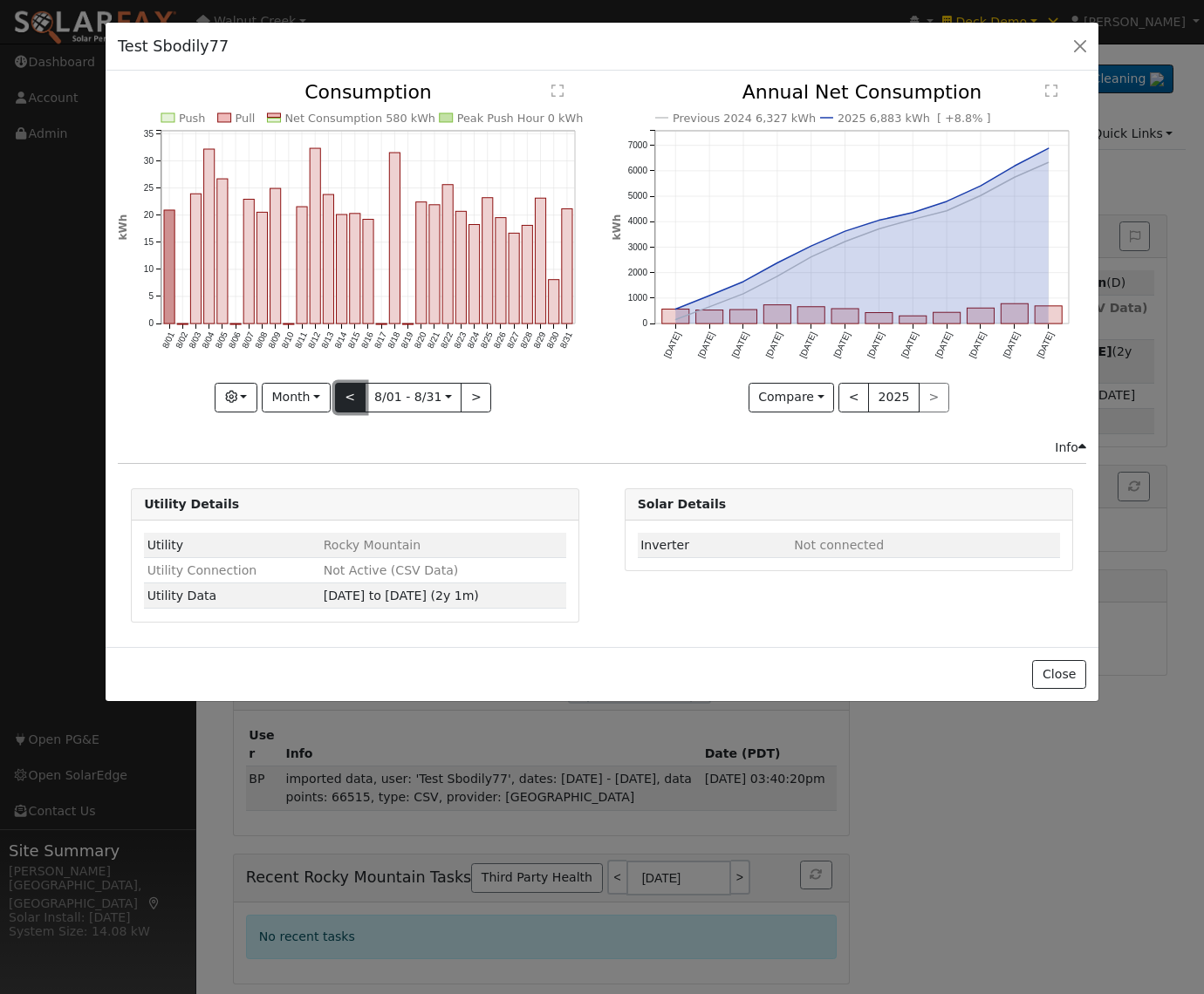
click at [342, 396] on button "<" at bounding box center [350, 397] width 31 height 30
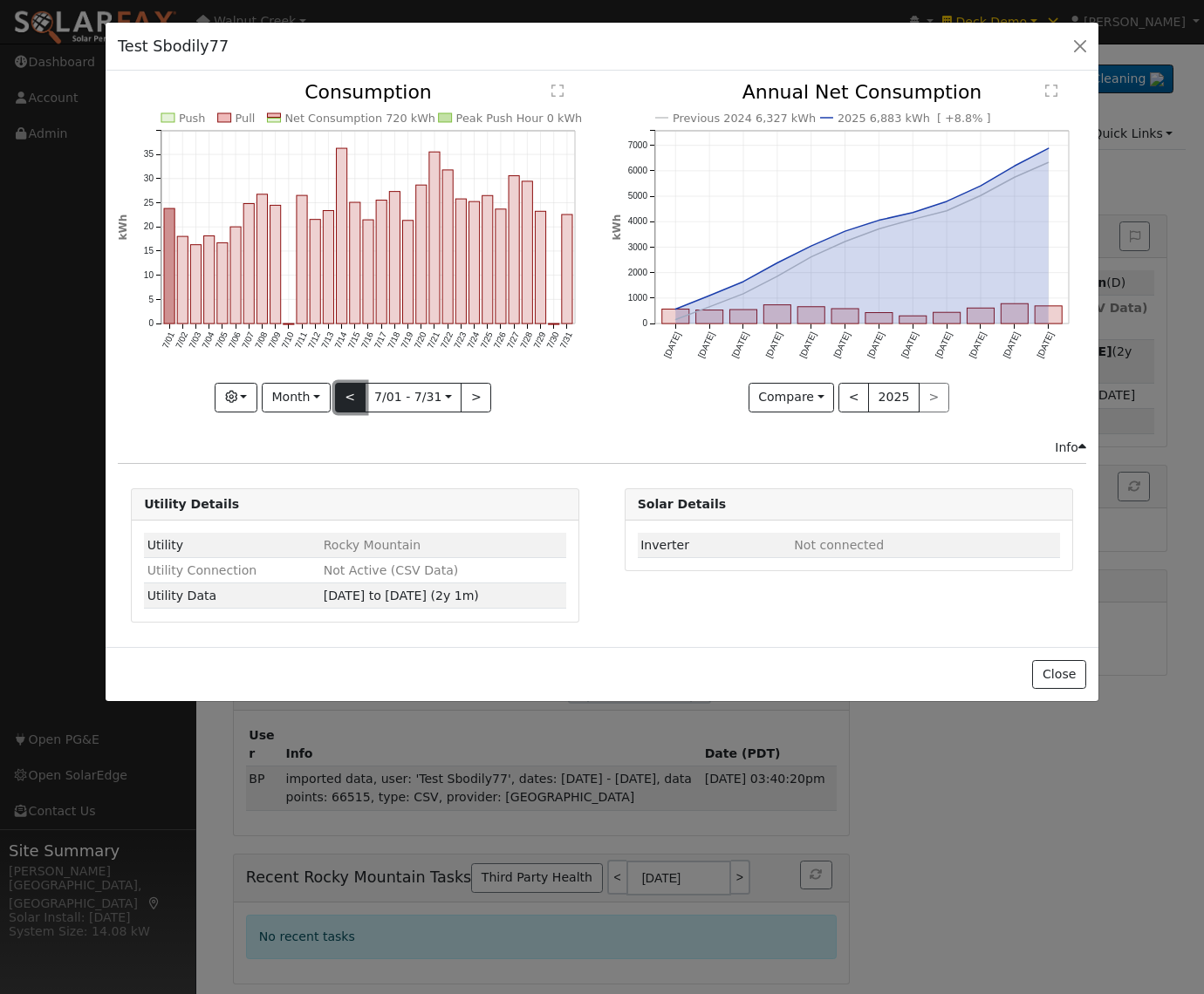
click at [342, 396] on button "<" at bounding box center [350, 397] width 31 height 30
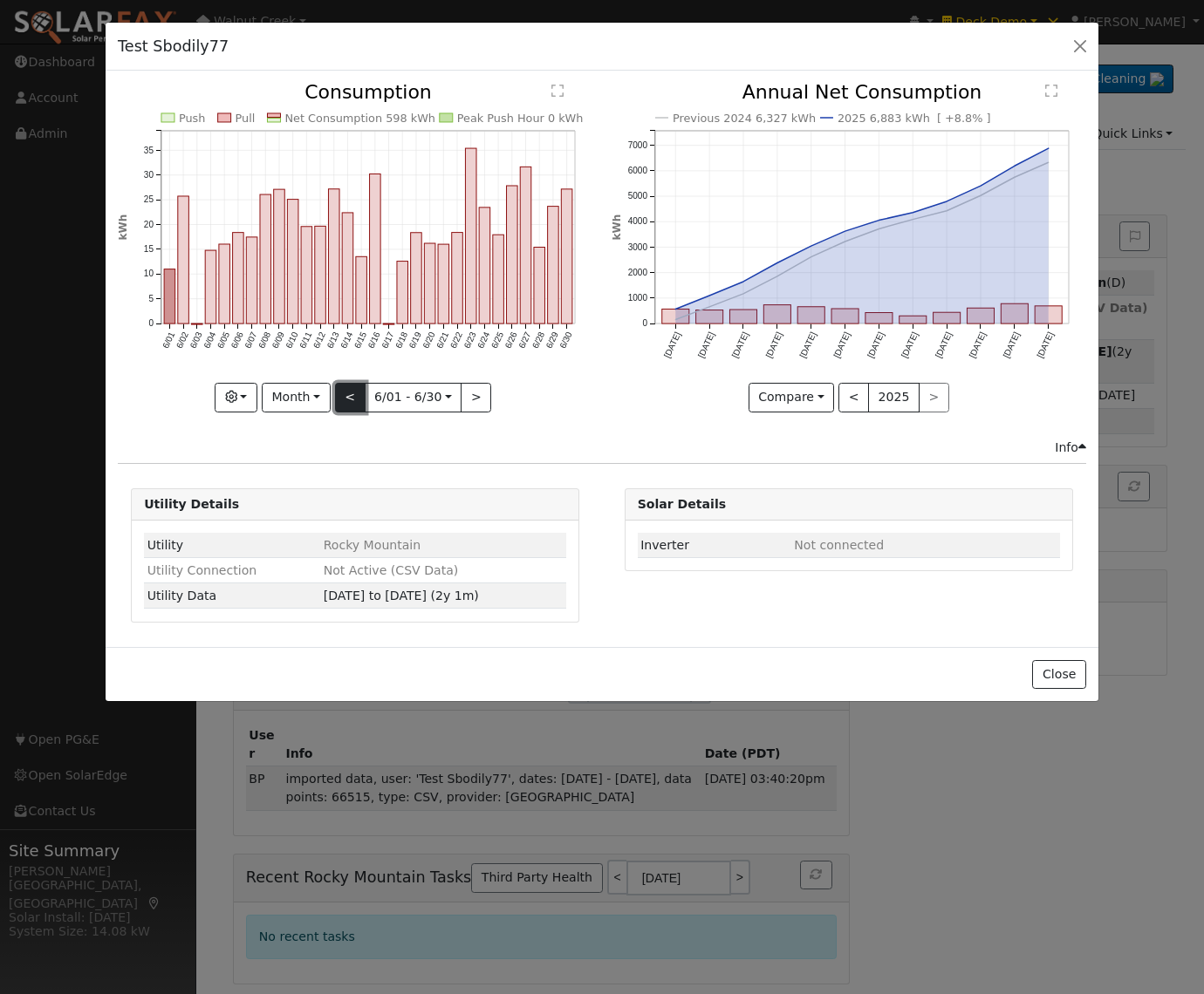
click at [342, 396] on button "<" at bounding box center [350, 397] width 31 height 30
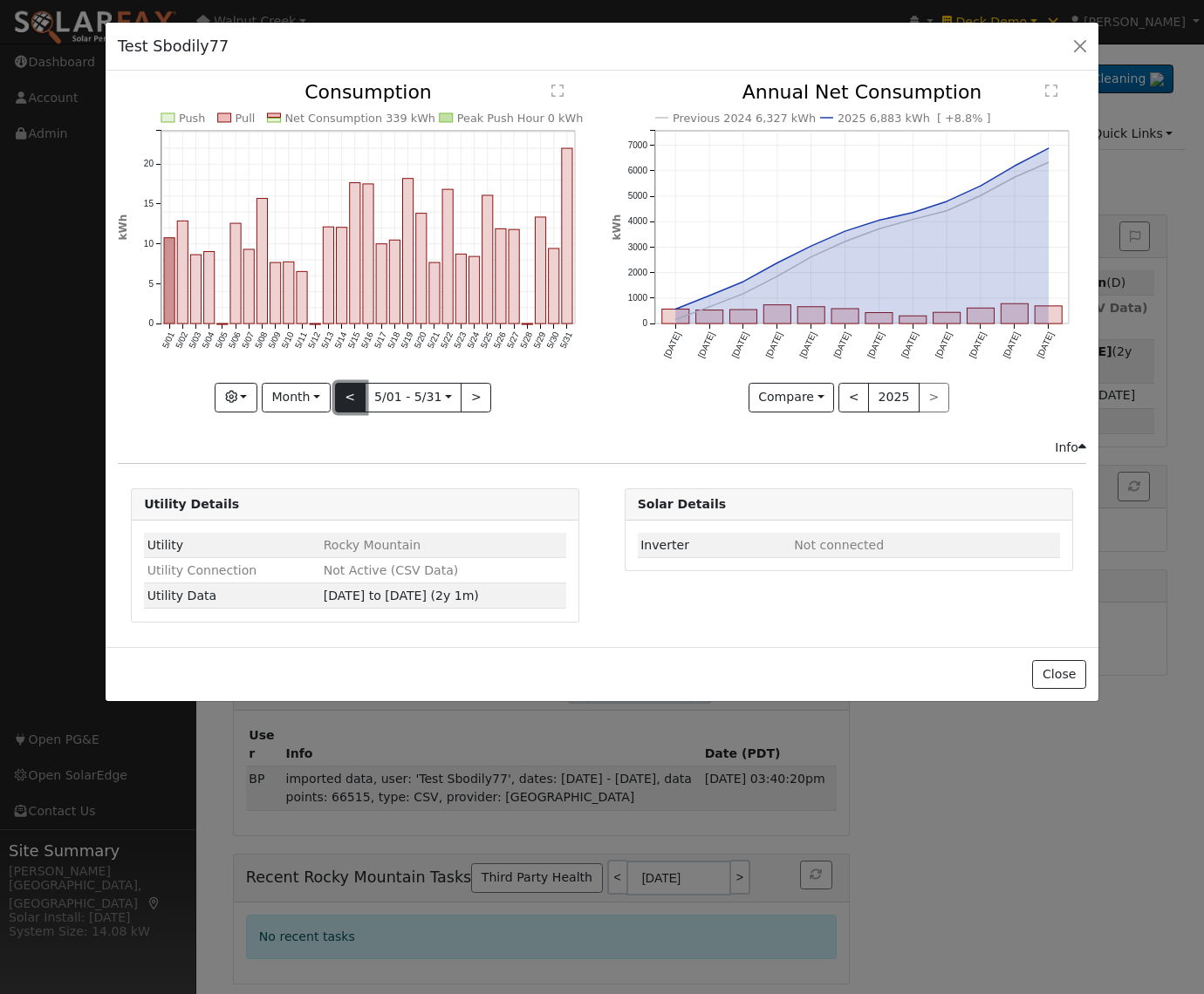
click at [342, 396] on button "<" at bounding box center [350, 397] width 31 height 30
type input "2024-04-01"
